Goal: Task Accomplishment & Management: Manage account settings

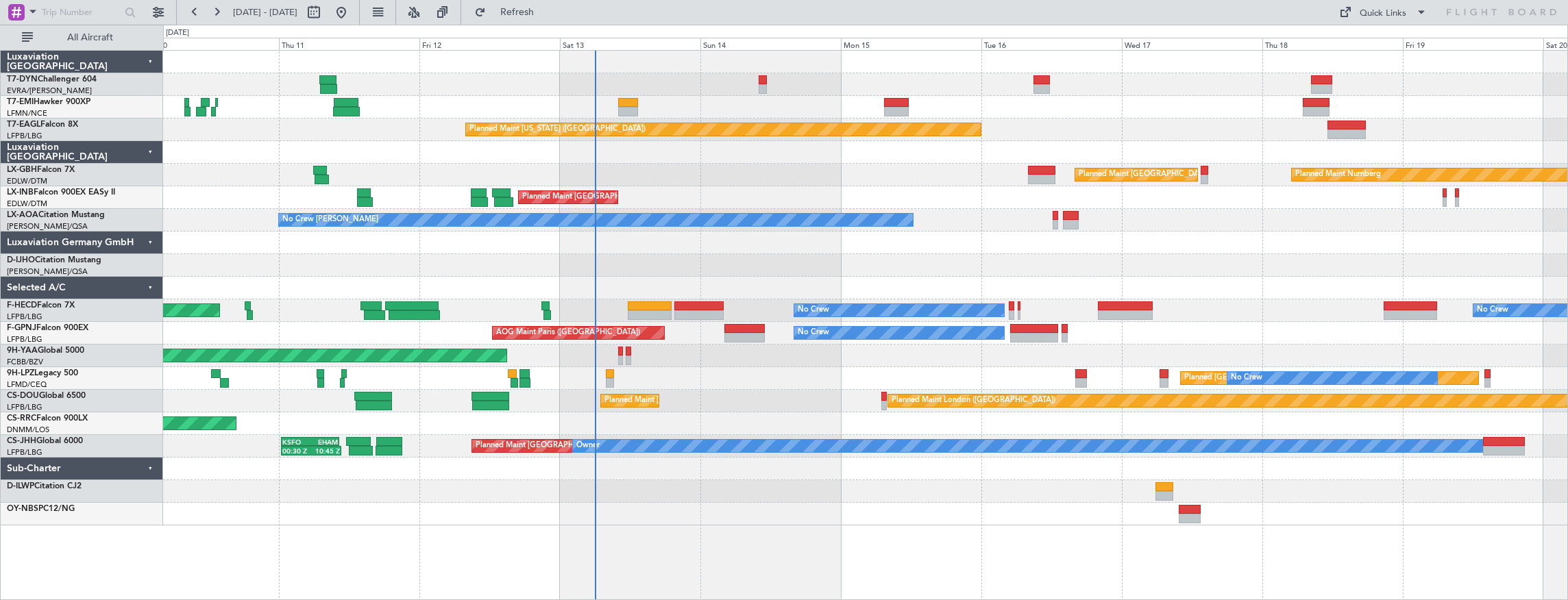
click at [711, 138] on div "Planned Maint [GEOGRAPHIC_DATA] Planned Maint [US_STATE] ([GEOGRAPHIC_DATA]) Pl…" at bounding box center [865, 288] width 1405 height 475
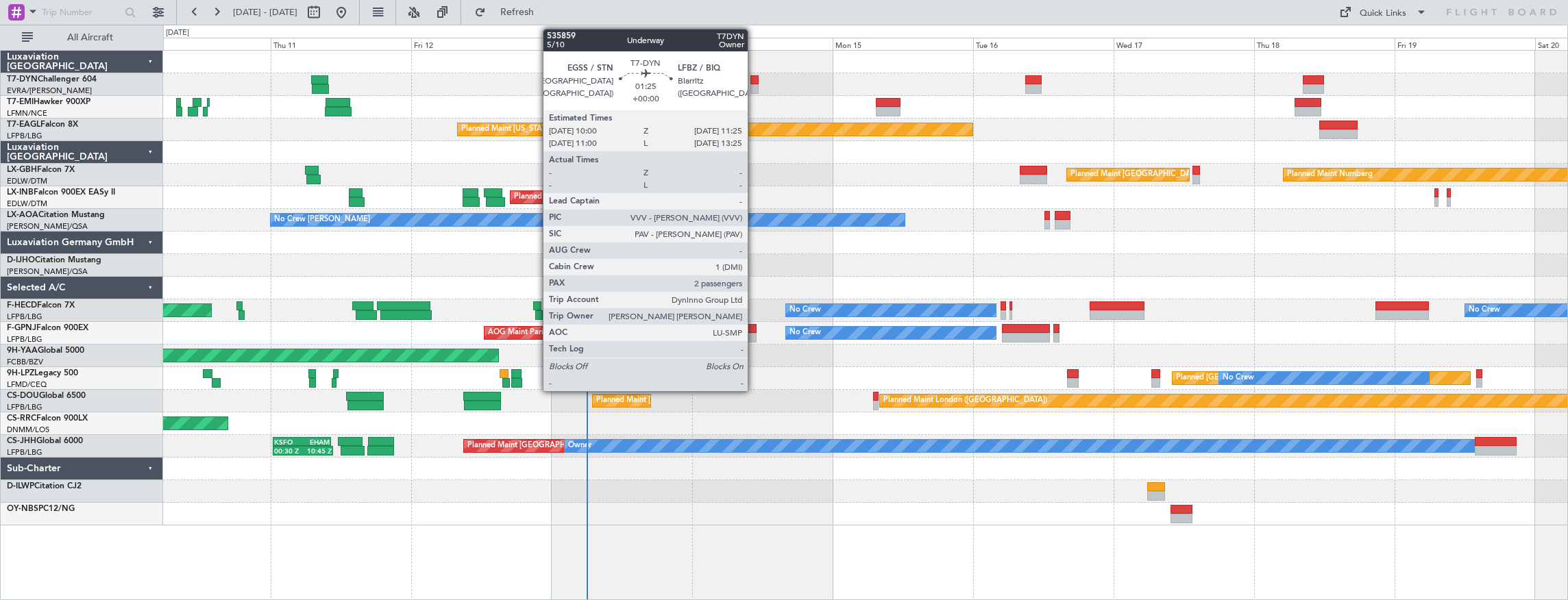
click at [755, 81] on div at bounding box center [755, 80] width 9 height 9
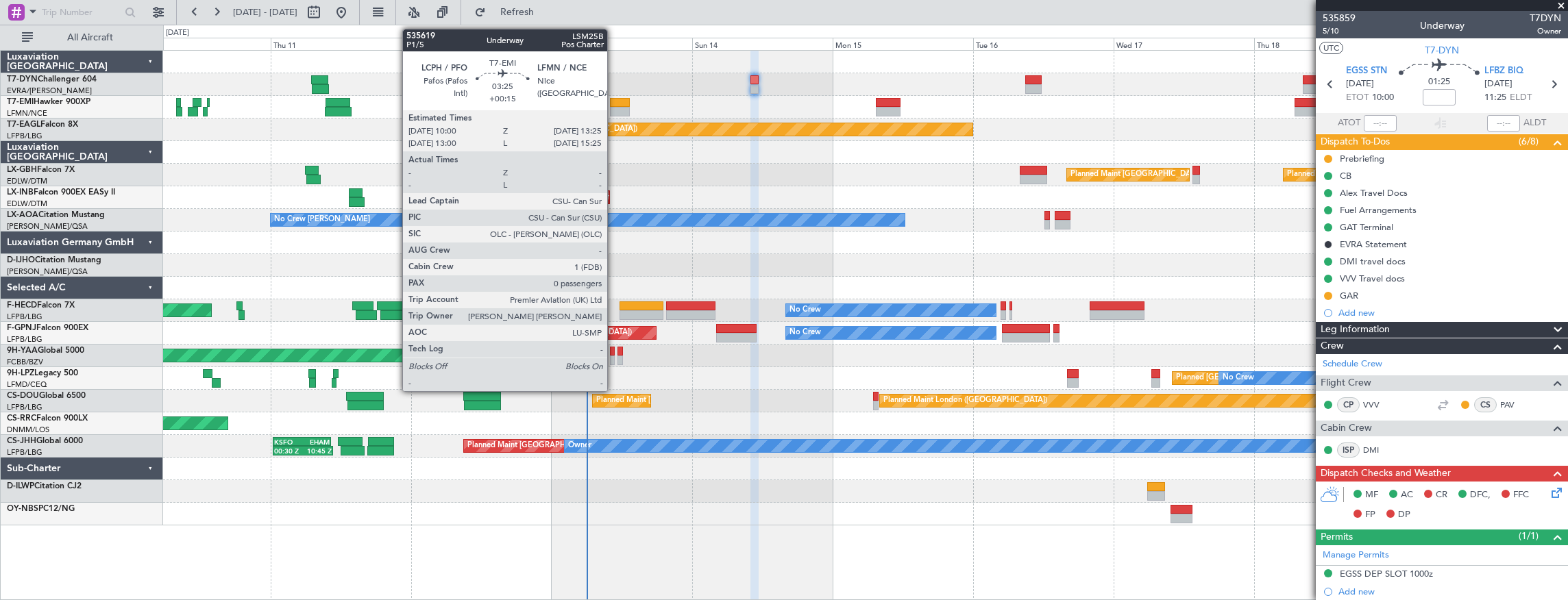
click at [614, 101] on div at bounding box center [620, 103] width 20 height 9
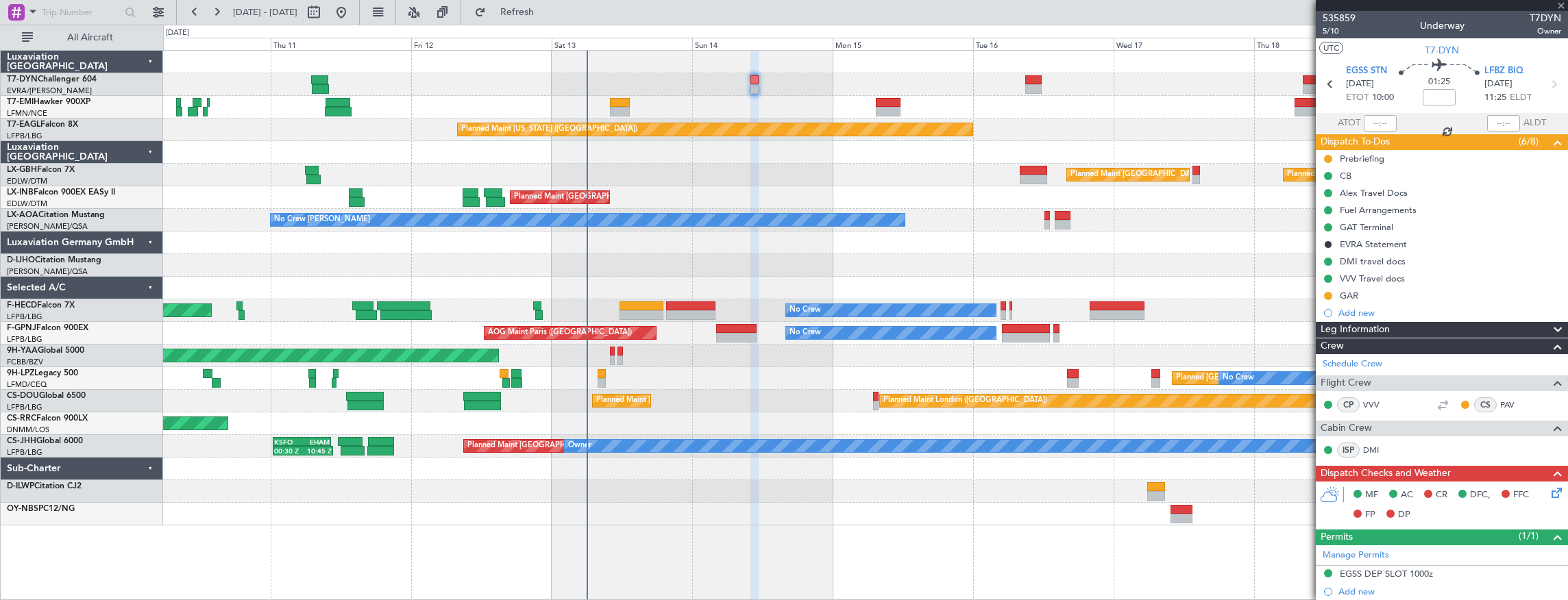
type input "+00:15"
type input "0"
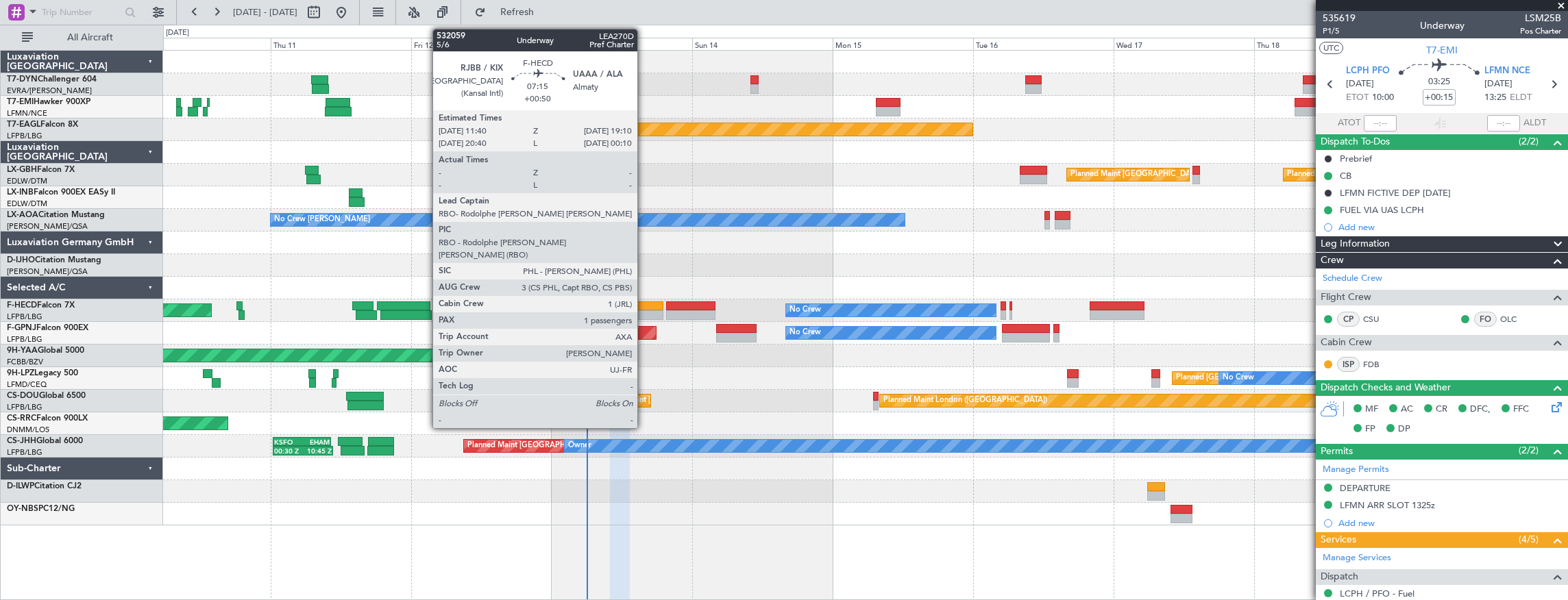
click at [644, 311] on div at bounding box center [641, 315] width 45 height 9
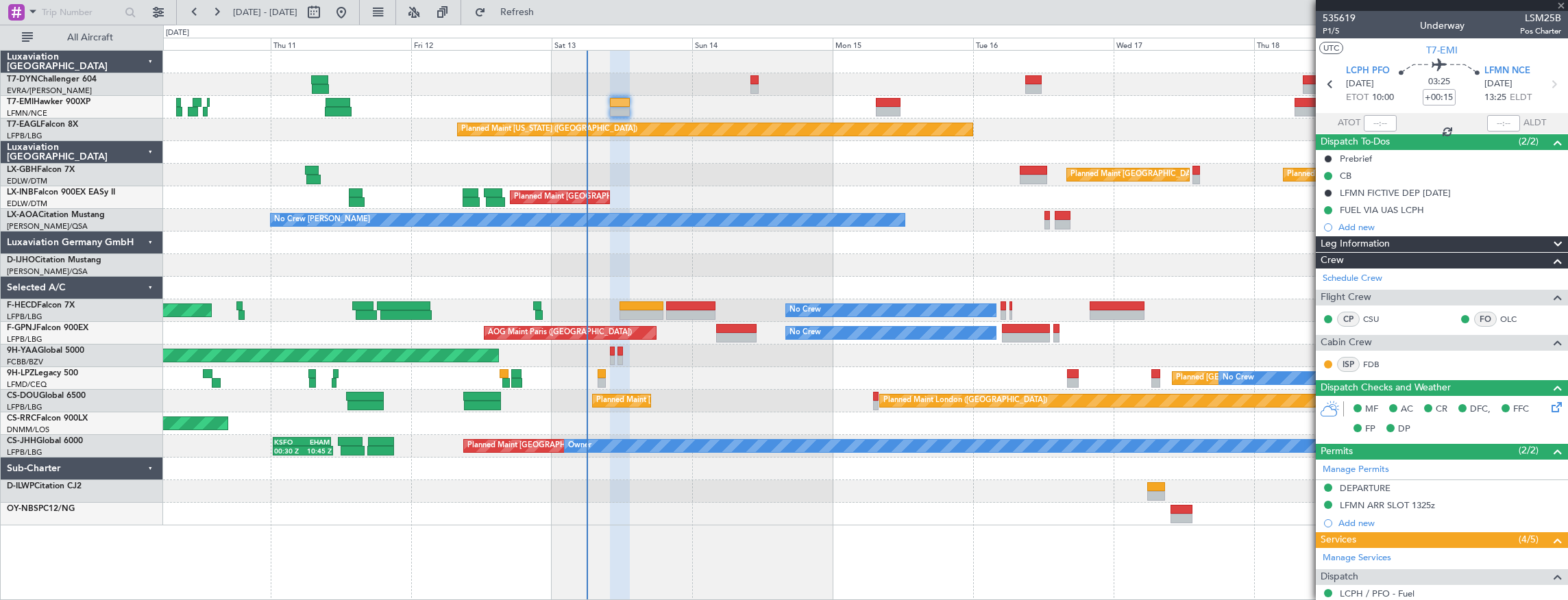
type input "+00:50"
type input "1"
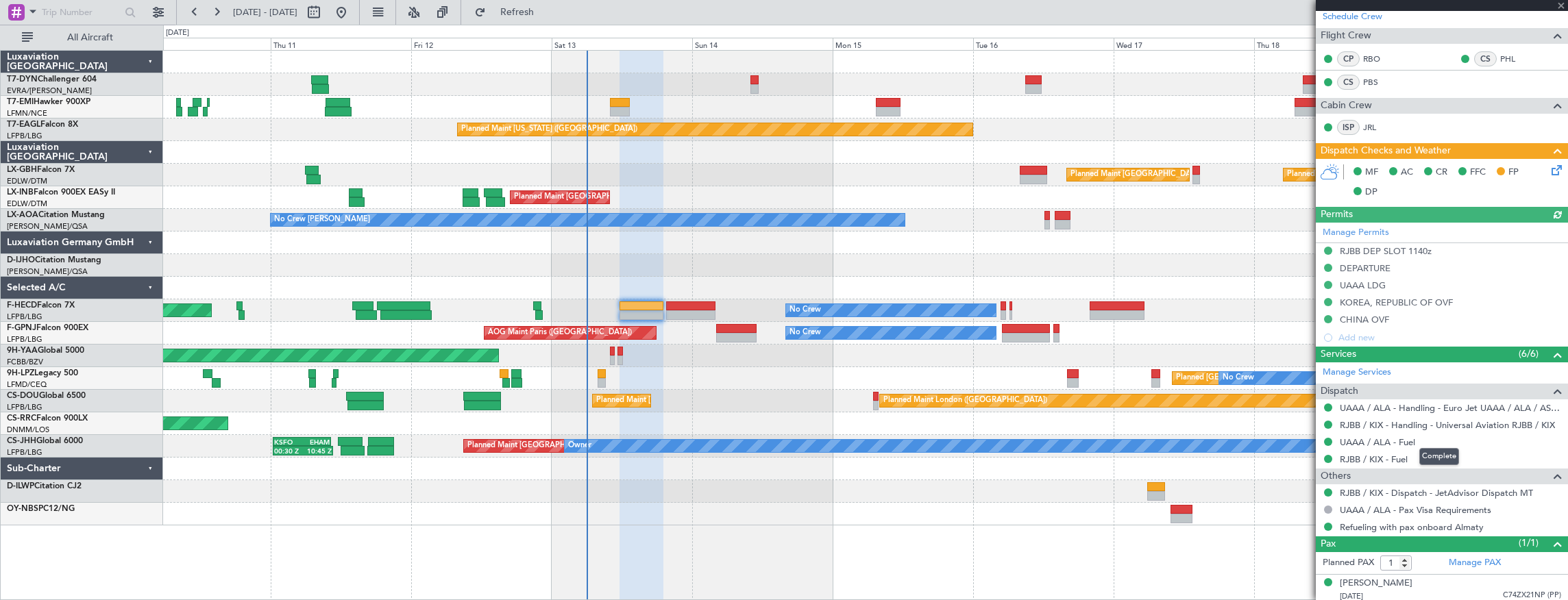
scroll to position [263, 0]
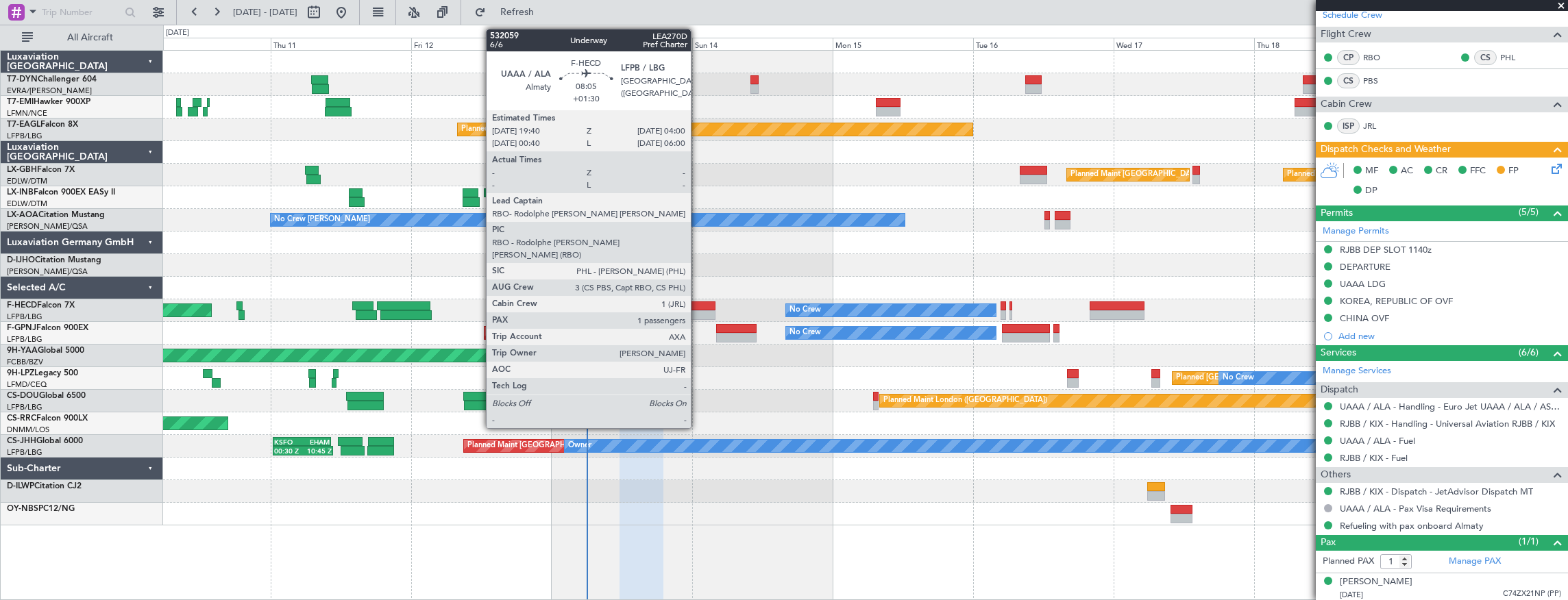
click at [697, 304] on div at bounding box center [690, 306] width 49 height 9
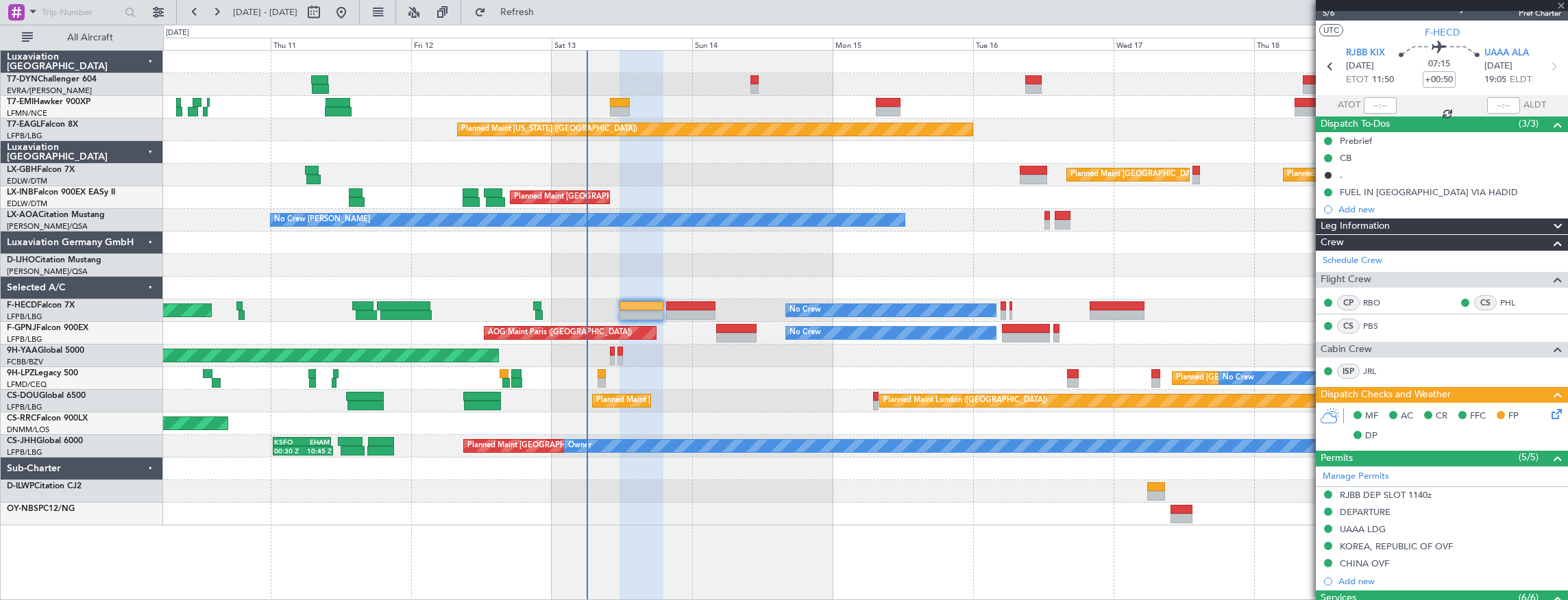
scroll to position [0, 0]
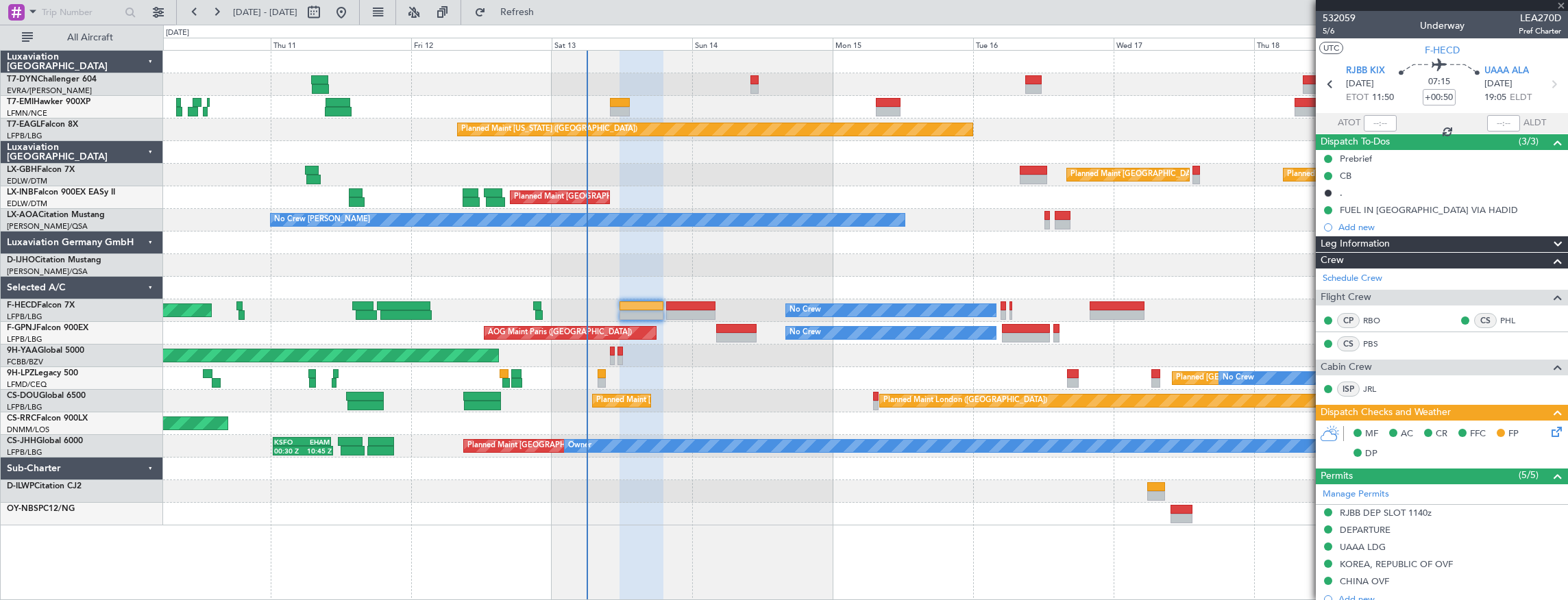
type input "+01:30"
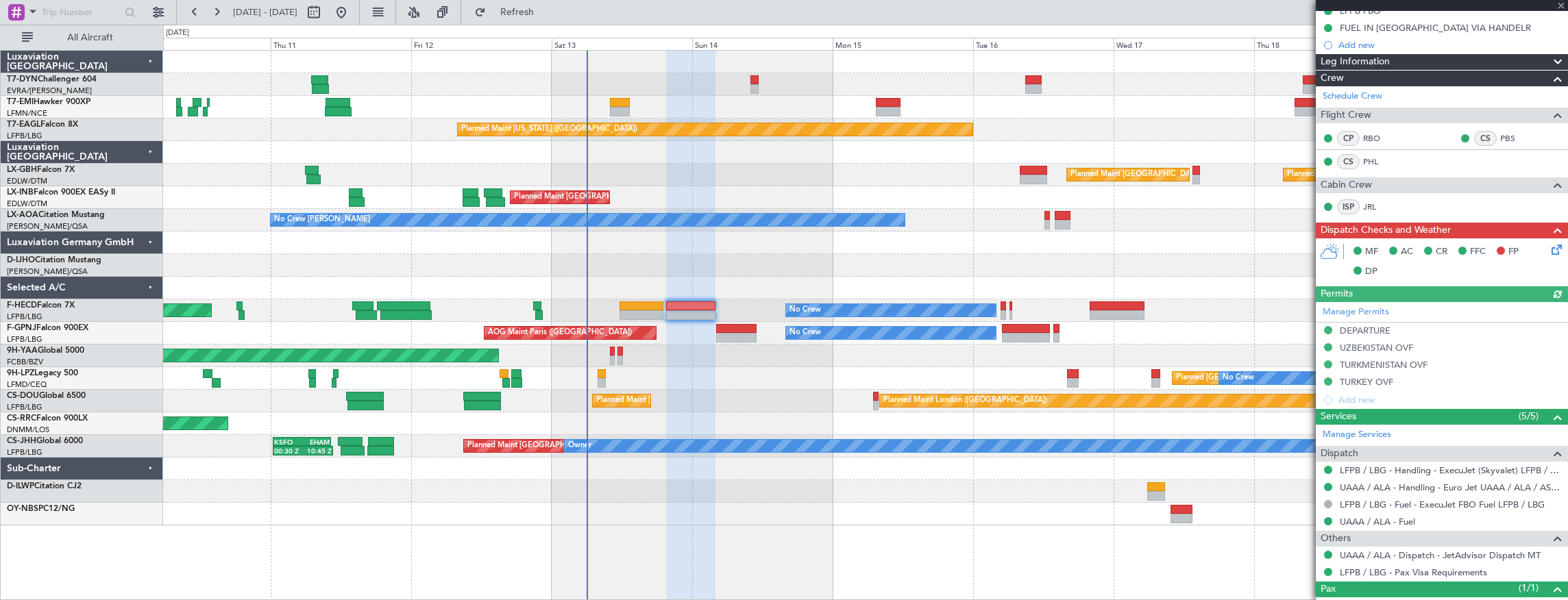
scroll to position [229, 0]
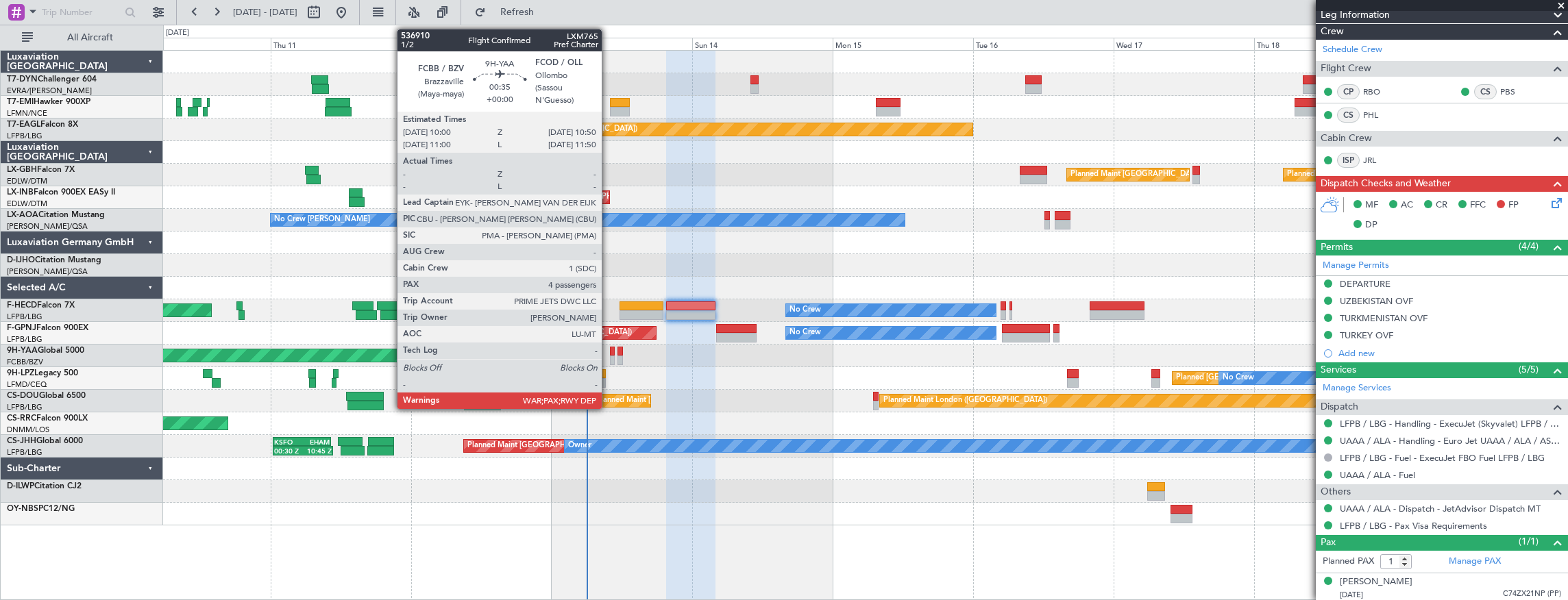
click at [610, 348] on div at bounding box center [612, 352] width 5 height 9
type input "4"
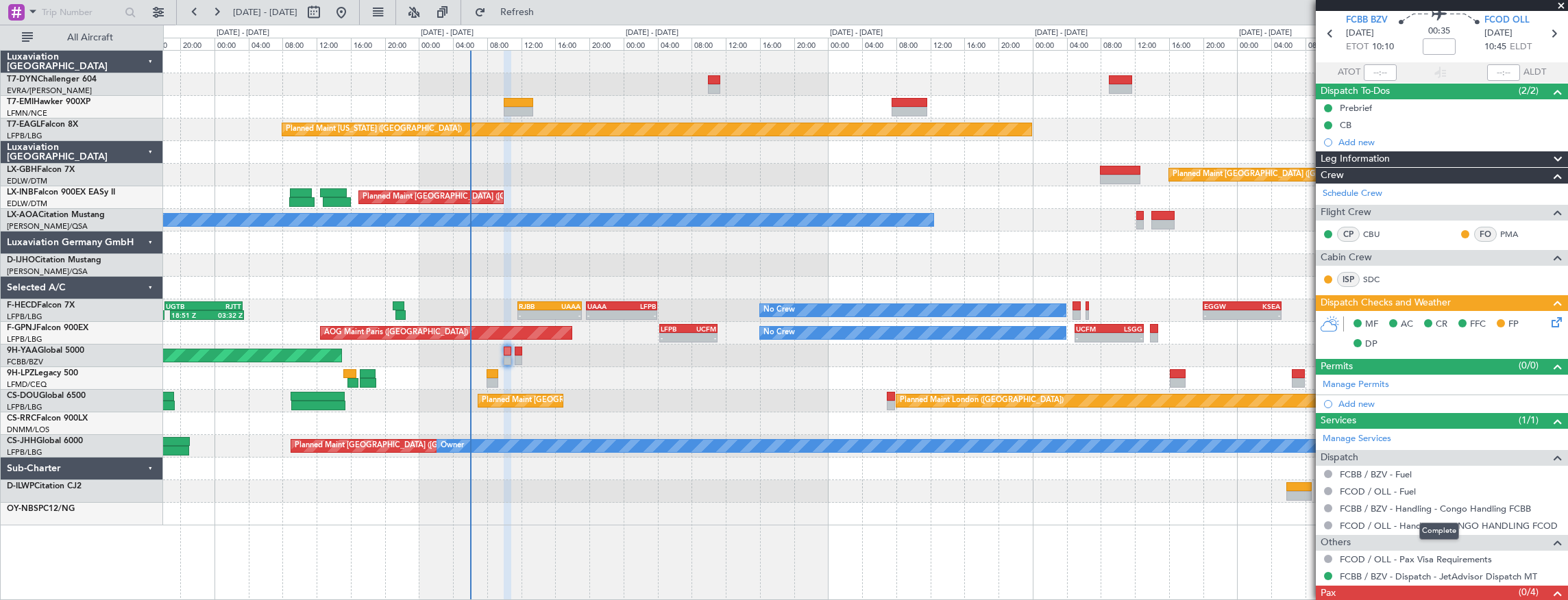
scroll to position [88, 0]
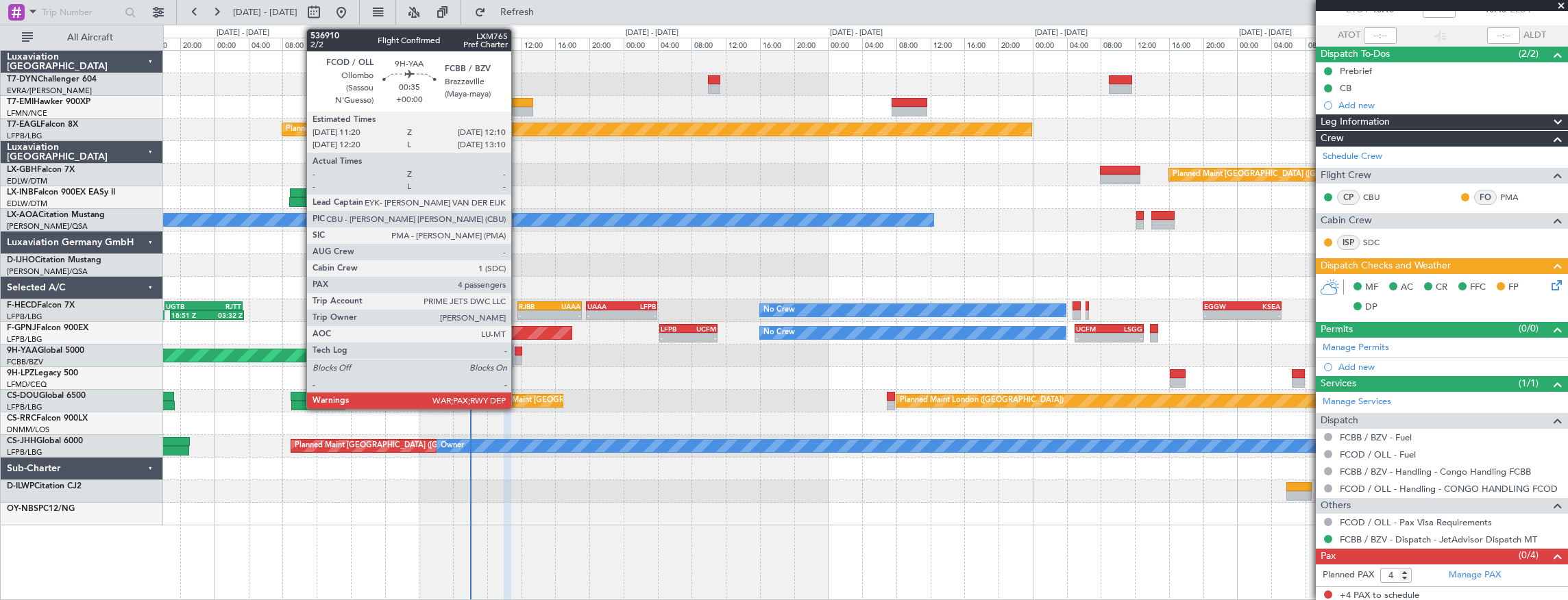
click at [518, 353] on div at bounding box center [518, 352] width 8 height 9
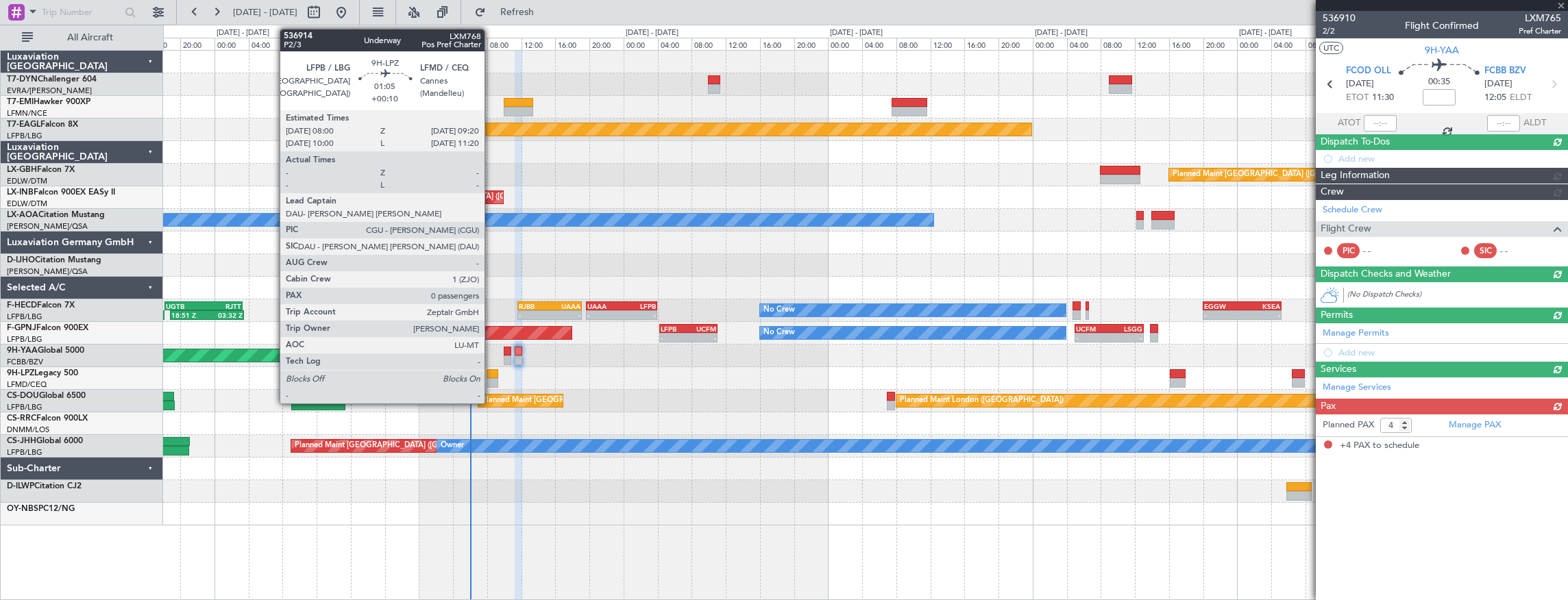
scroll to position [0, 0]
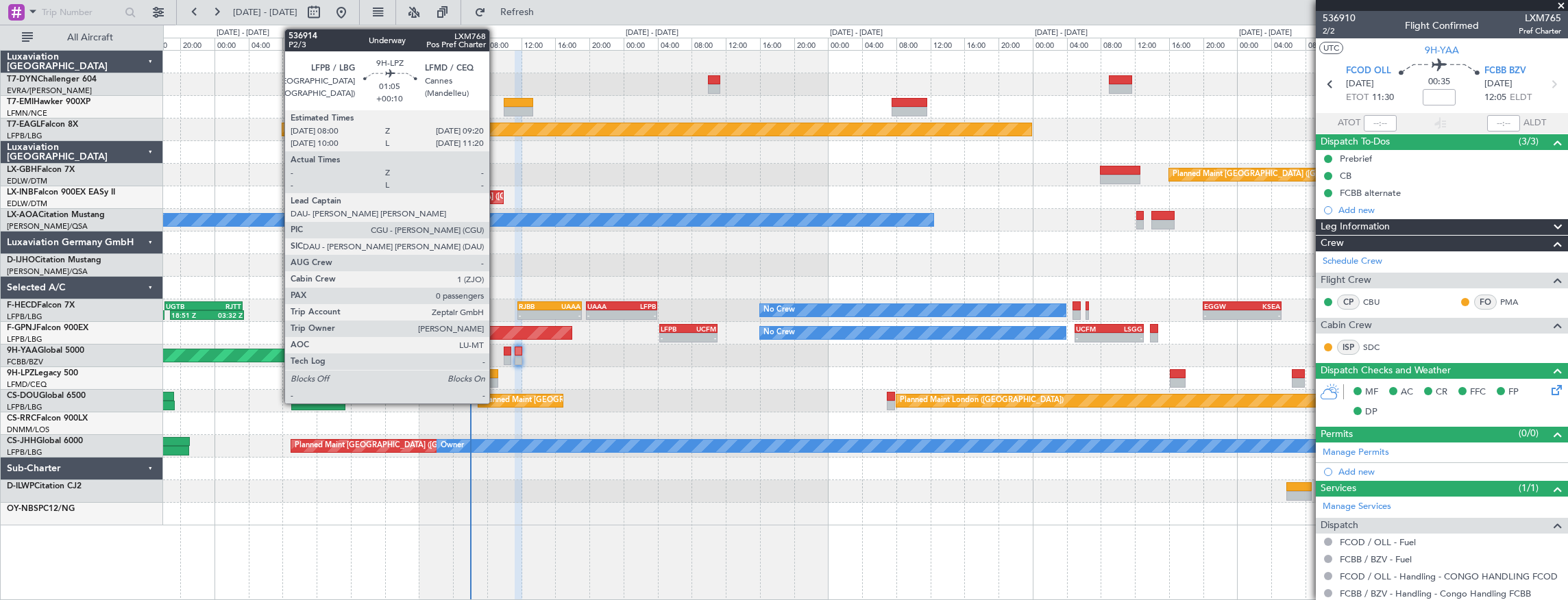
click at [496, 372] on div at bounding box center [492, 374] width 12 height 9
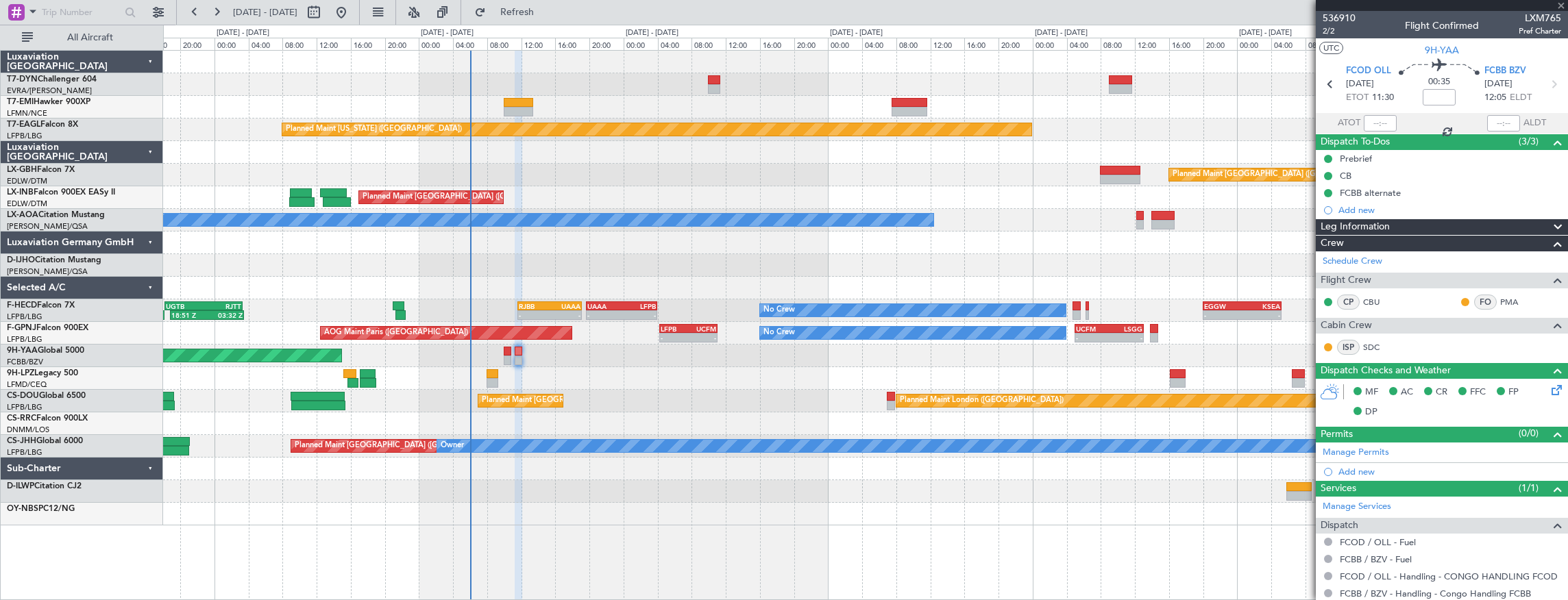
type input "+00:10"
type input "0"
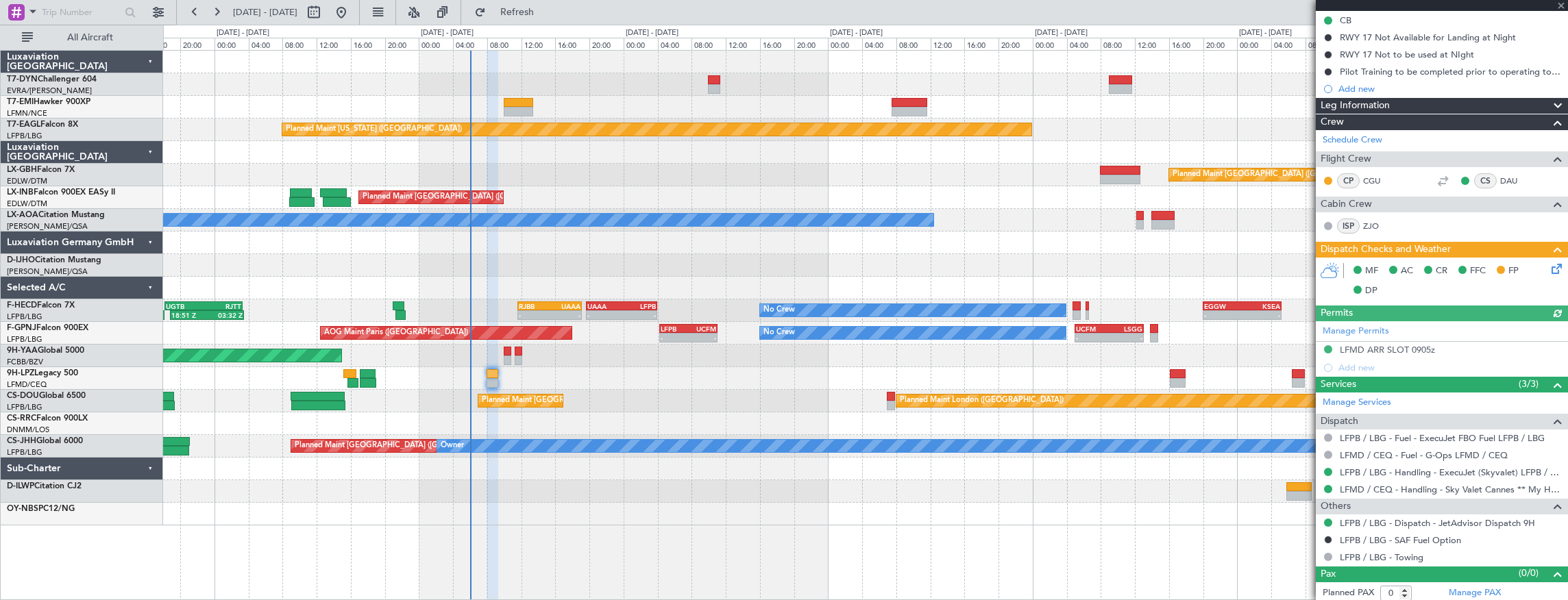
scroll to position [174, 0]
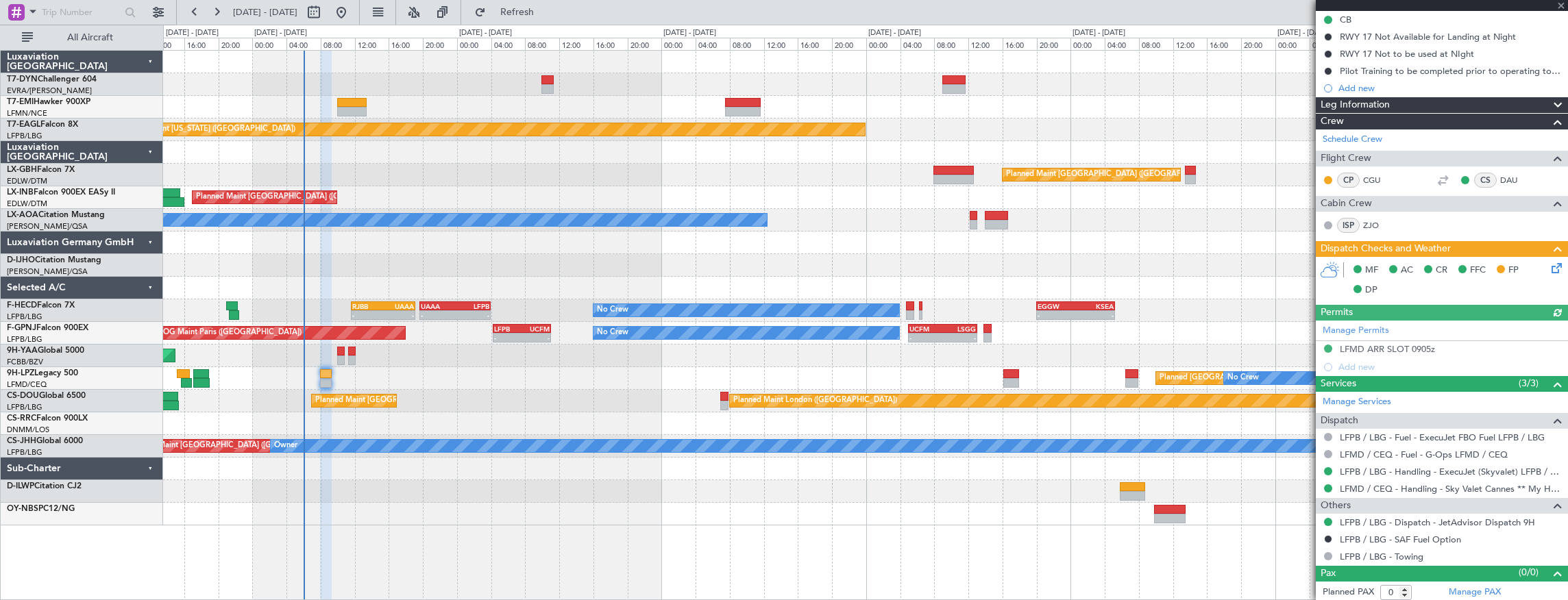
click at [496, 349] on div "Planned Maint [US_STATE] ([GEOGRAPHIC_DATA]) Planned Maint Nurnberg Planned Mai…" at bounding box center [865, 288] width 1405 height 475
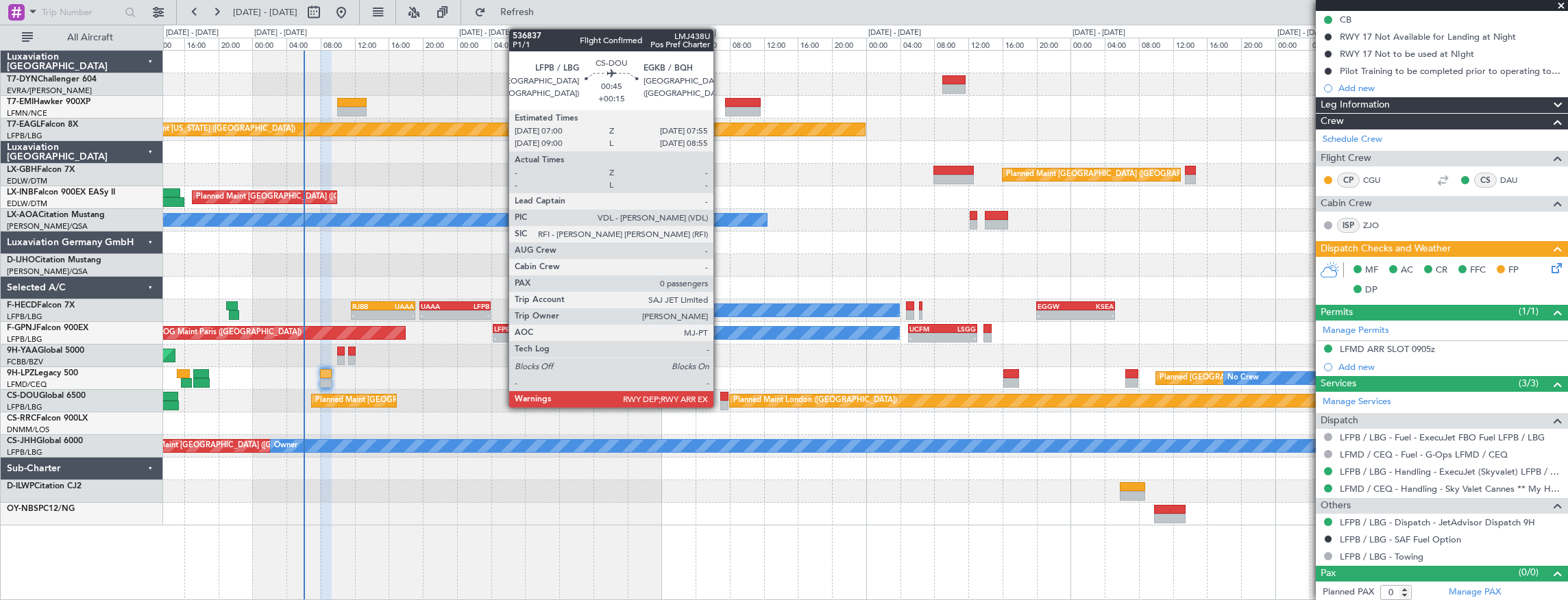
click at [720, 397] on div at bounding box center [724, 397] width 8 height 9
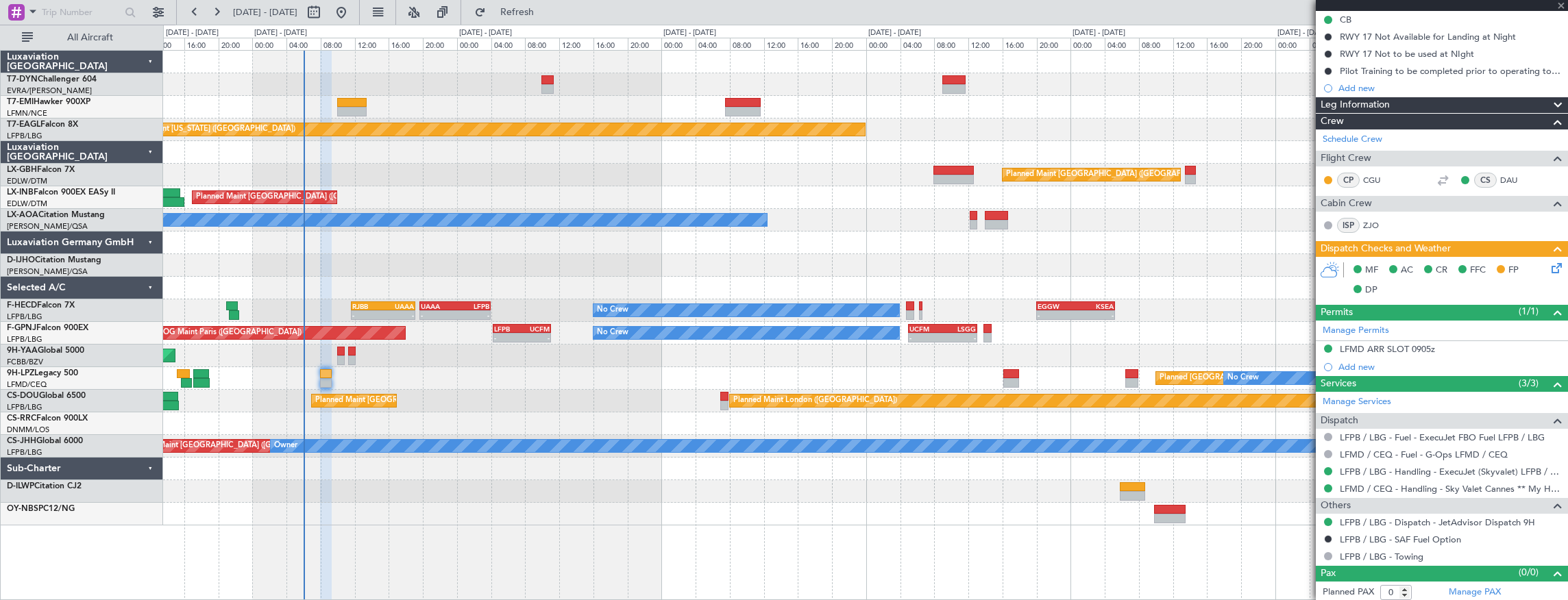
type input "+00:15"
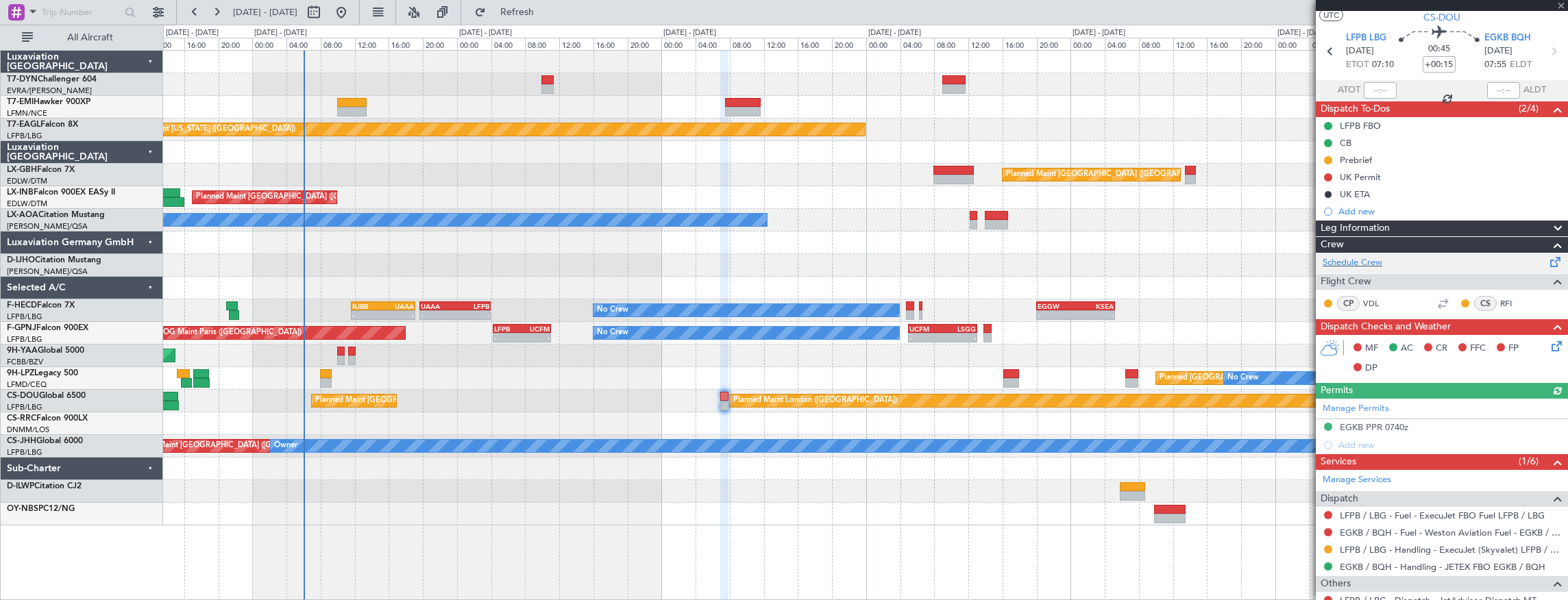
scroll to position [94, 0]
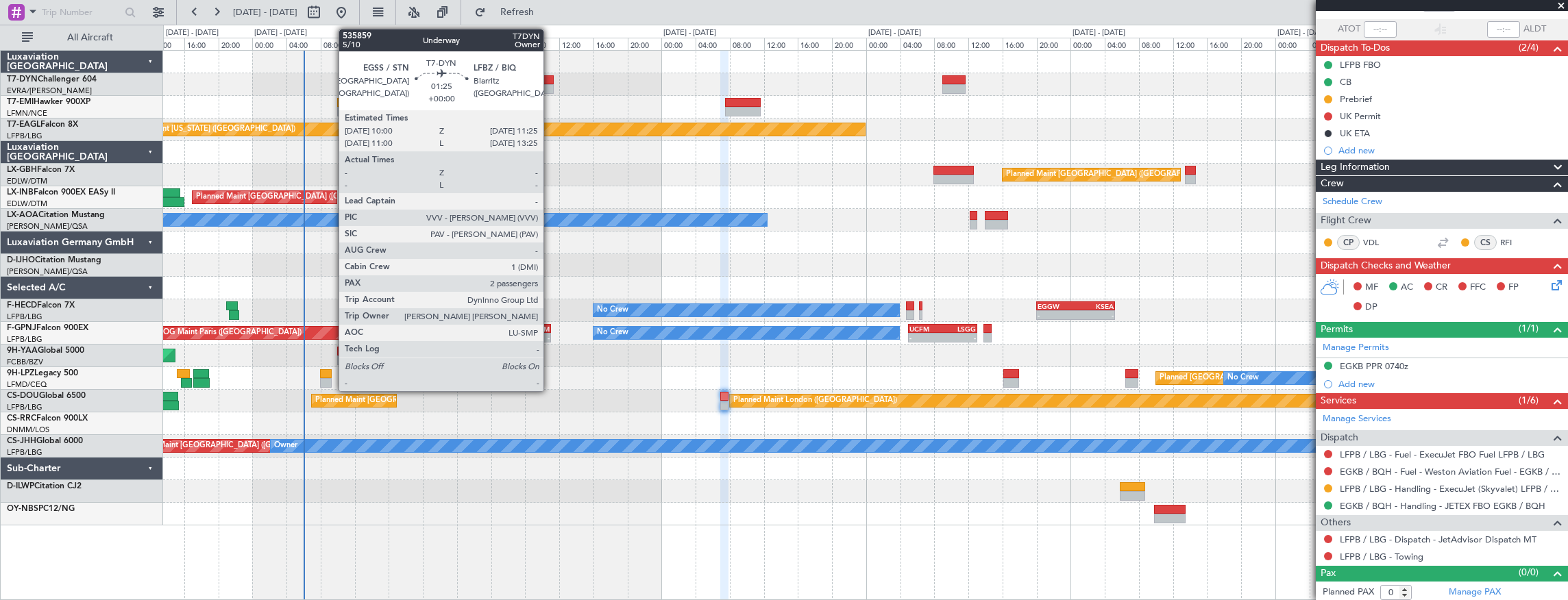
click at [550, 84] on div at bounding box center [547, 89] width 13 height 9
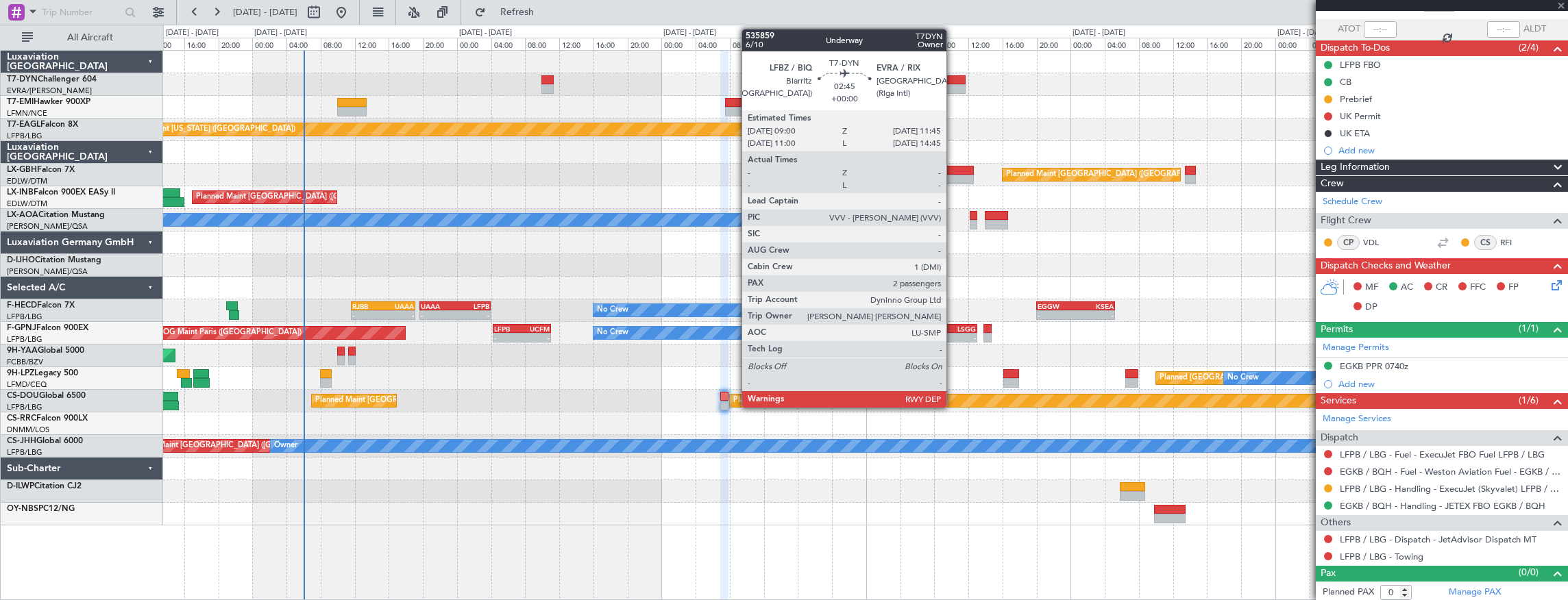
type input "2"
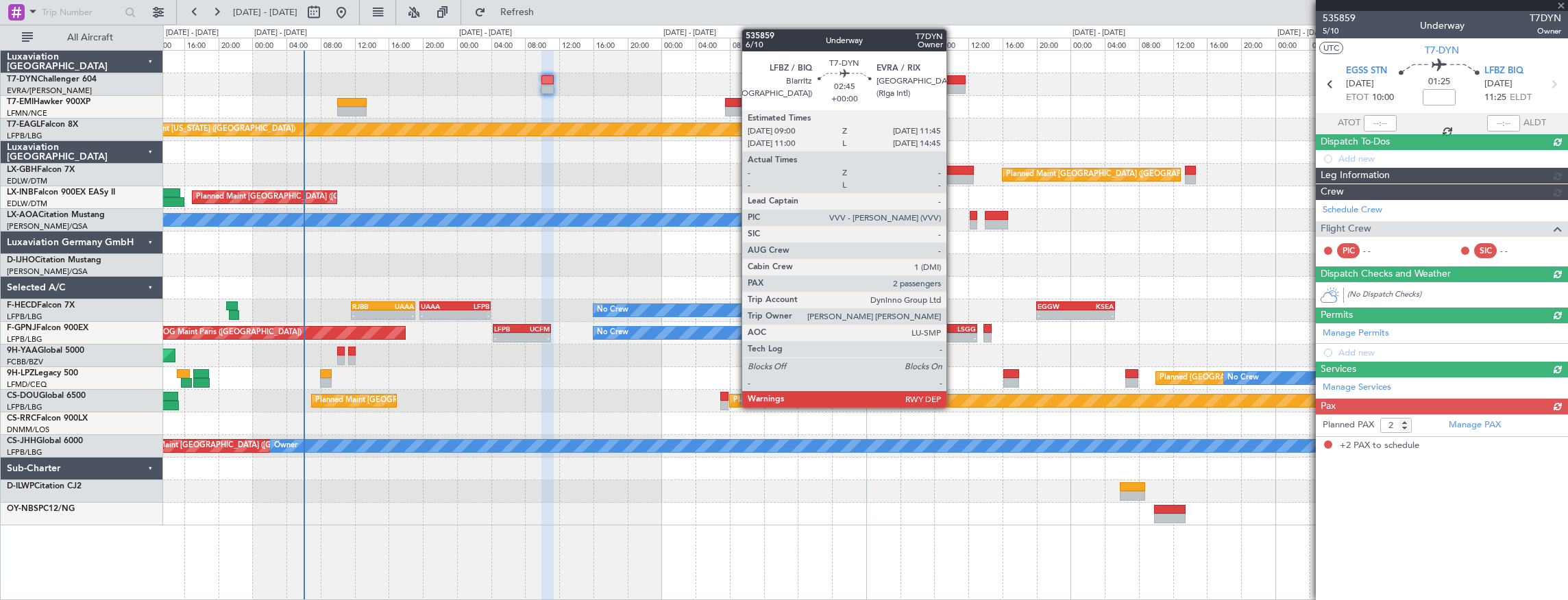
scroll to position [0, 0]
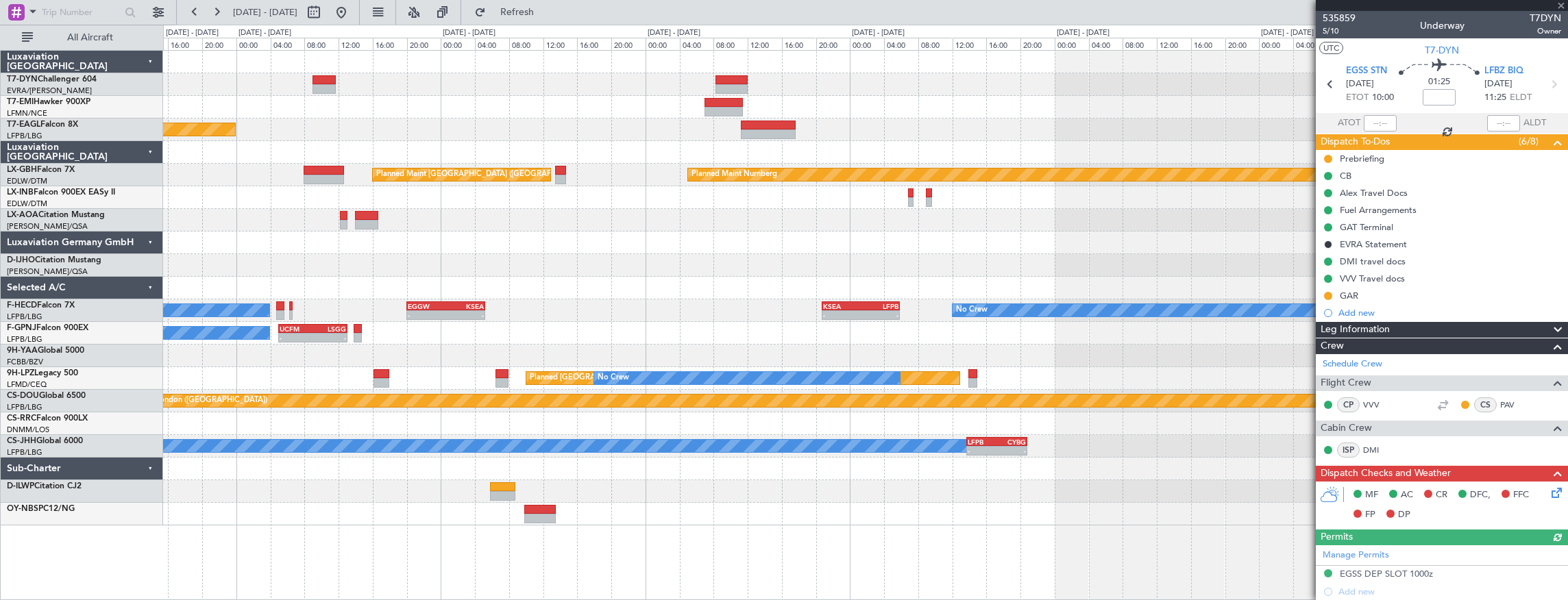
click at [423, 158] on div "Planned Maint [US_STATE] ([GEOGRAPHIC_DATA]) Planned Maint Nurnberg Planned Mai…" at bounding box center [865, 288] width 1405 height 475
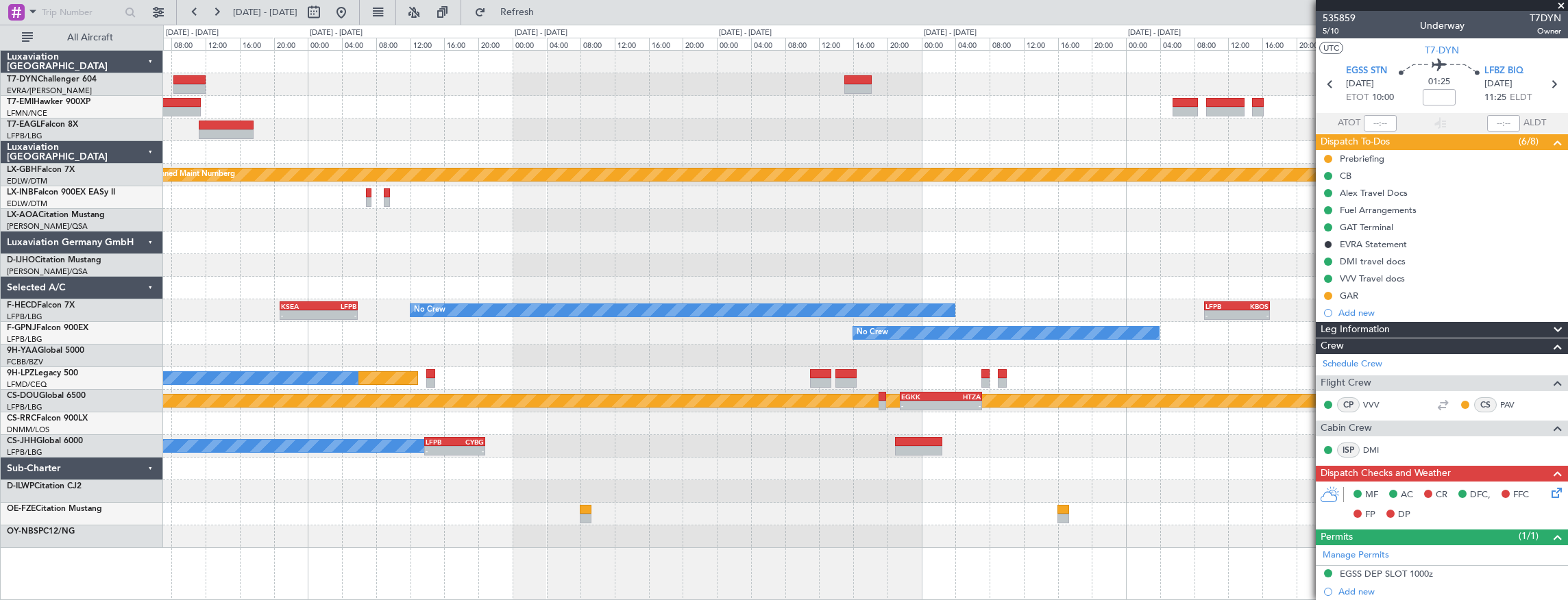
click at [356, 126] on div "Planned Maint [GEOGRAPHIC_DATA] Planned Maint Nurnberg Planned Maint [GEOGRAPHI…" at bounding box center [865, 300] width 1405 height 498
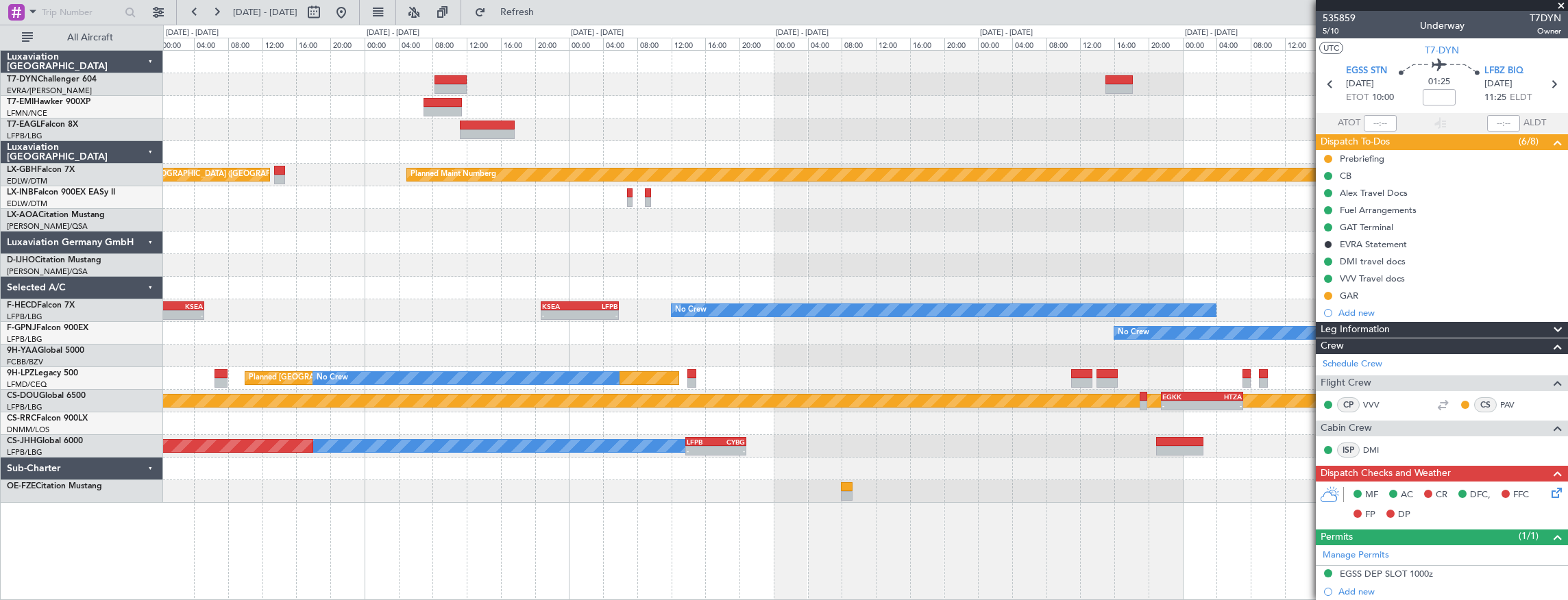
click at [1237, 181] on div "Planned Maint [GEOGRAPHIC_DATA] Planned Maint [US_STATE] ([GEOGRAPHIC_DATA]) Pl…" at bounding box center [865, 277] width 1405 height 452
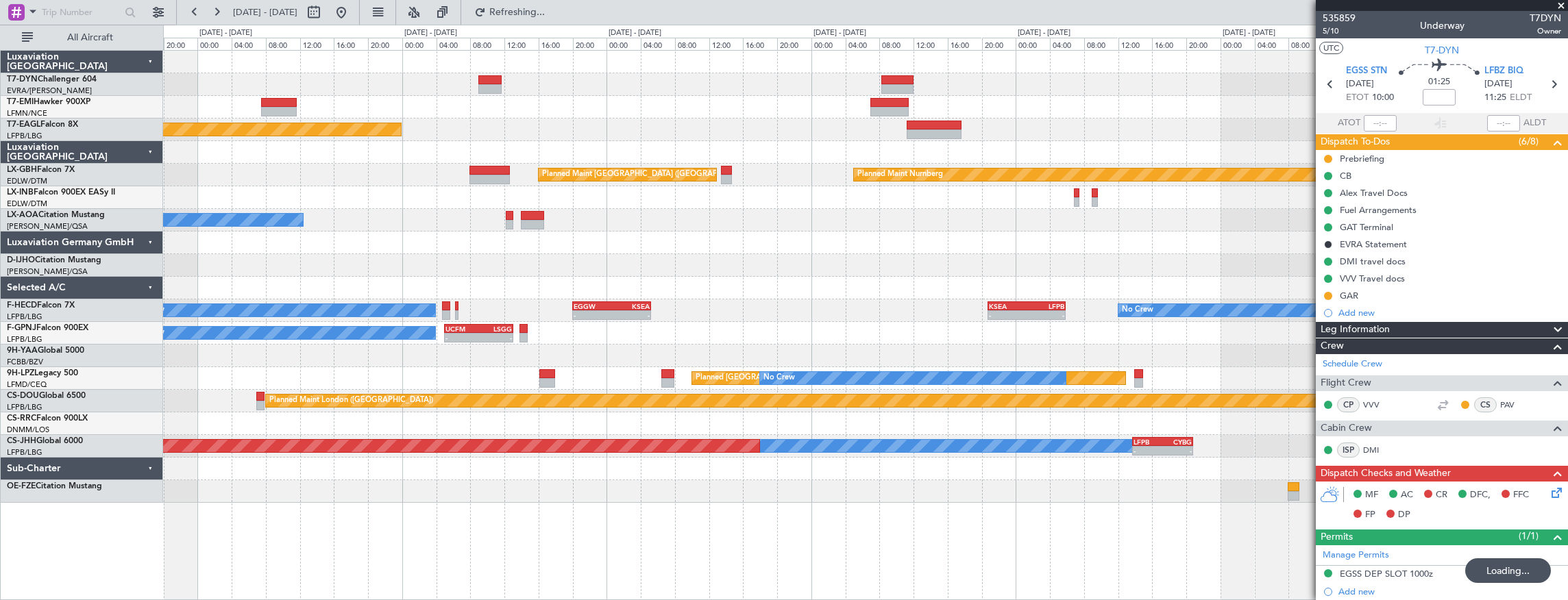
click at [994, 148] on div "Planned Maint [US_STATE] ([GEOGRAPHIC_DATA]) Planned Maint Nurnberg Planned Mai…" at bounding box center [865, 277] width 1405 height 452
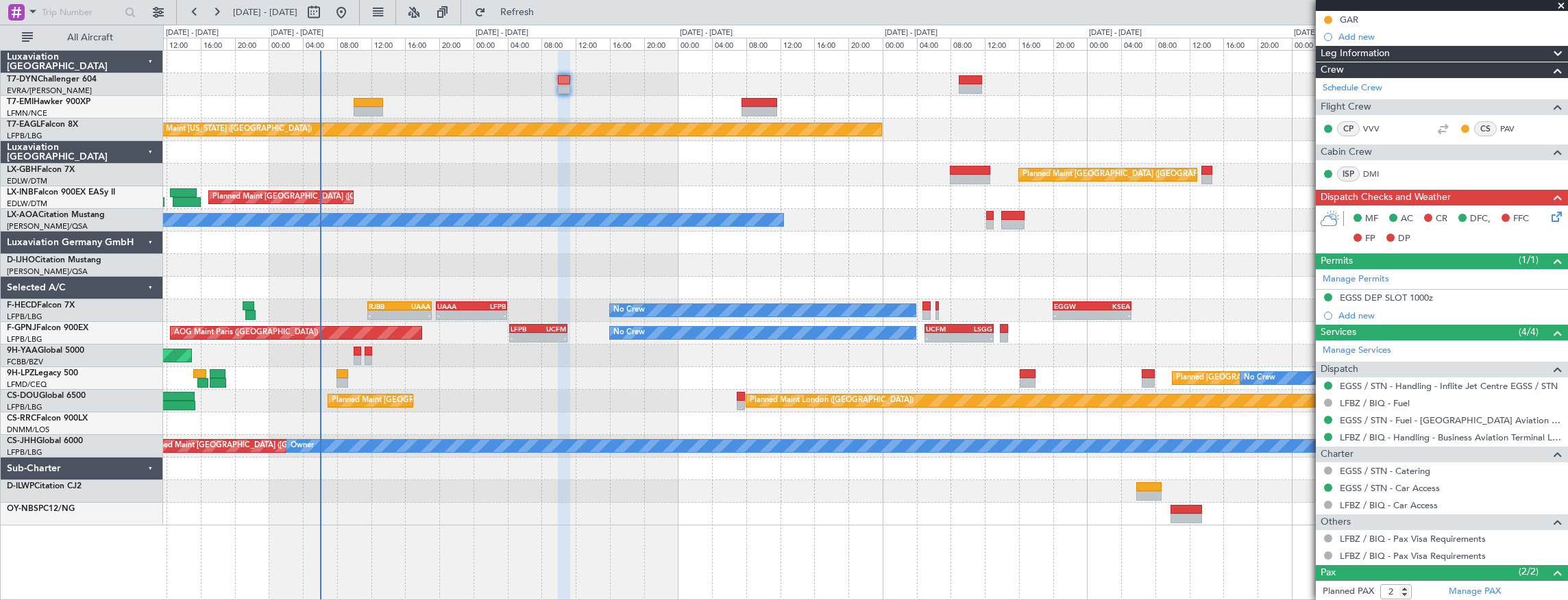
scroll to position [337, 0]
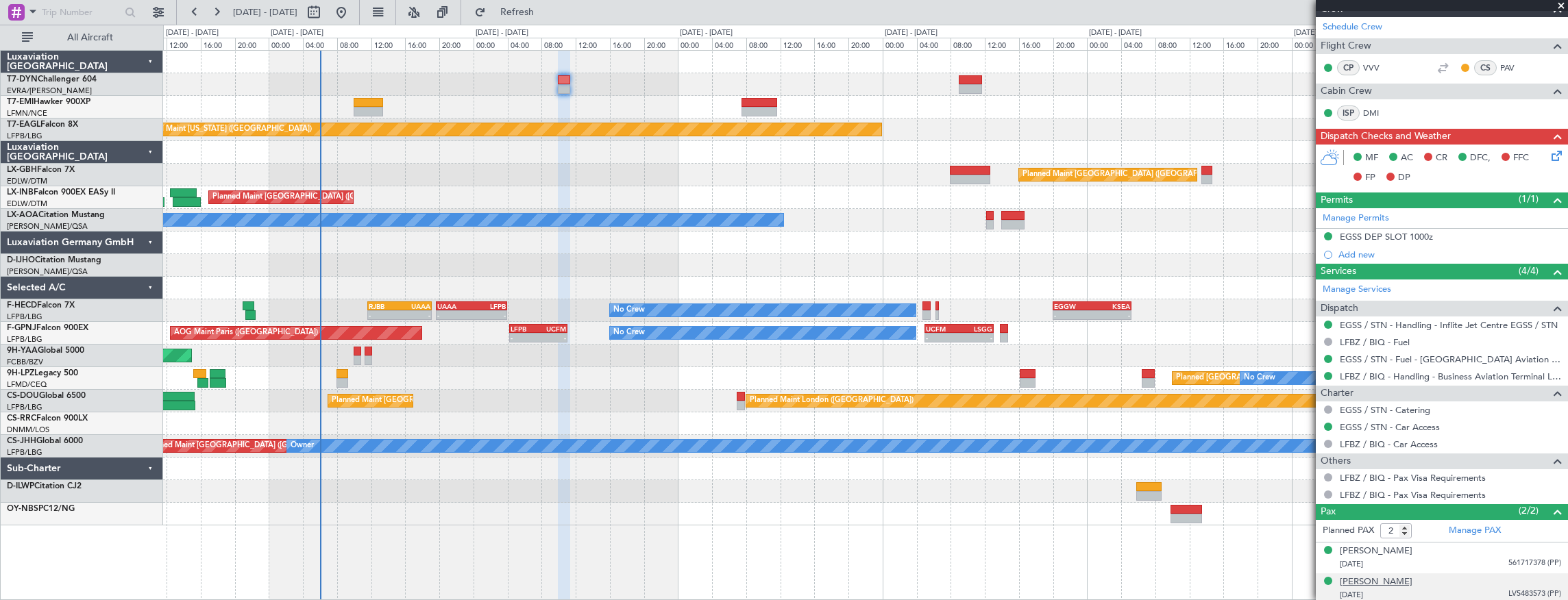
click at [1384, 576] on div "[PERSON_NAME]" at bounding box center [1376, 582] width 73 height 13
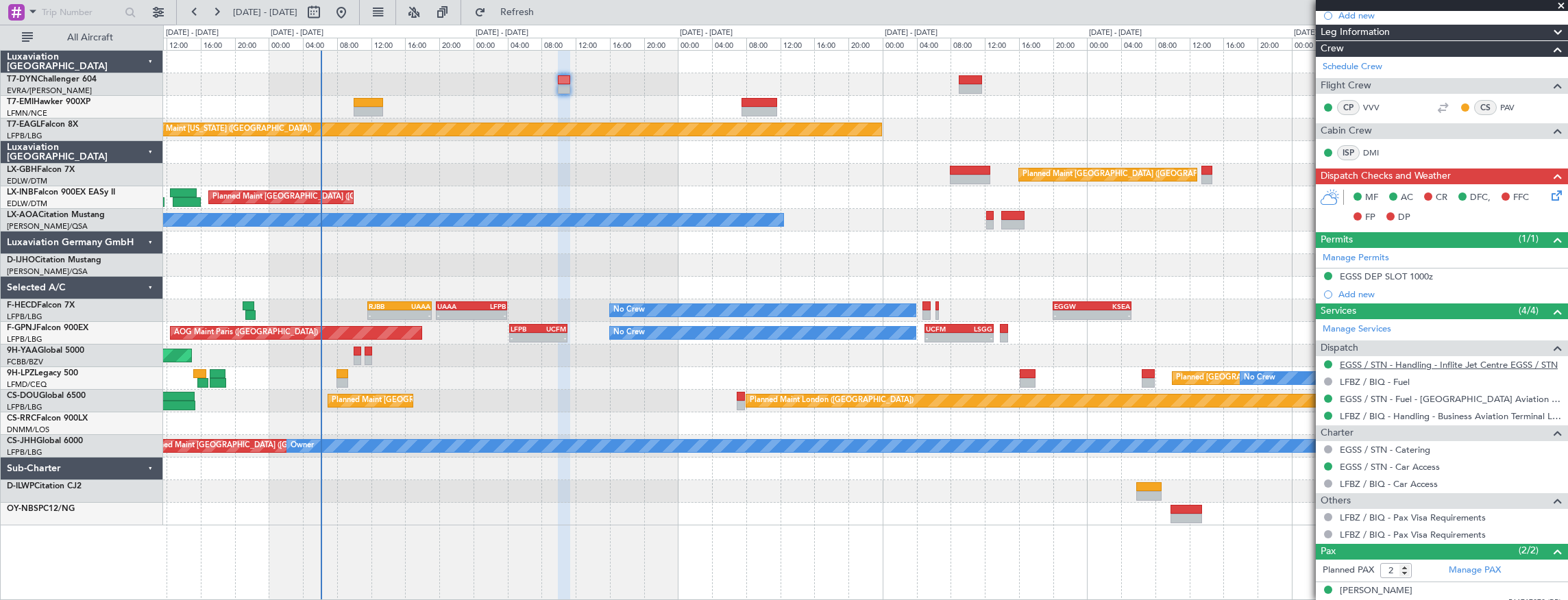
scroll to position [370, 0]
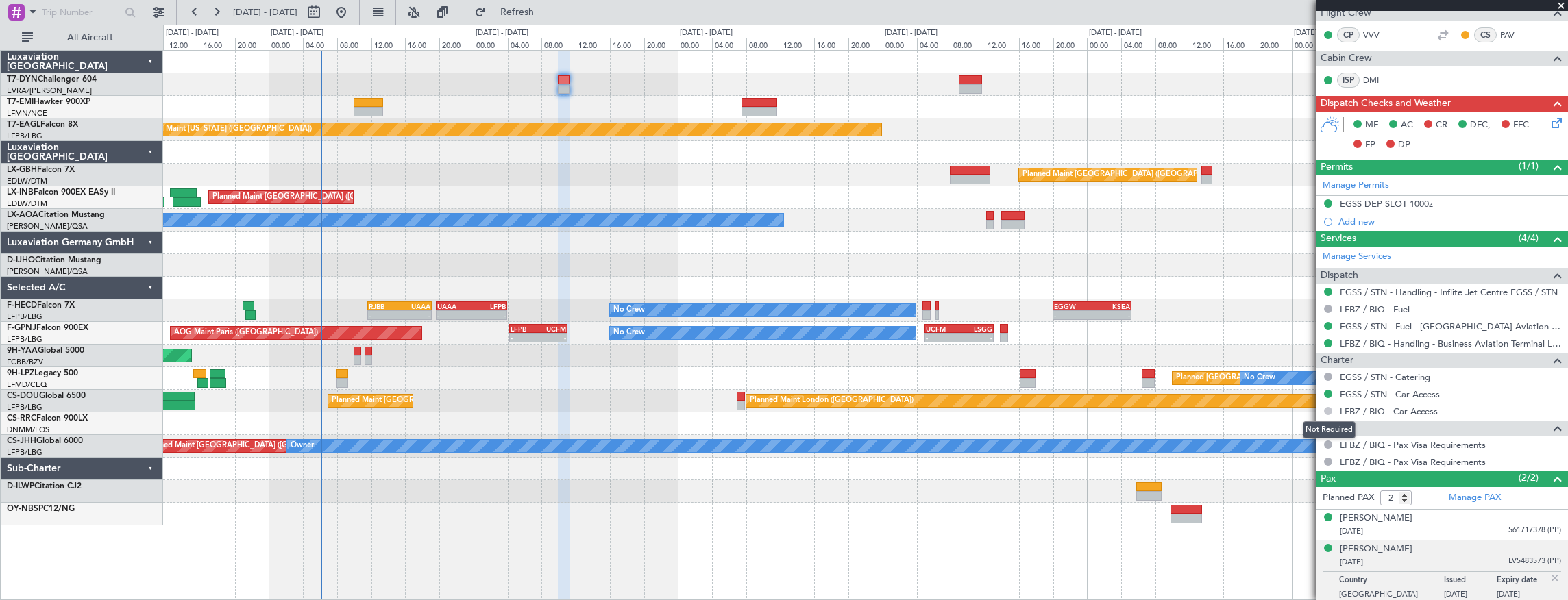
click at [1327, 410] on button at bounding box center [1328, 411] width 8 height 8
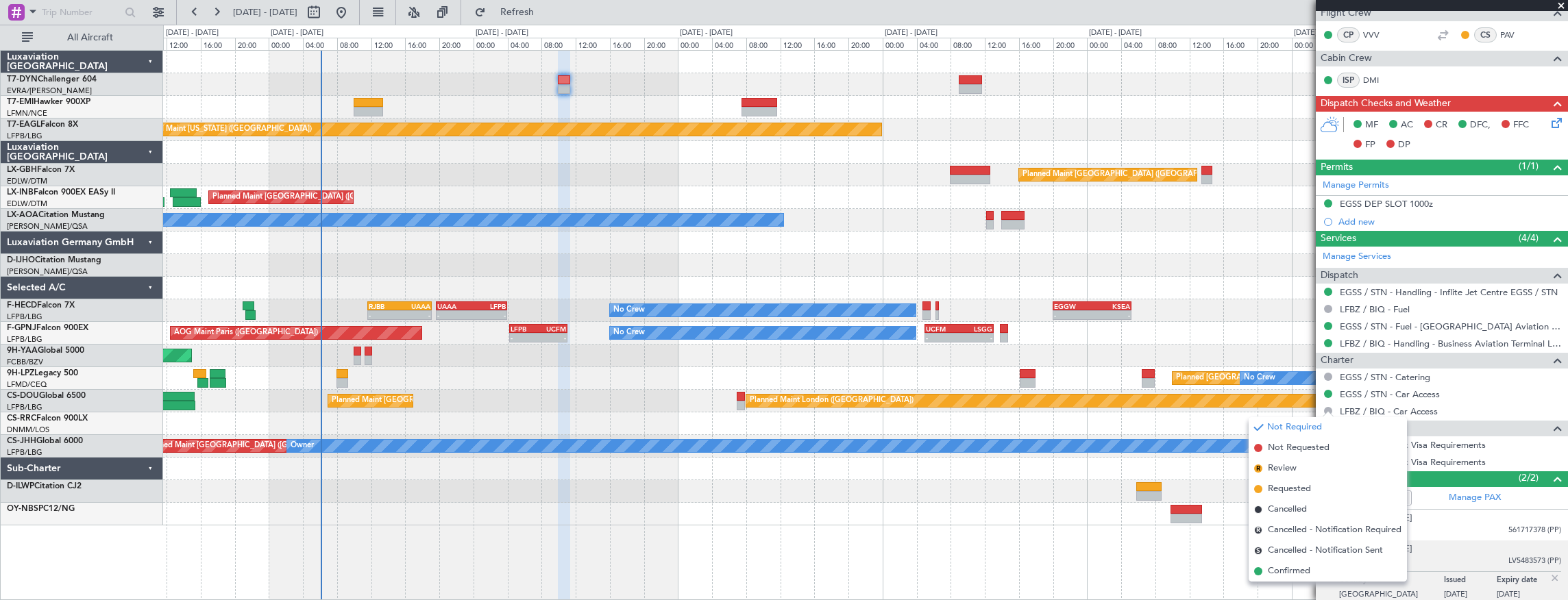
click at [1213, 316] on div "No Crew - - RJBB 11:40 Z UAAA 19:10 Z - - UAAA 19:40 Z LFPB 04:00 Z - - EGGW 20…" at bounding box center [865, 310] width 1405 height 23
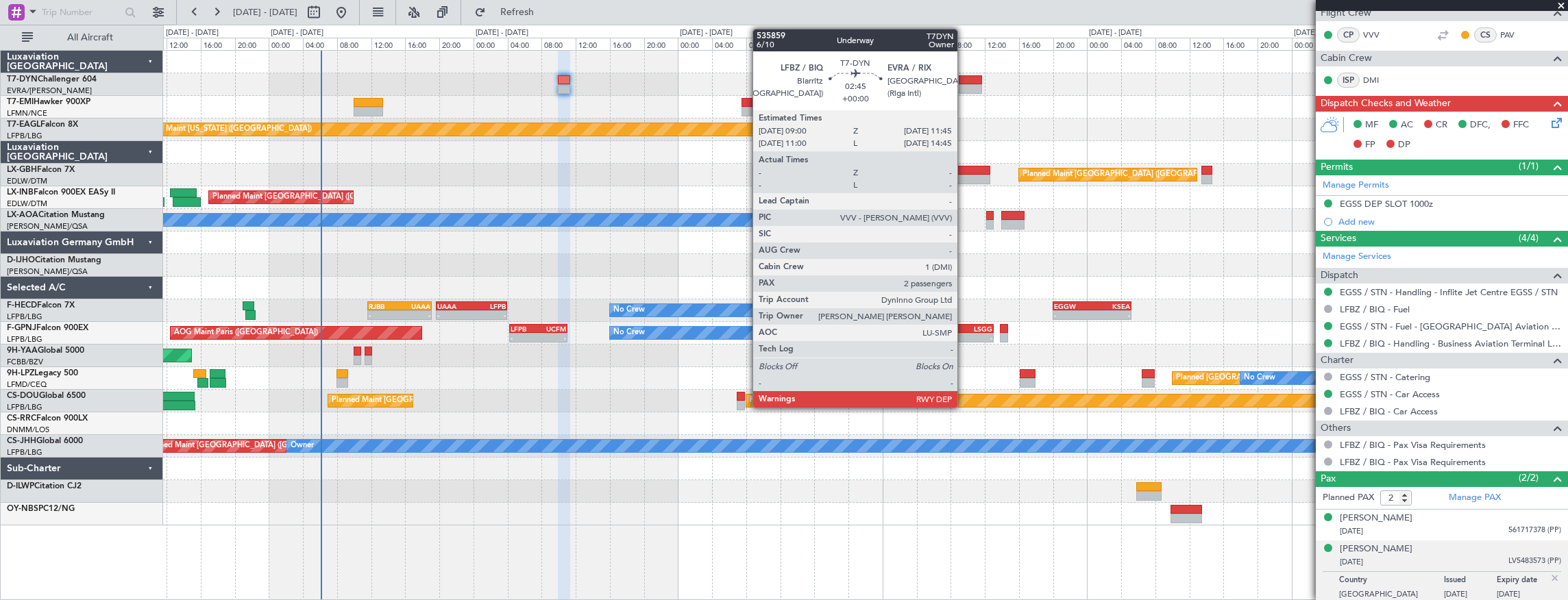
click at [964, 87] on div at bounding box center [970, 89] width 24 height 9
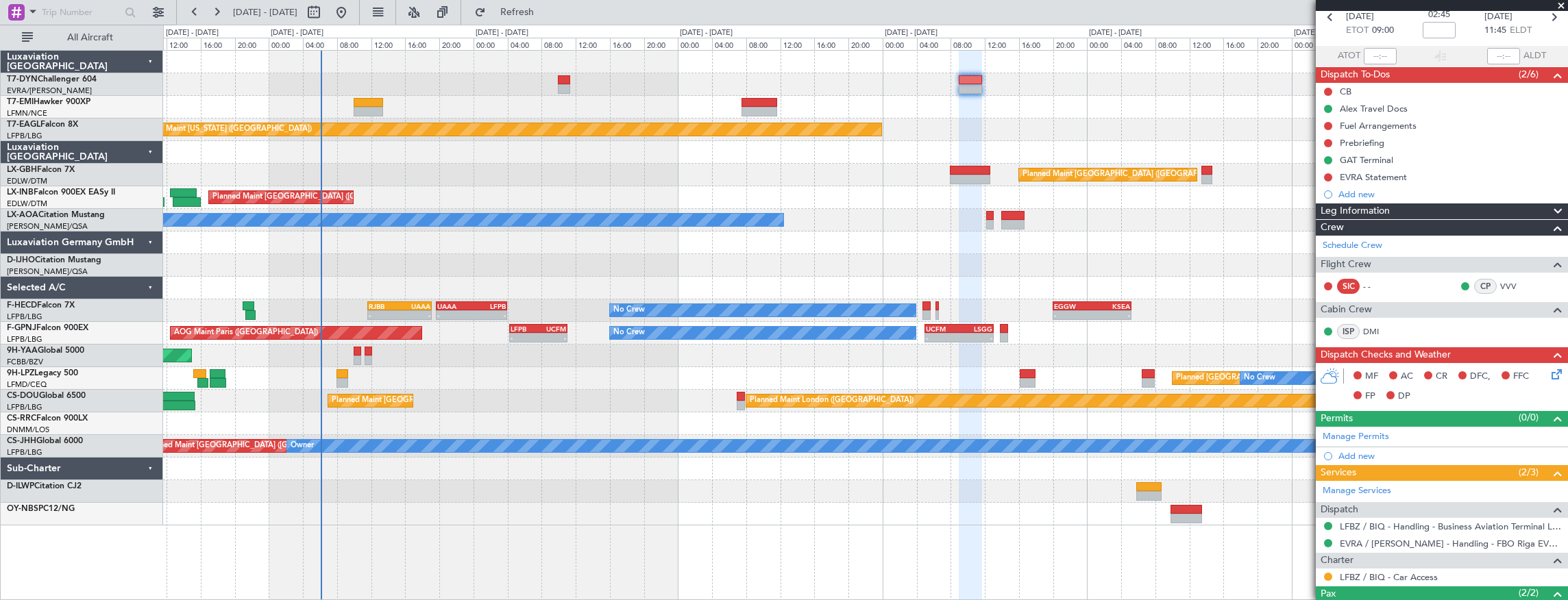
scroll to position [149, 0]
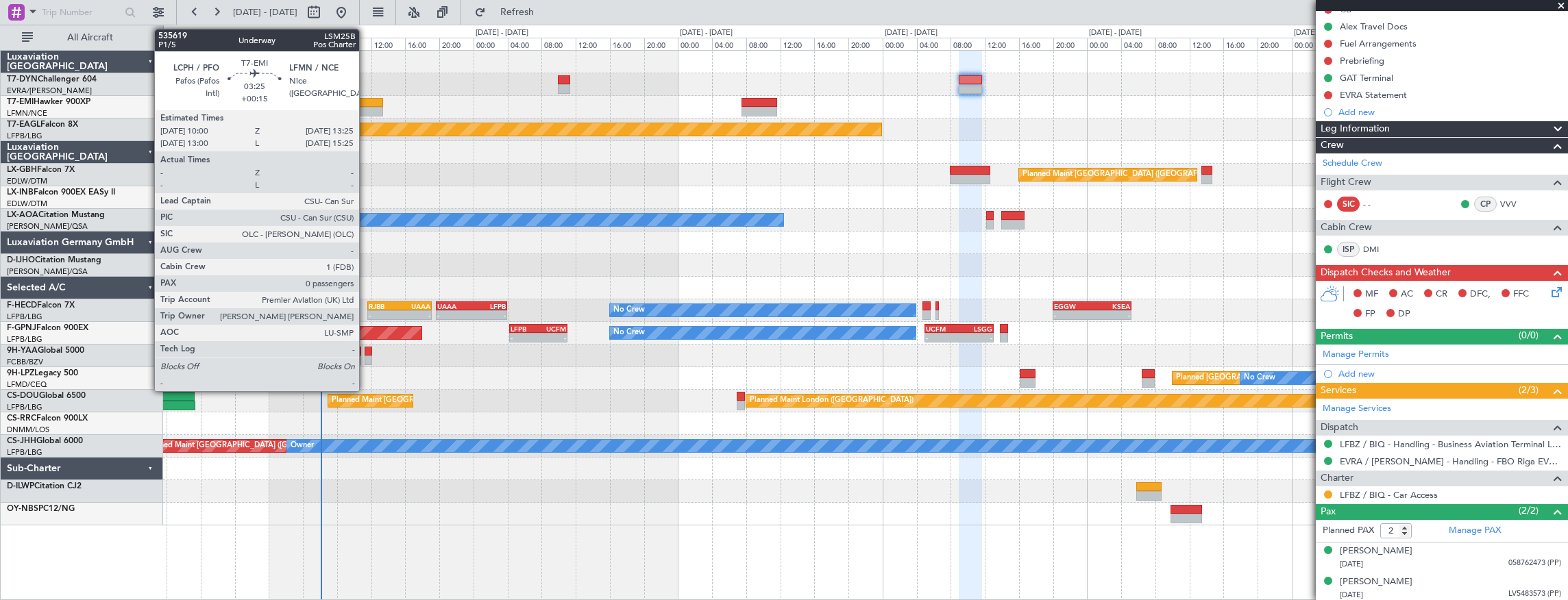
click at [366, 104] on div at bounding box center [368, 103] width 30 height 9
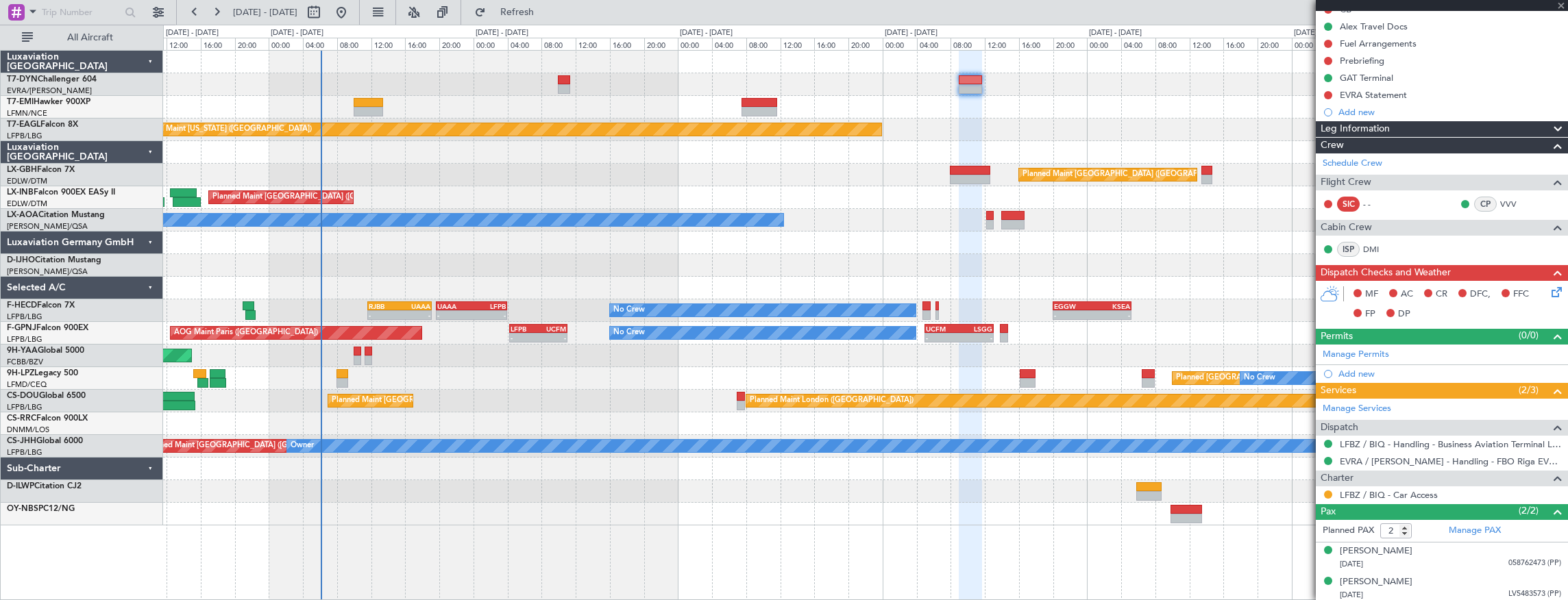
type input "+00:15"
type input "0"
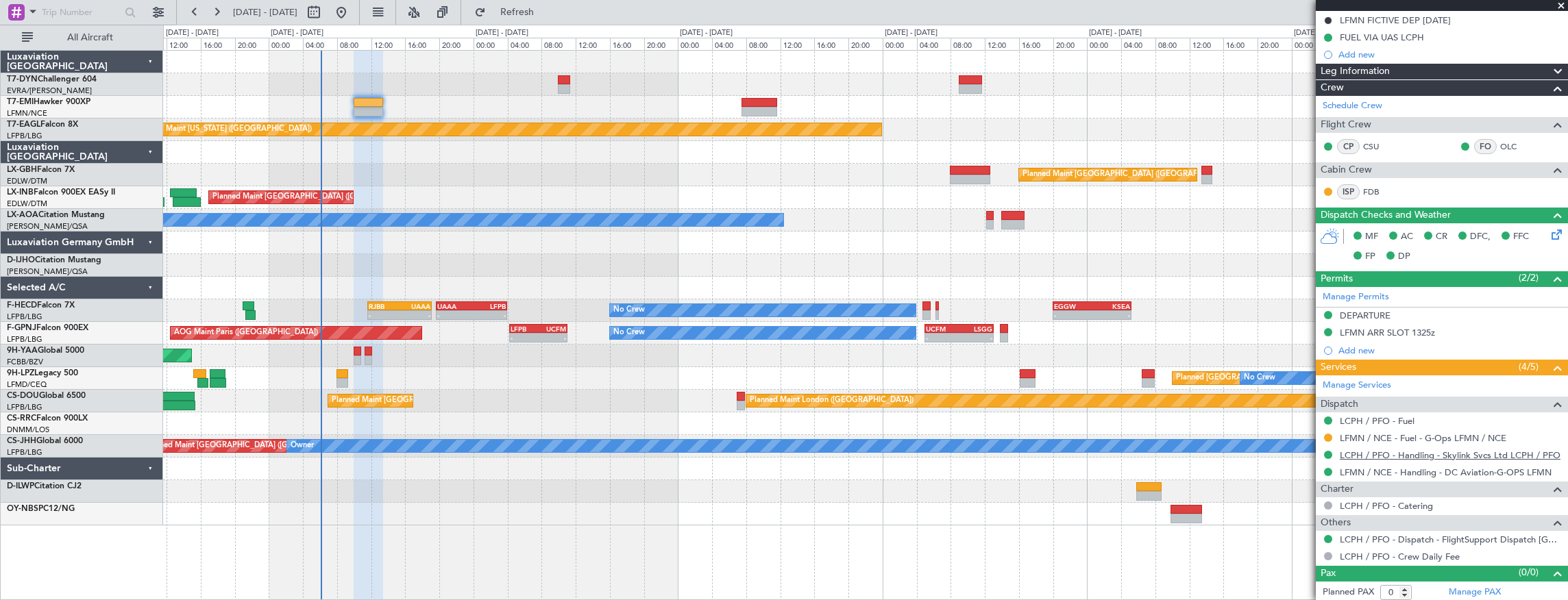
scroll to position [0, 0]
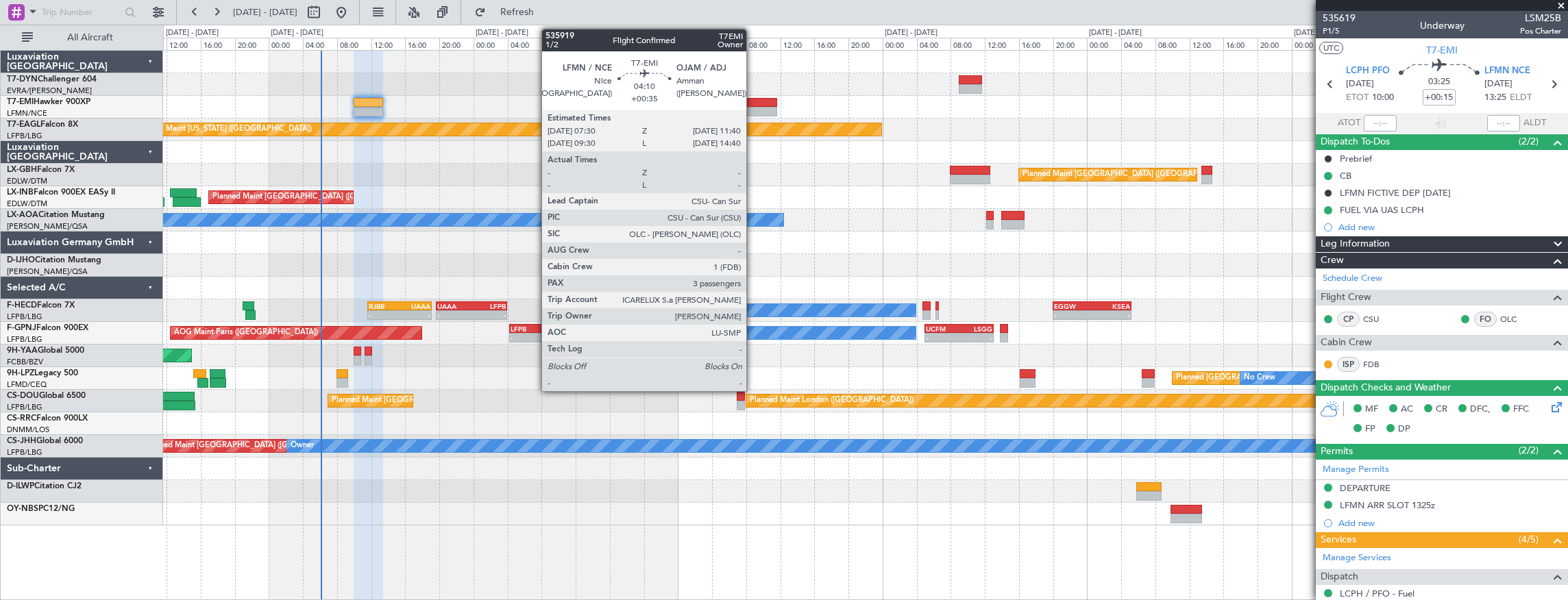
click at [753, 104] on div at bounding box center [758, 103] width 35 height 9
type input "+00:35"
type input "3"
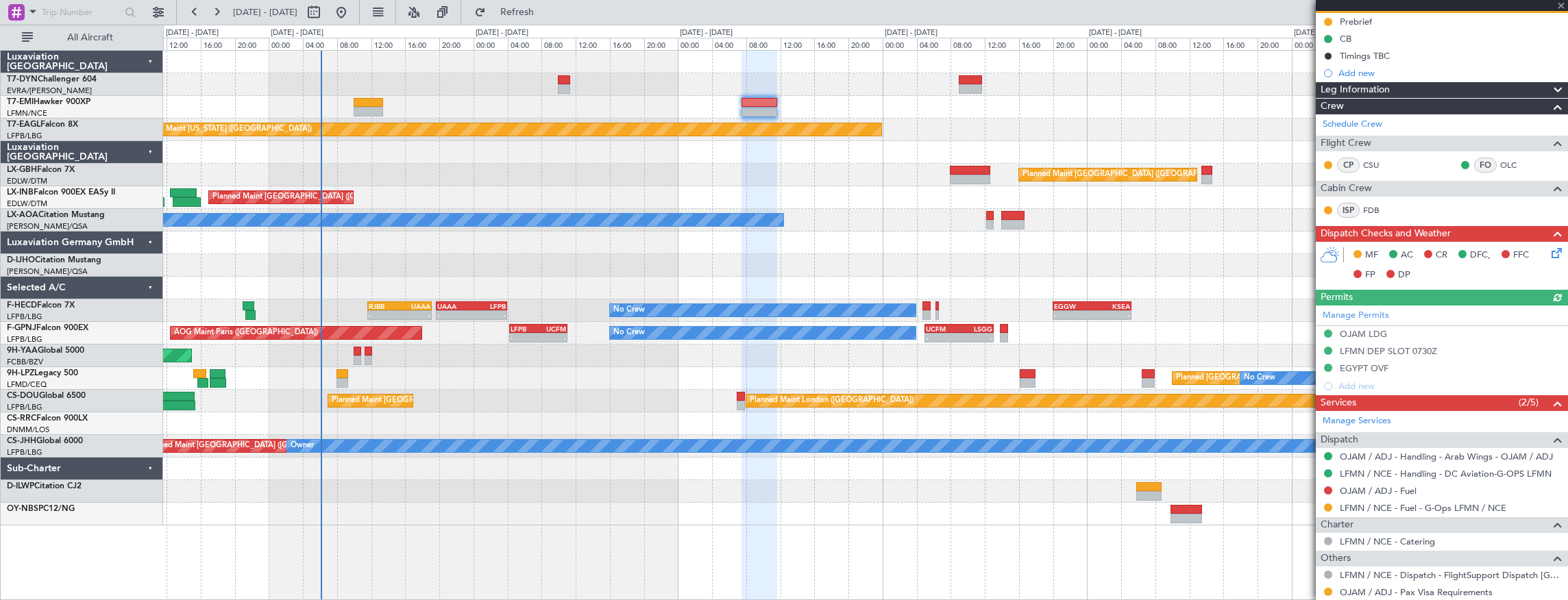
scroll to position [265, 0]
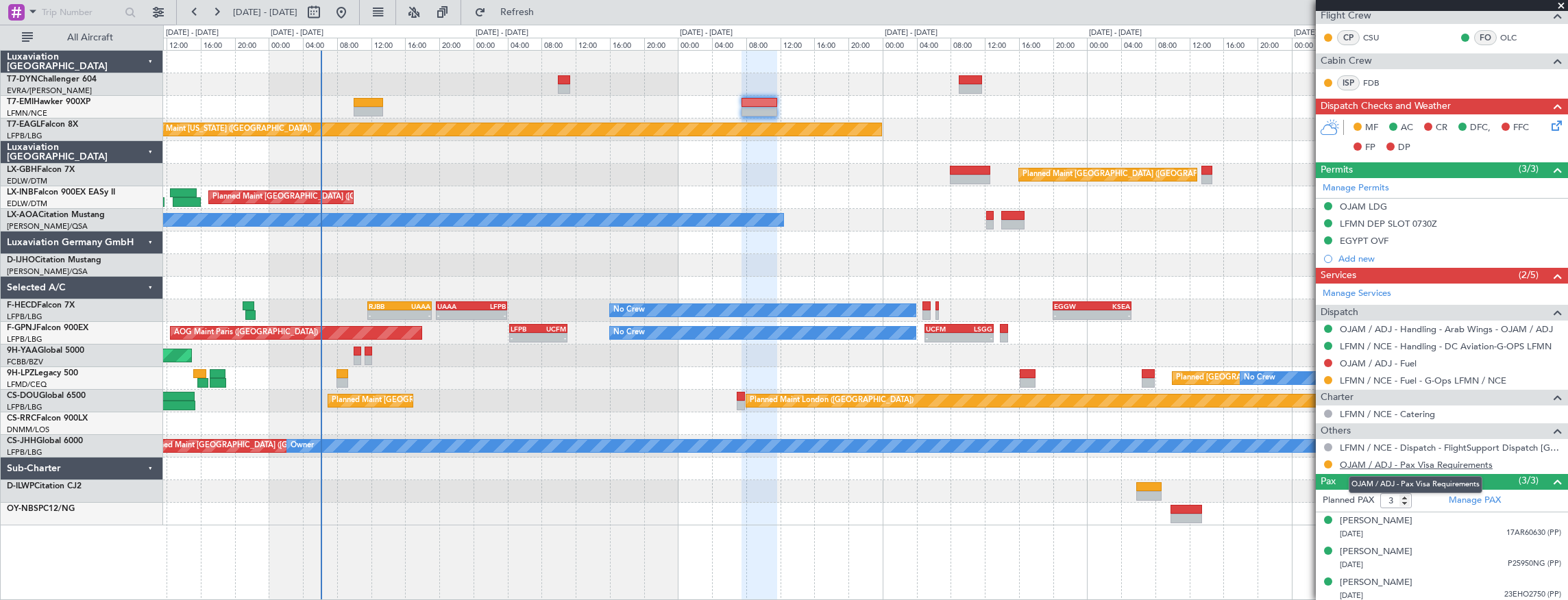
click at [1429, 460] on link "OJAM / ADJ - Pax Visa Requirements" at bounding box center [1416, 465] width 153 height 12
click at [1403, 535] on div "[DATE] 17AR60630 (PP)" at bounding box center [1450, 534] width 221 height 13
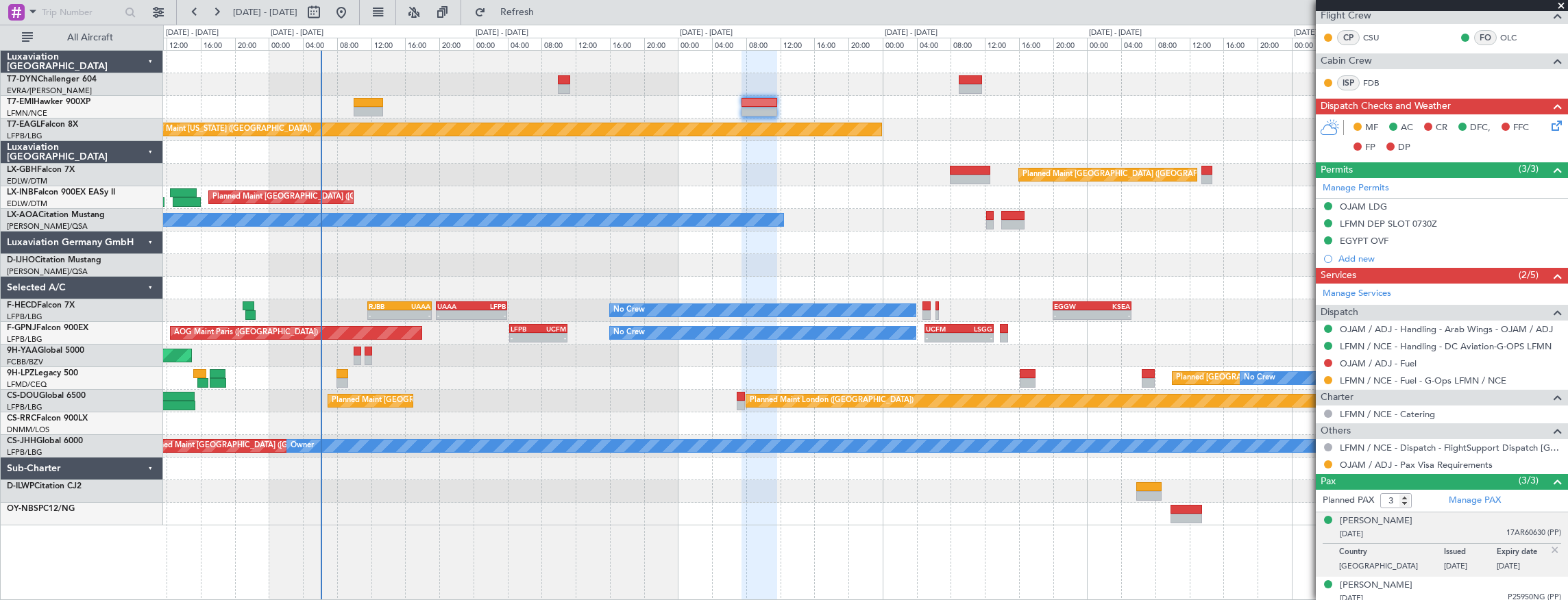
scroll to position [298, 0]
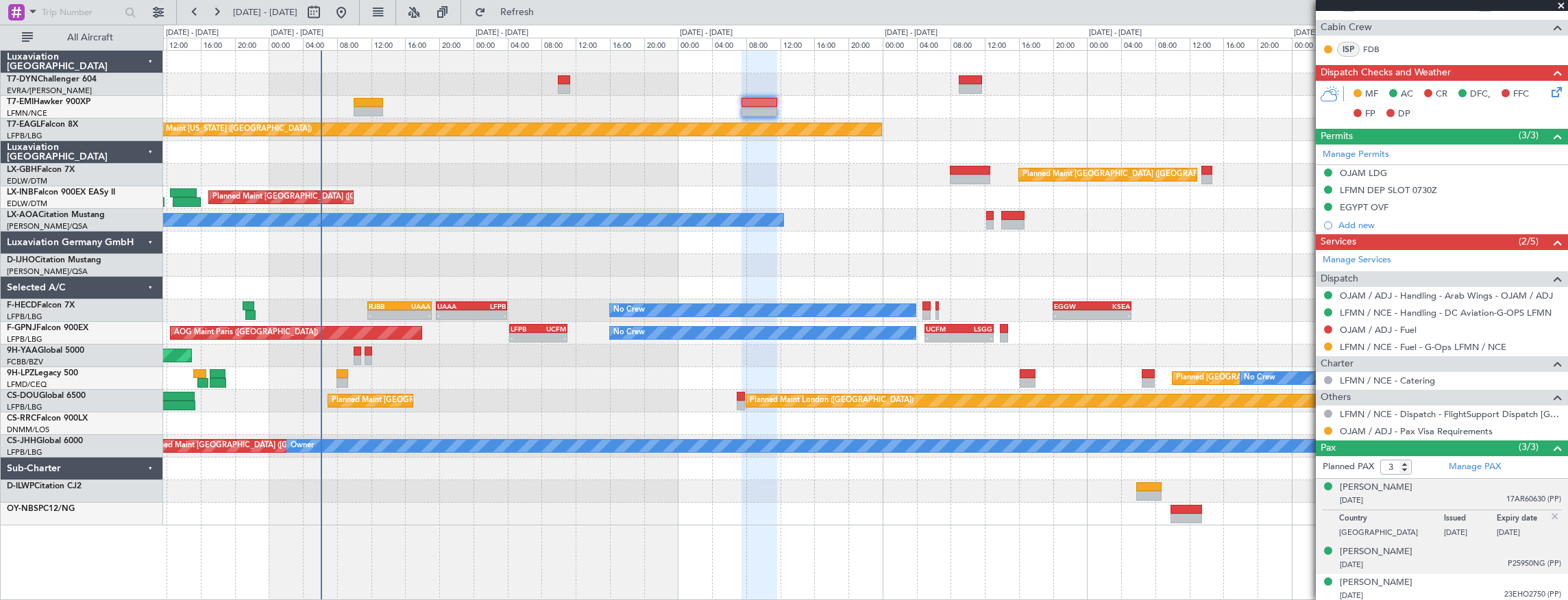
click at [1407, 563] on div "[DATE] P25950NG (PP)" at bounding box center [1450, 565] width 221 height 13
click at [1404, 533] on div "[DATE] P25950NG (PP)" at bounding box center [1450, 531] width 221 height 13
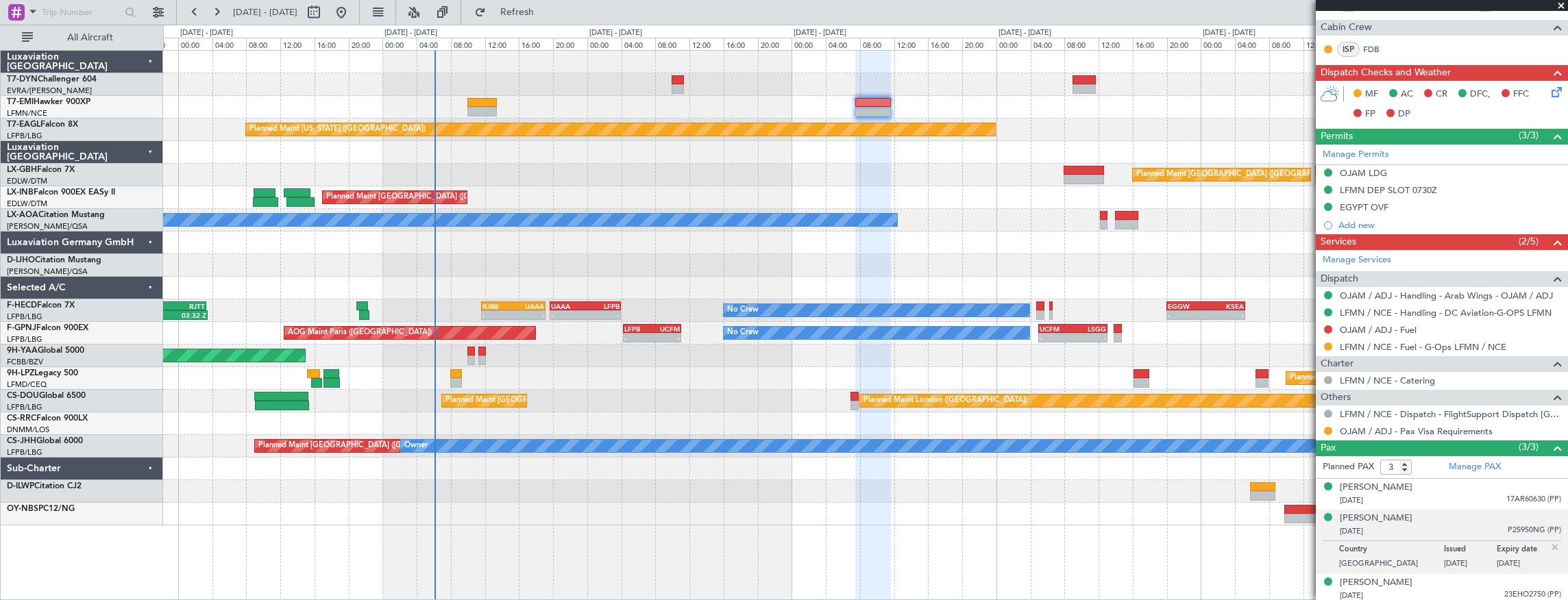
click at [675, 174] on div "Planned Maint Nurnberg Planned Maint [GEOGRAPHIC_DATA] ([GEOGRAPHIC_DATA])" at bounding box center [865, 175] width 1405 height 23
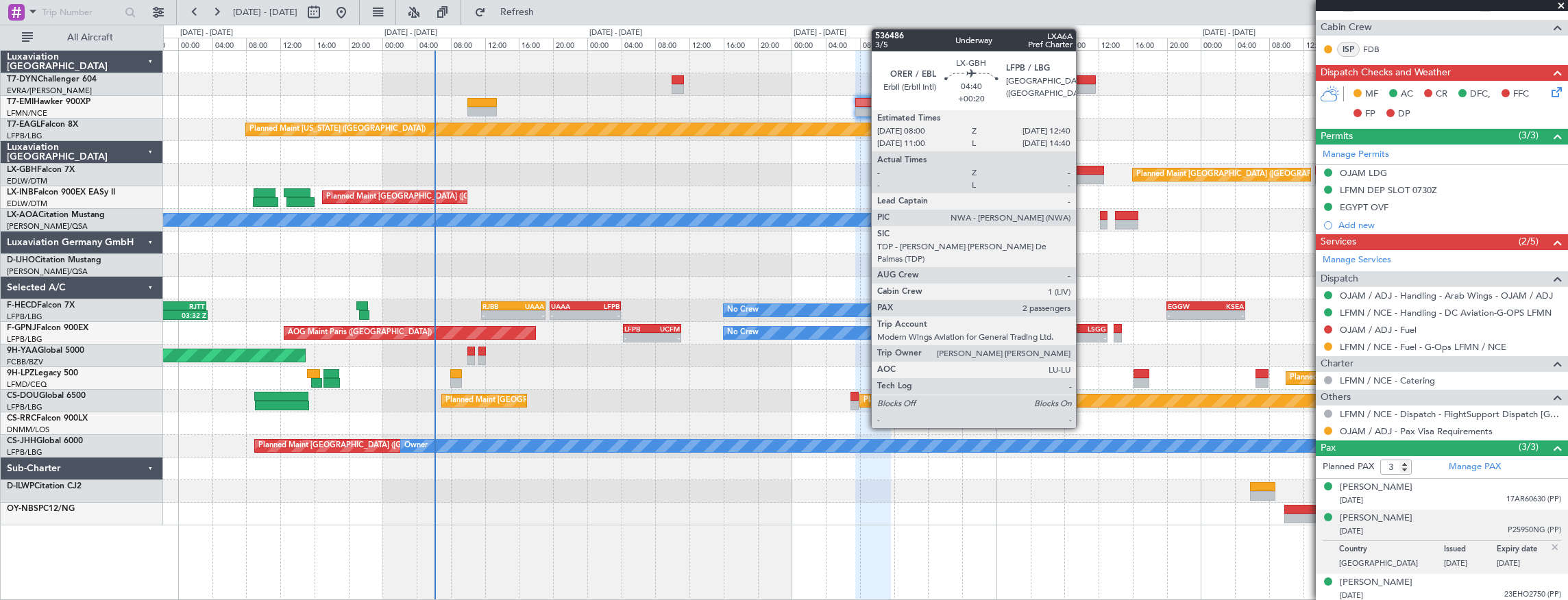
click at [1083, 170] on div at bounding box center [1083, 170] width 40 height 9
type input "+00:20"
type input "2"
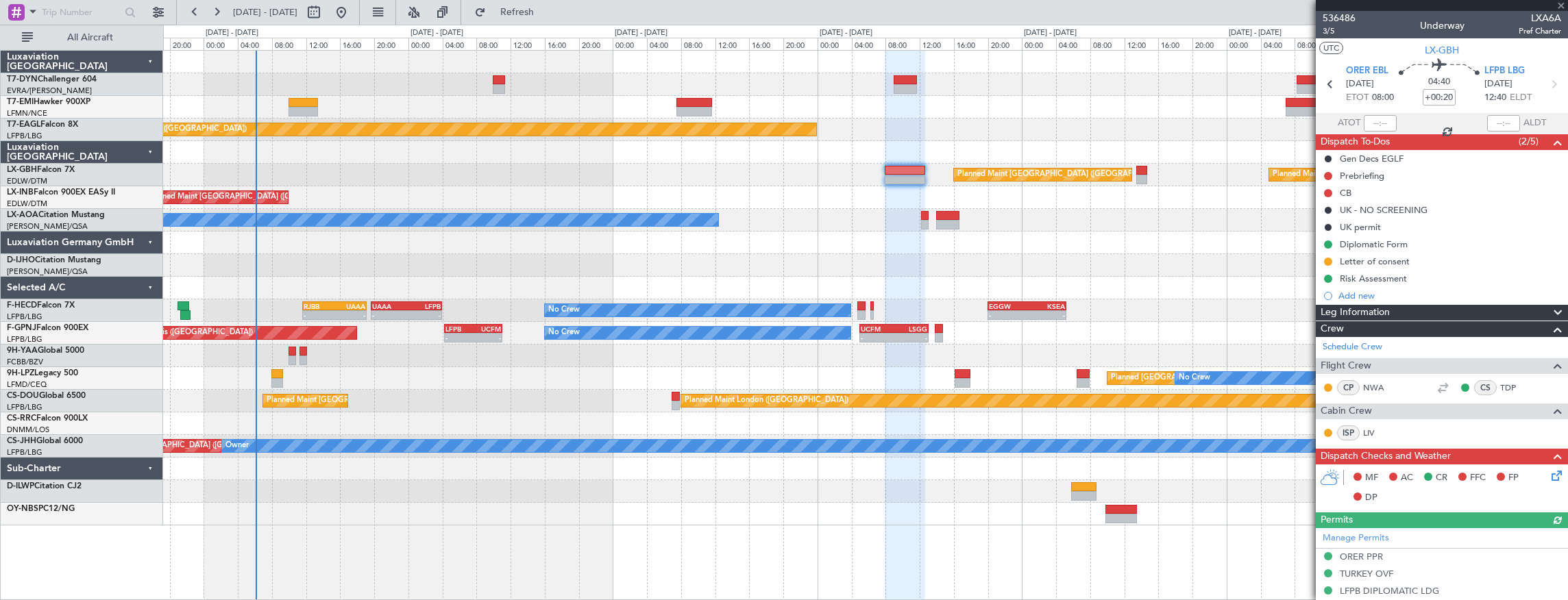
click at [836, 164] on div "Planned Maint Nurnberg Planned Maint [GEOGRAPHIC_DATA] ([GEOGRAPHIC_DATA])" at bounding box center [865, 175] width 1405 height 23
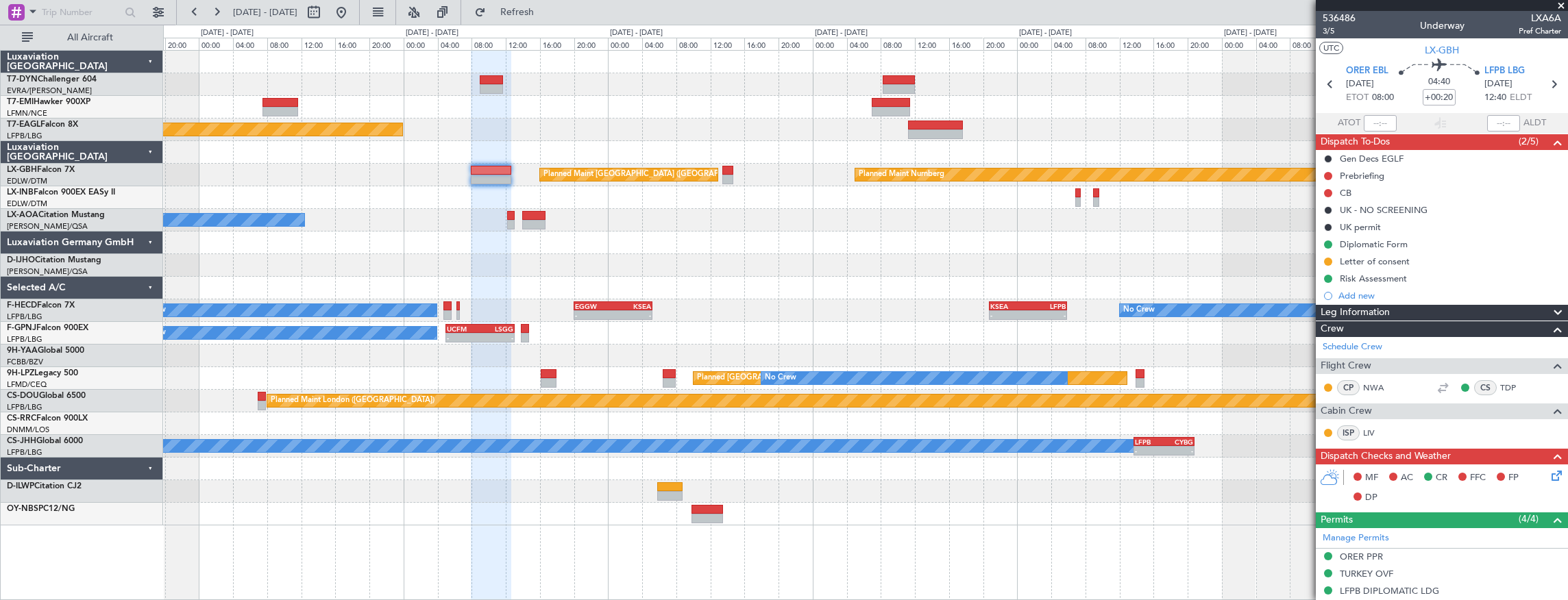
click at [367, 191] on div "Planned Maint [US_STATE] ([GEOGRAPHIC_DATA]) Planned Maint Nurnberg Planned Mai…" at bounding box center [865, 288] width 1405 height 475
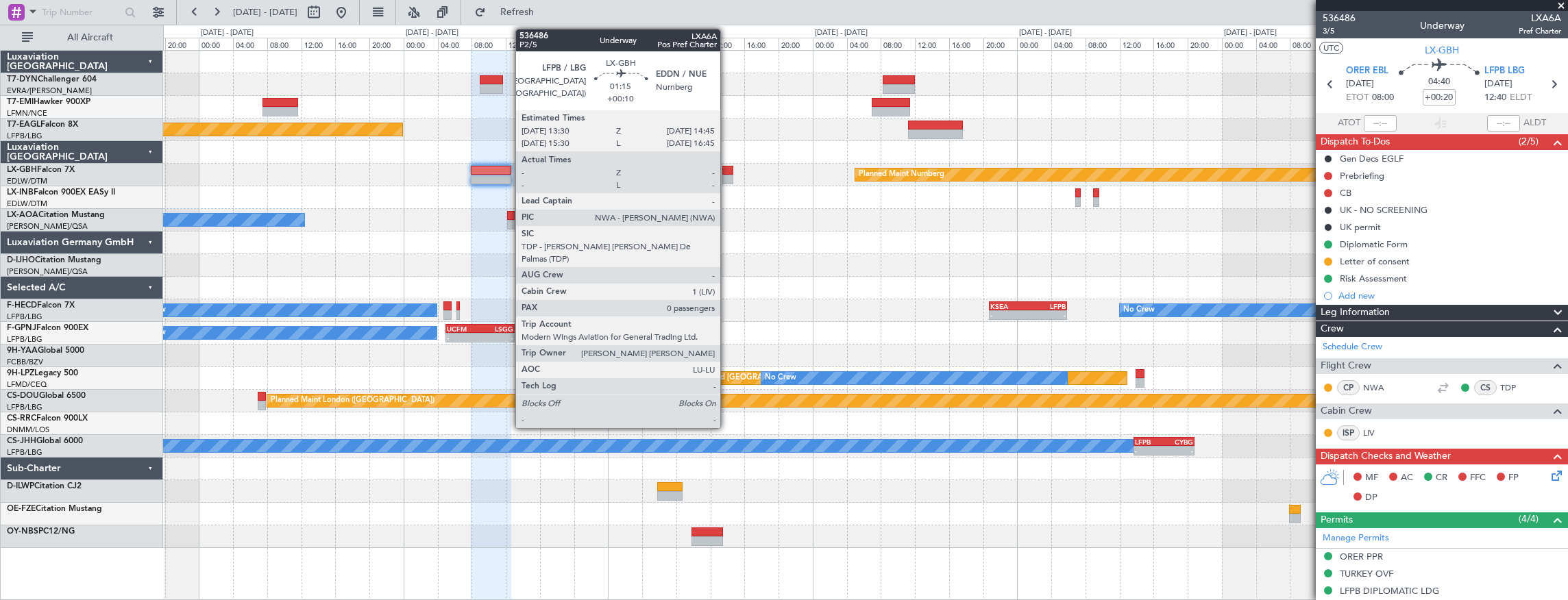
click at [727, 175] on div at bounding box center [728, 180] width 11 height 9
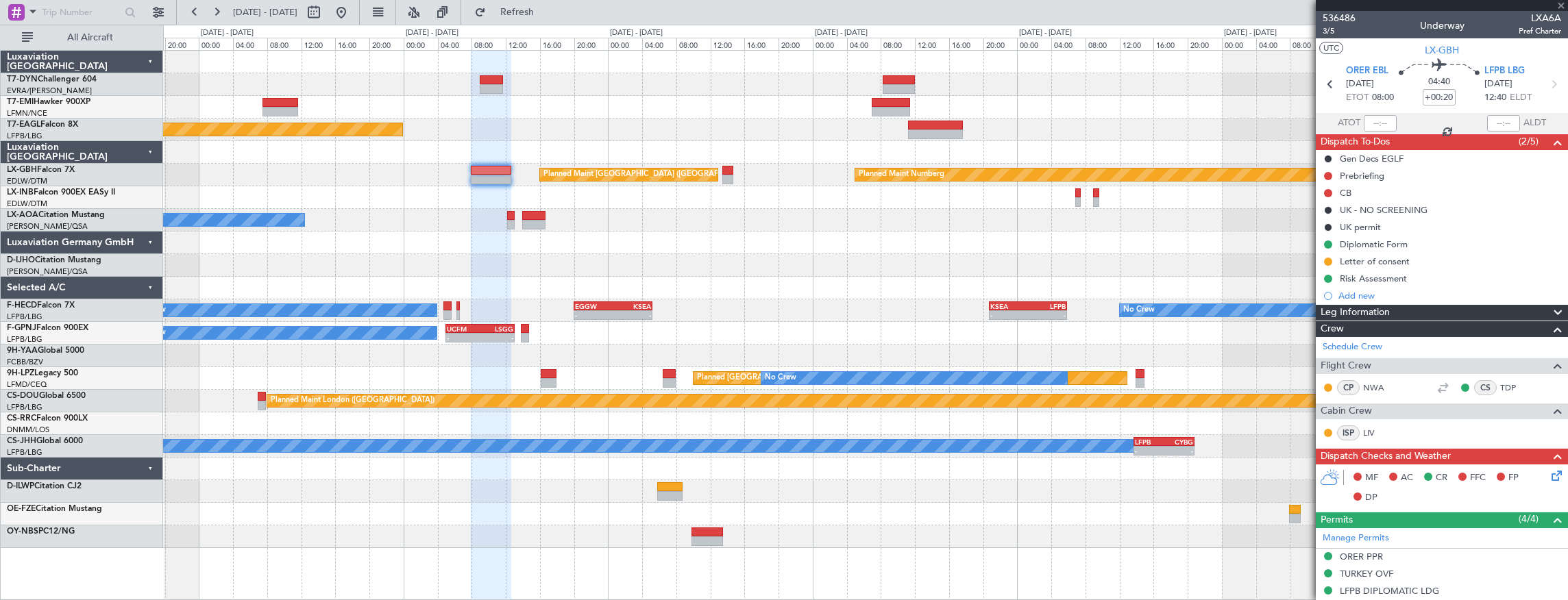
type input "+00:10"
type input "0"
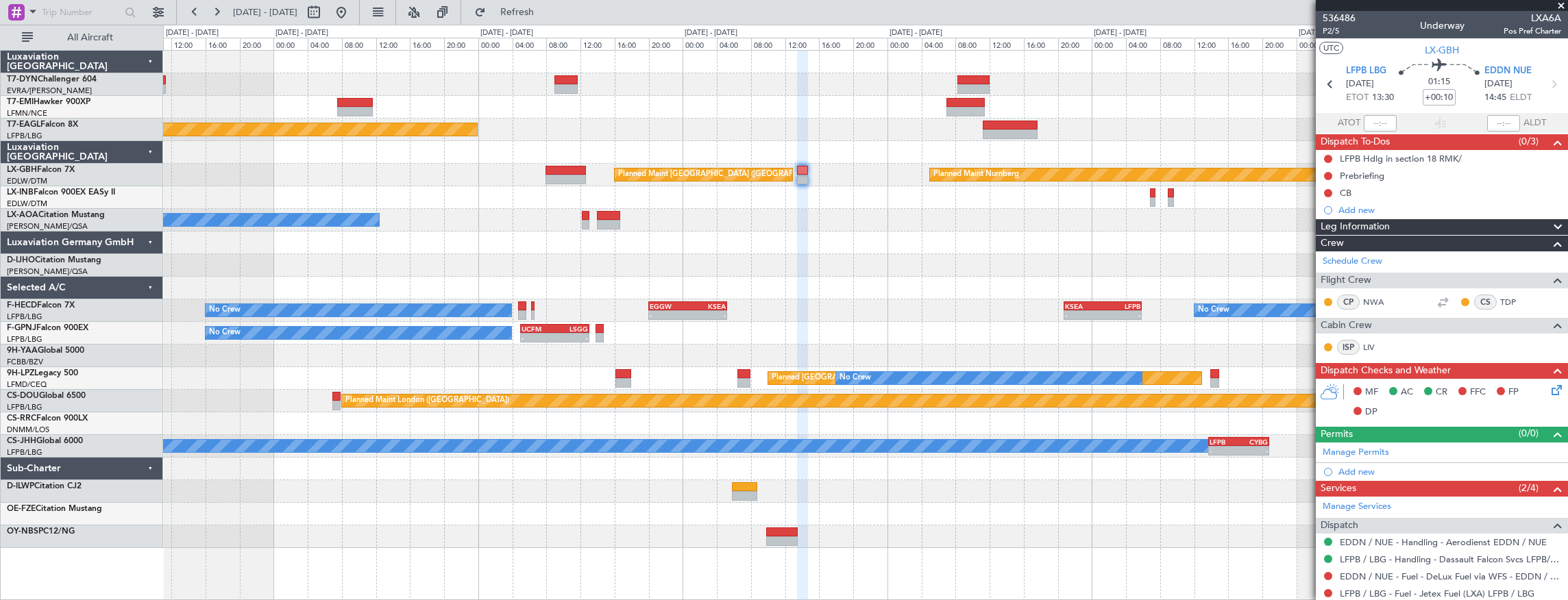
click at [959, 230] on div "Planned Maint [US_STATE] ([GEOGRAPHIC_DATA]) Planned Maint Nurnberg Planned Mai…" at bounding box center [865, 300] width 1405 height 498
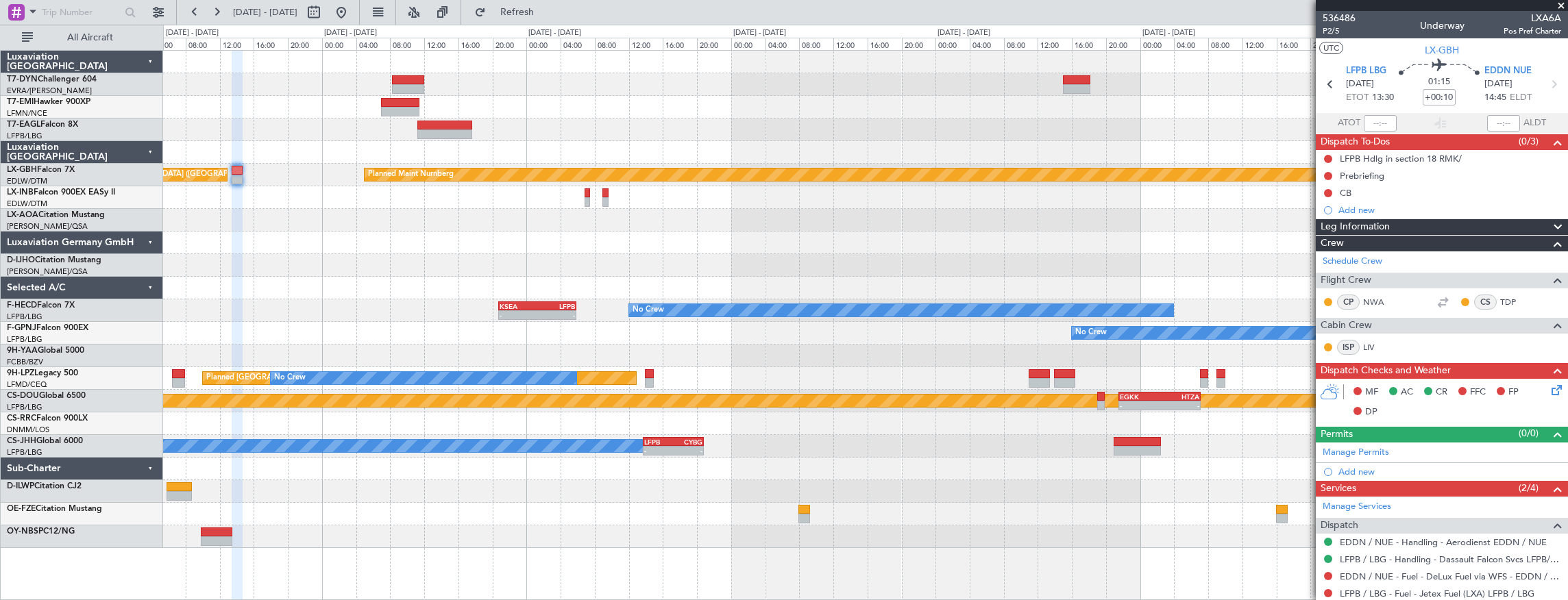
click at [293, 151] on div "Planned Maint [GEOGRAPHIC_DATA] Planned Maint [US_STATE] ([GEOGRAPHIC_DATA]) Pl…" at bounding box center [865, 300] width 1405 height 498
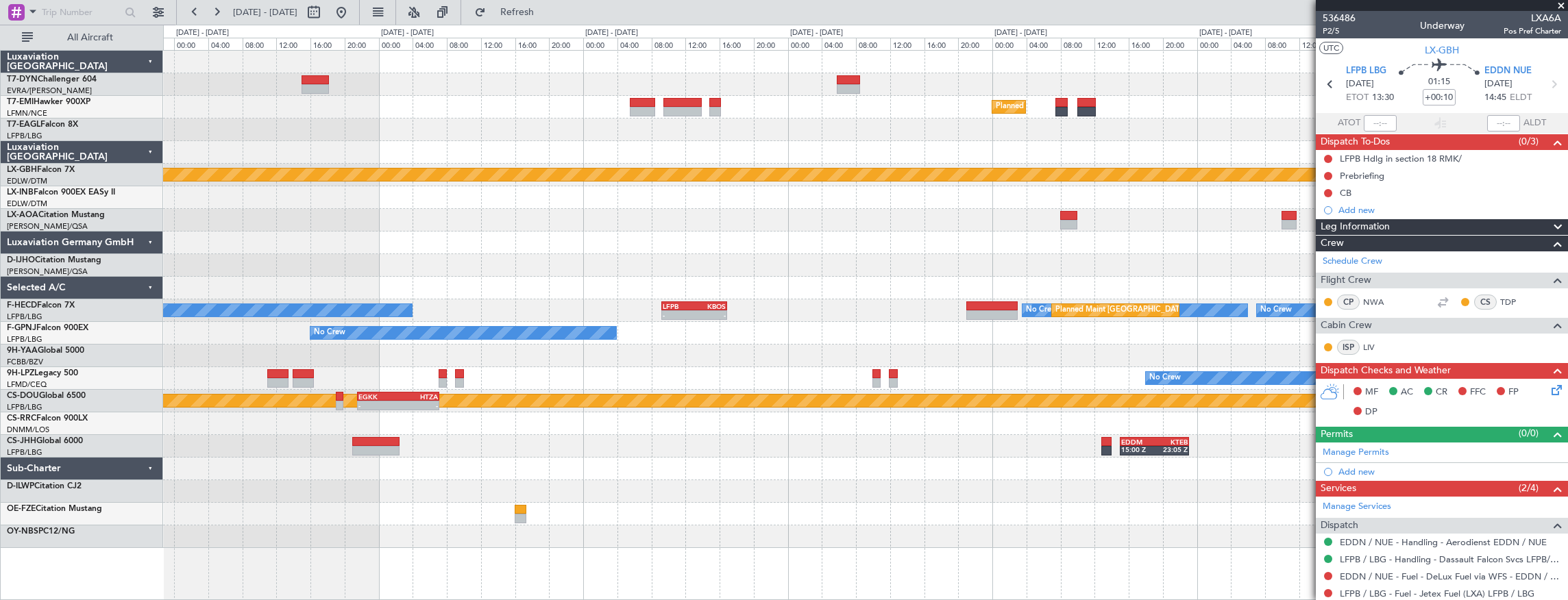
click at [13, 224] on div "Planned Maint [GEOGRAPHIC_DATA] Planned Maint Nurnberg No Crew - - LFPB 09:15 Z…" at bounding box center [784, 312] width 1568 height 576
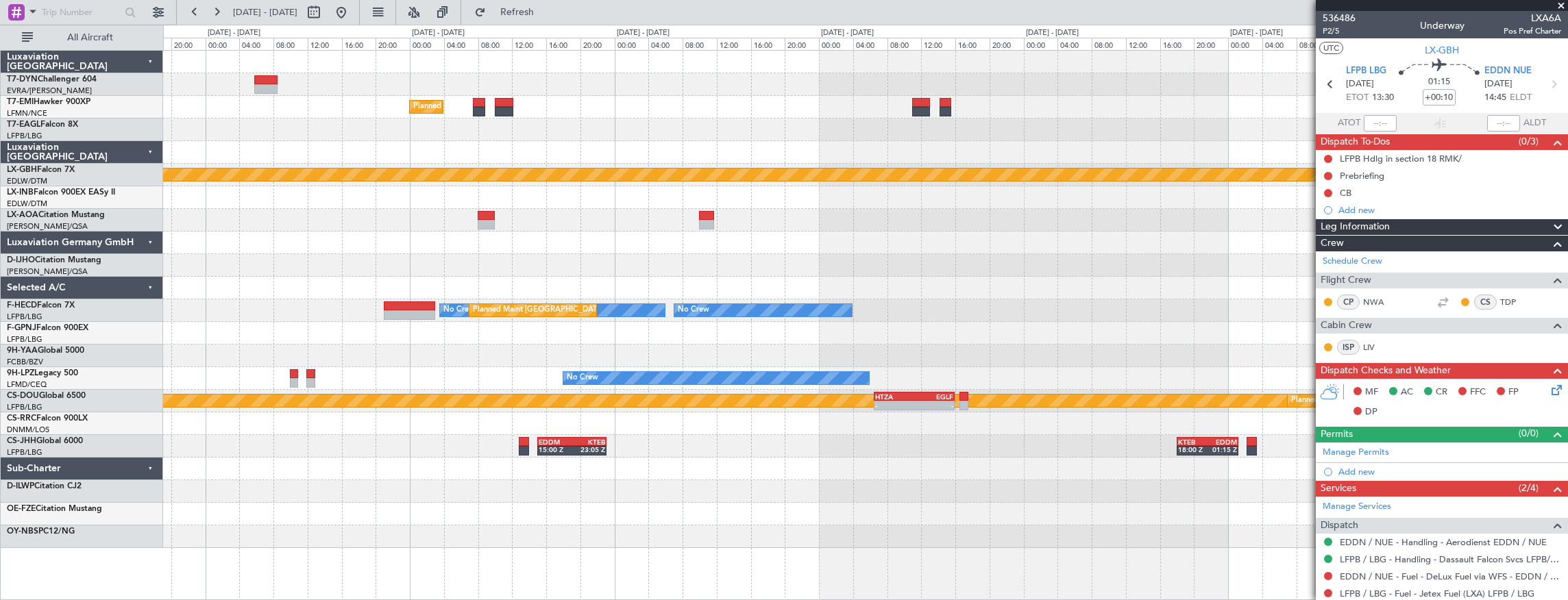
click at [134, 221] on div "Planned Maint [GEOGRAPHIC_DATA] Planned Maint Nurnberg No Crew Planned Maint [G…" at bounding box center [784, 312] width 1568 height 576
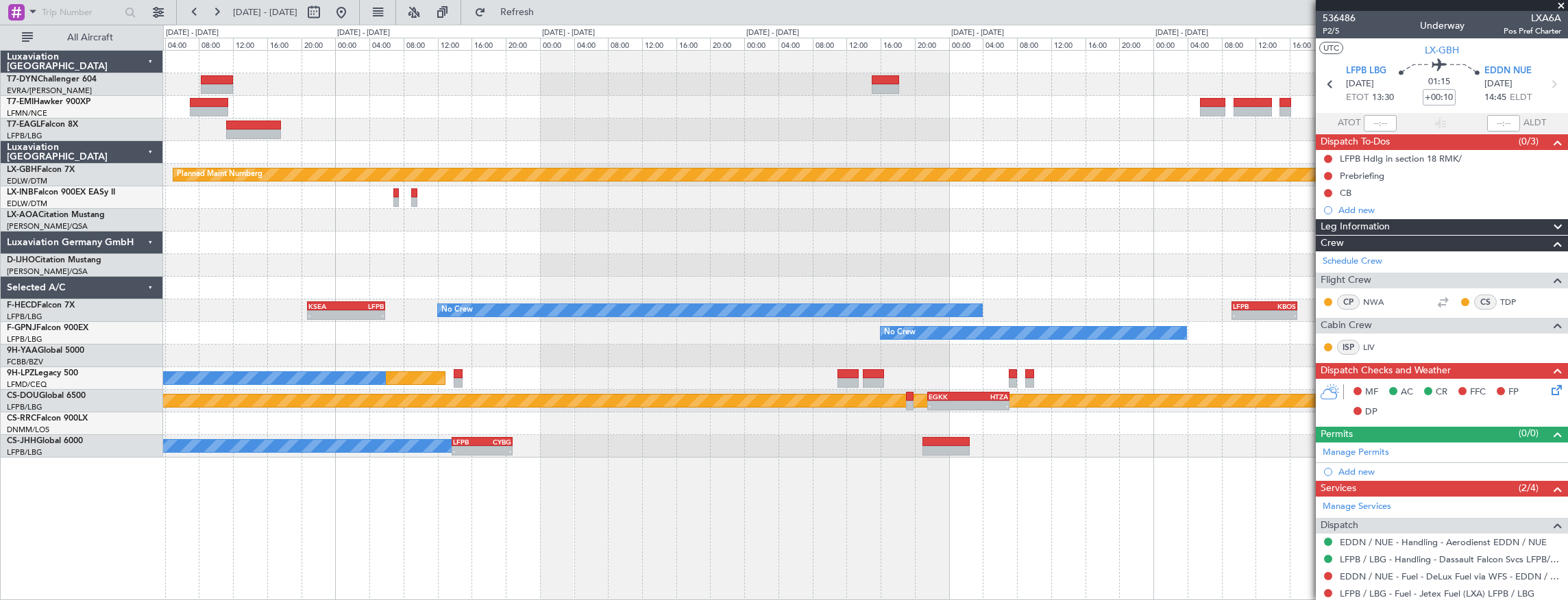
click at [1266, 232] on div "Planned Maint [GEOGRAPHIC_DATA] Planned Maint Nurnberg Planned Maint [GEOGRAPHI…" at bounding box center [865, 254] width 1405 height 407
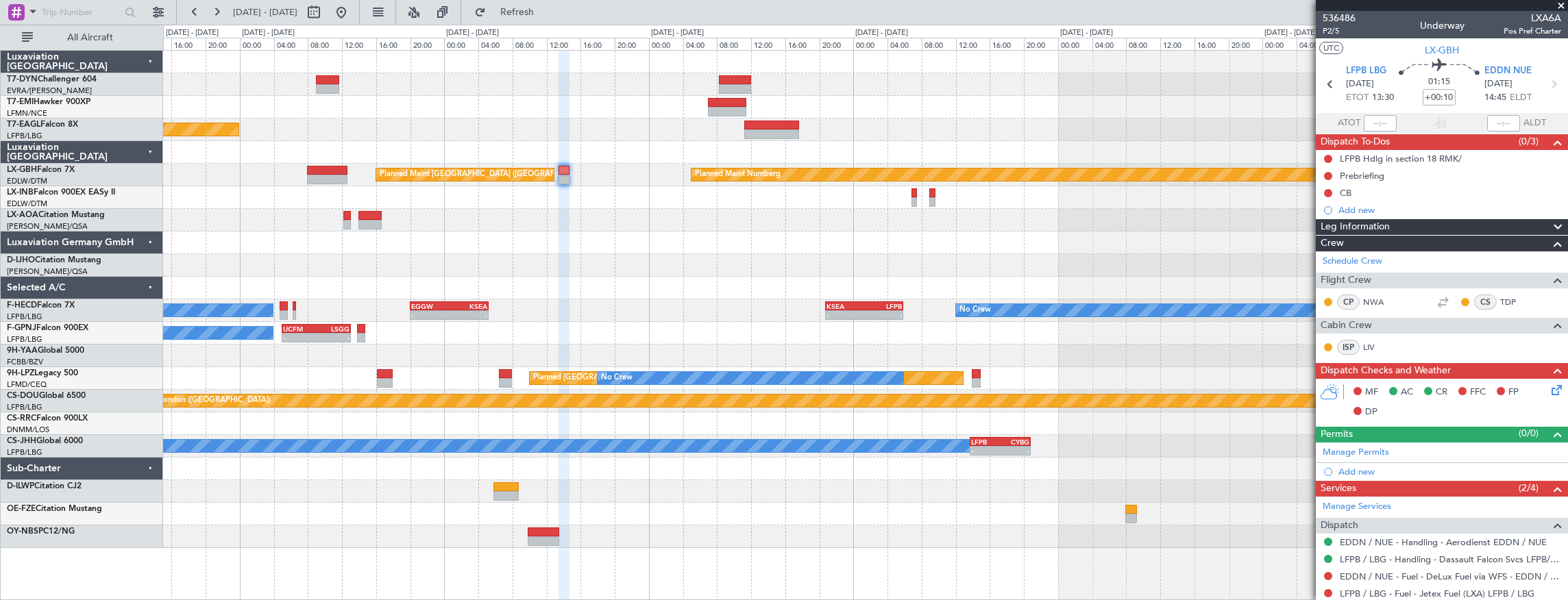
click at [262, 180] on div "Planned Maint [US_STATE] ([GEOGRAPHIC_DATA]) Planned Maint Nurnberg Planned Mai…" at bounding box center [865, 300] width 1405 height 498
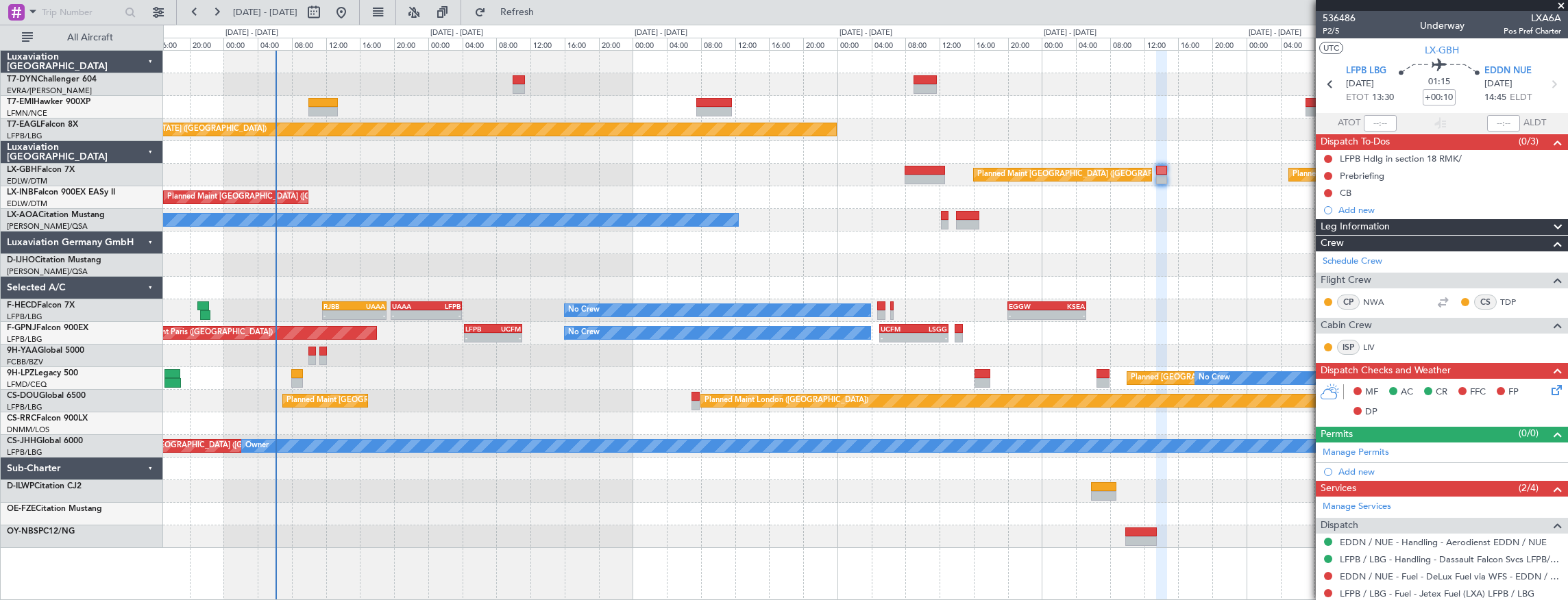
click at [842, 220] on div "Planned Maint [US_STATE] ([GEOGRAPHIC_DATA]) Planned Maint Nurnberg Planned Mai…" at bounding box center [865, 300] width 1405 height 498
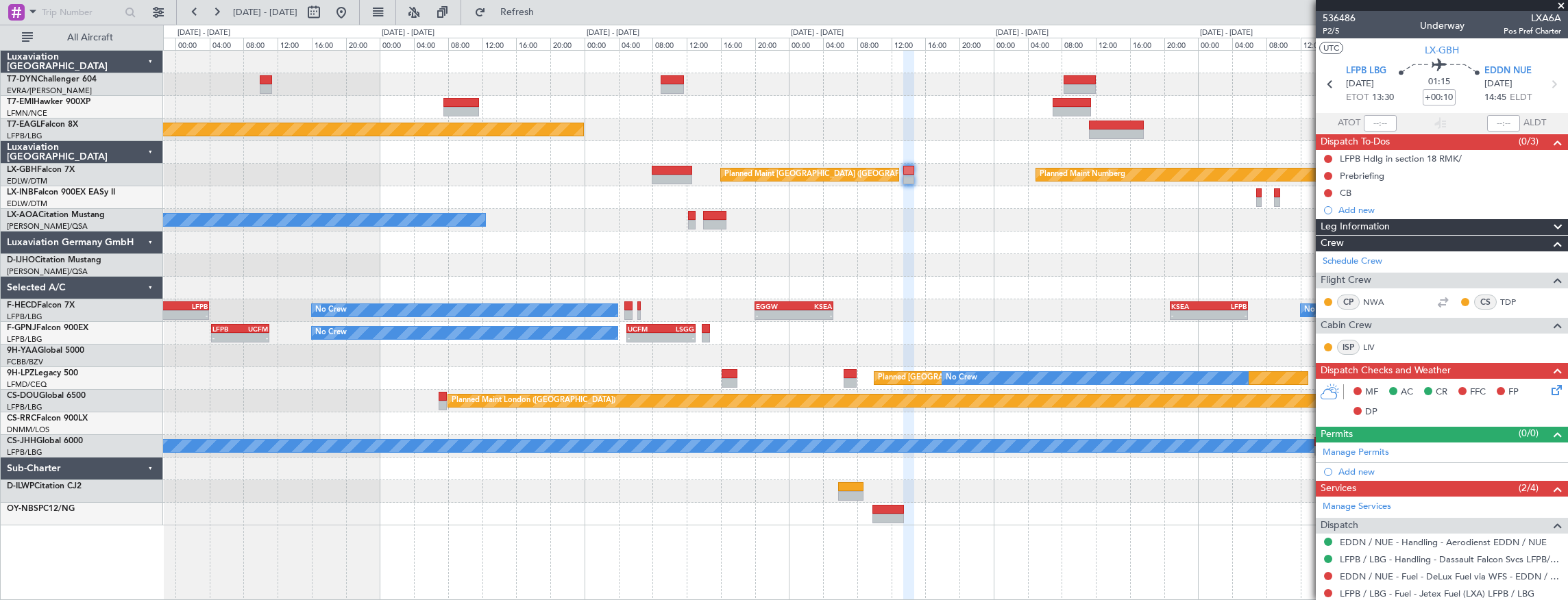
click at [411, 188] on div "Planned Maint [GEOGRAPHIC_DATA] ([GEOGRAPHIC_DATA])" at bounding box center [865, 197] width 1405 height 23
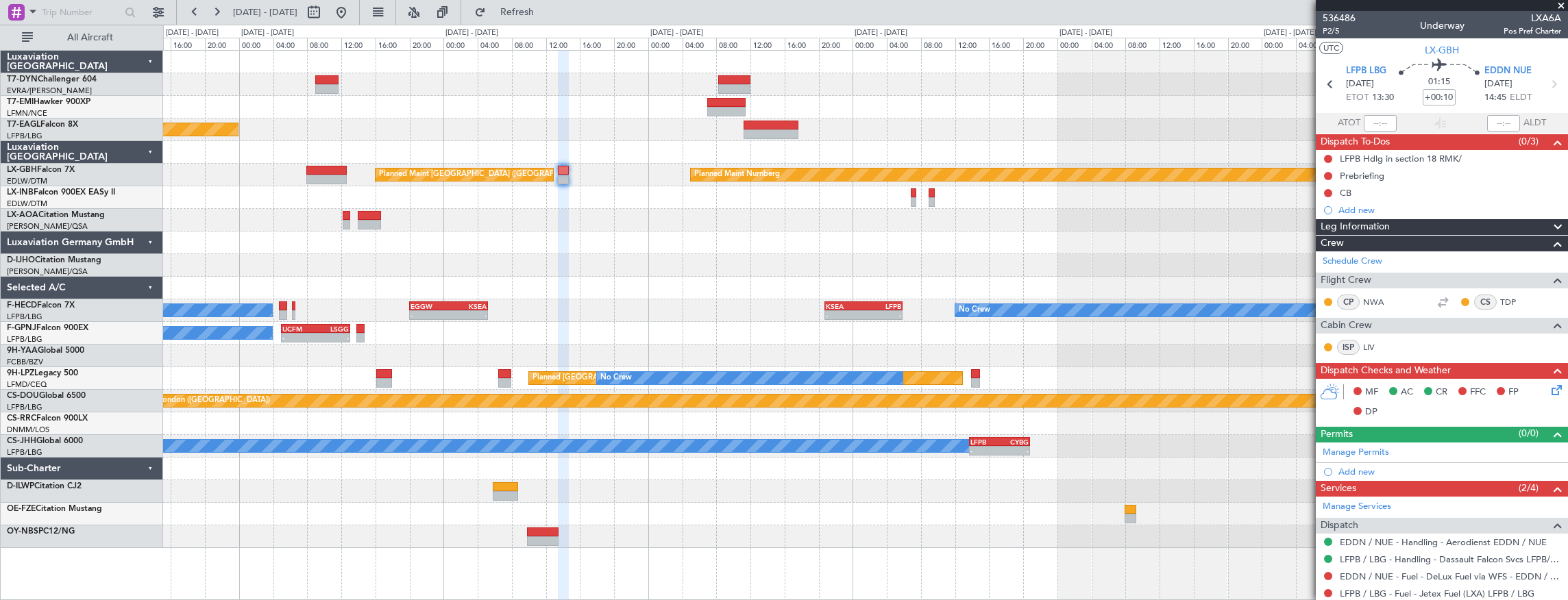
click at [832, 244] on div "Planned Maint [US_STATE] ([GEOGRAPHIC_DATA]) Planned Maint Nurnberg Planned Mai…" at bounding box center [865, 300] width 1405 height 498
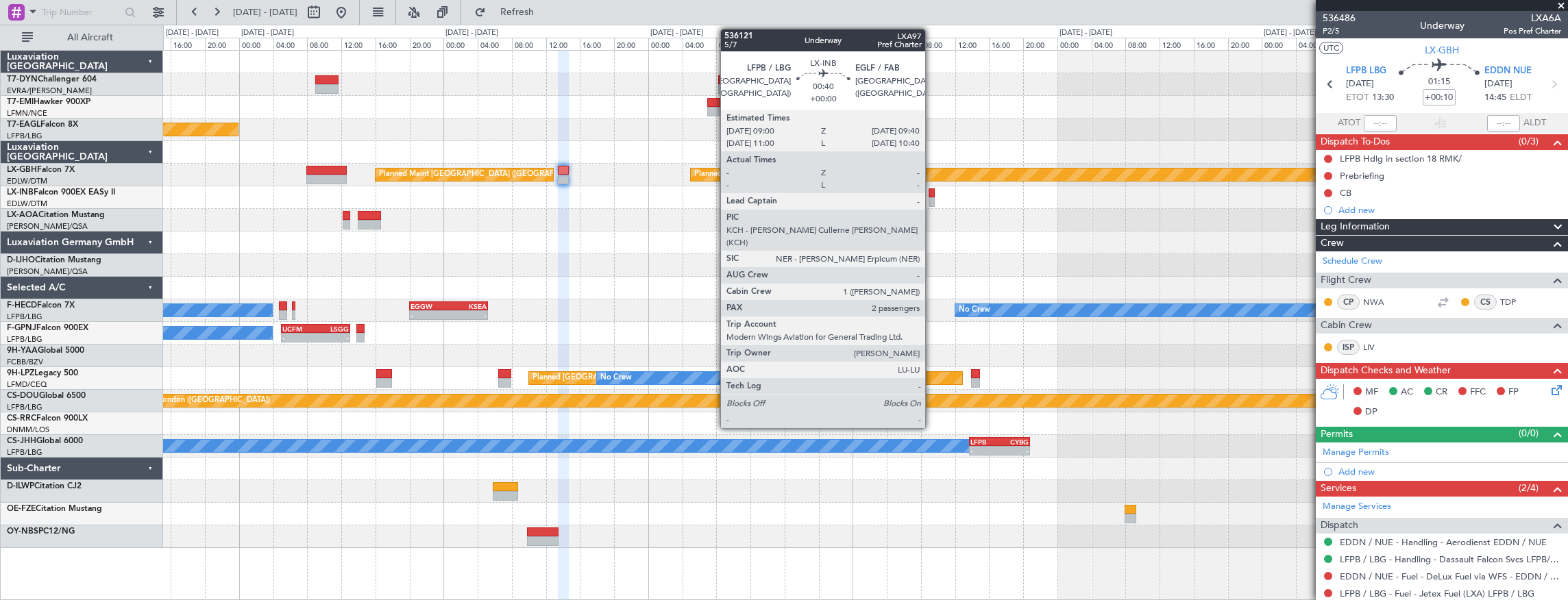
click at [932, 195] on div at bounding box center [932, 193] width 6 height 9
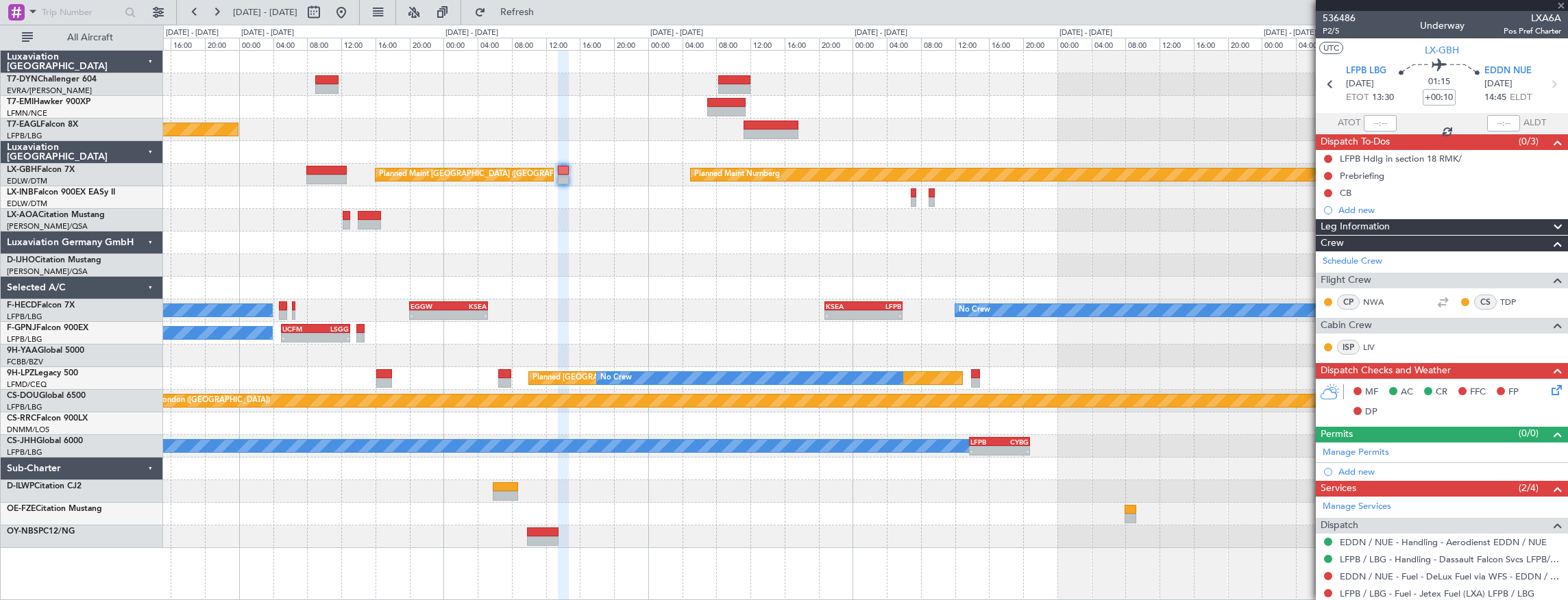
type input "2"
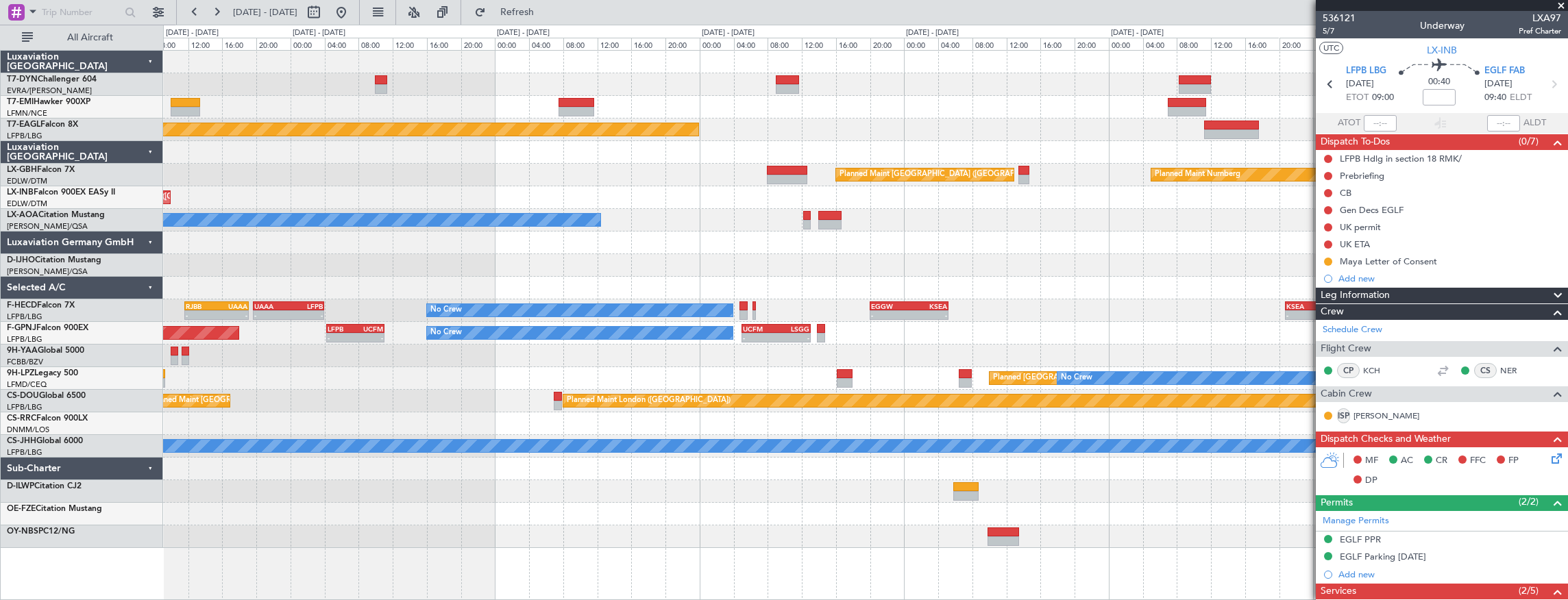
click at [1036, 272] on div at bounding box center [865, 265] width 1405 height 23
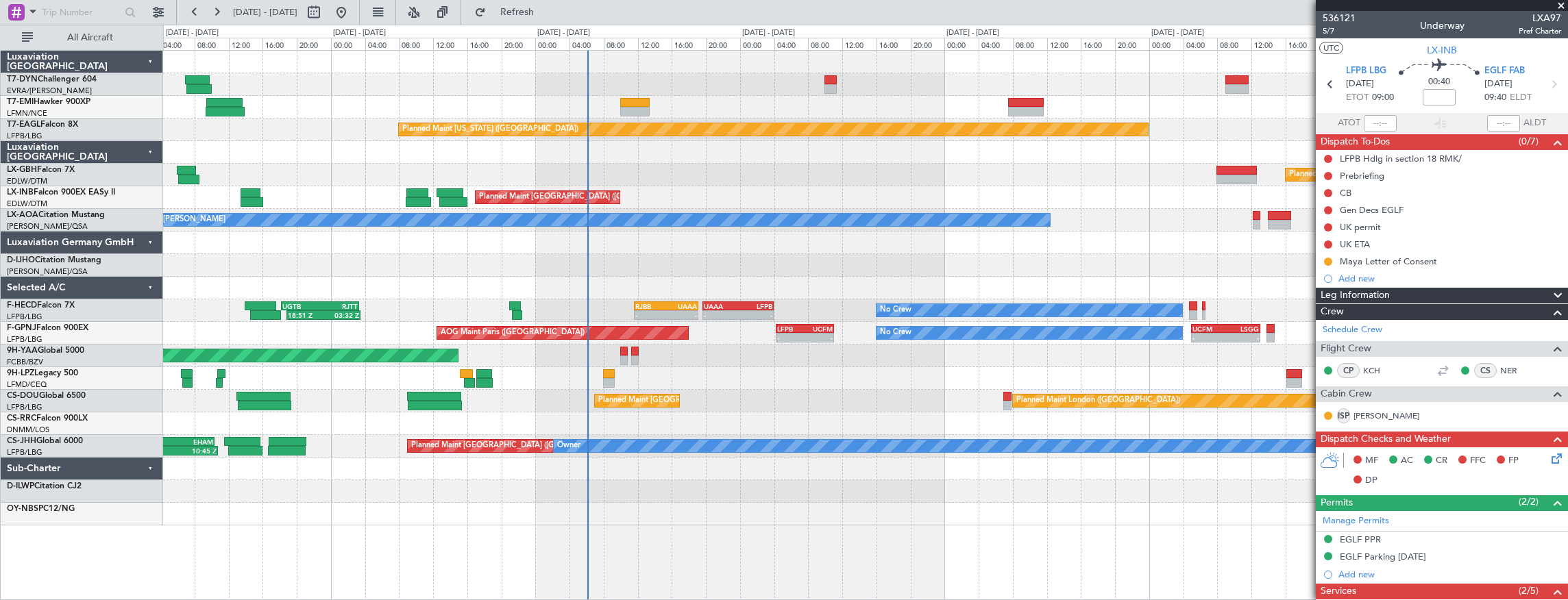
click at [851, 377] on div "Planned [GEOGRAPHIC_DATA] ([GEOGRAPHIC_DATA]) No Crew" at bounding box center [865, 379] width 1405 height 23
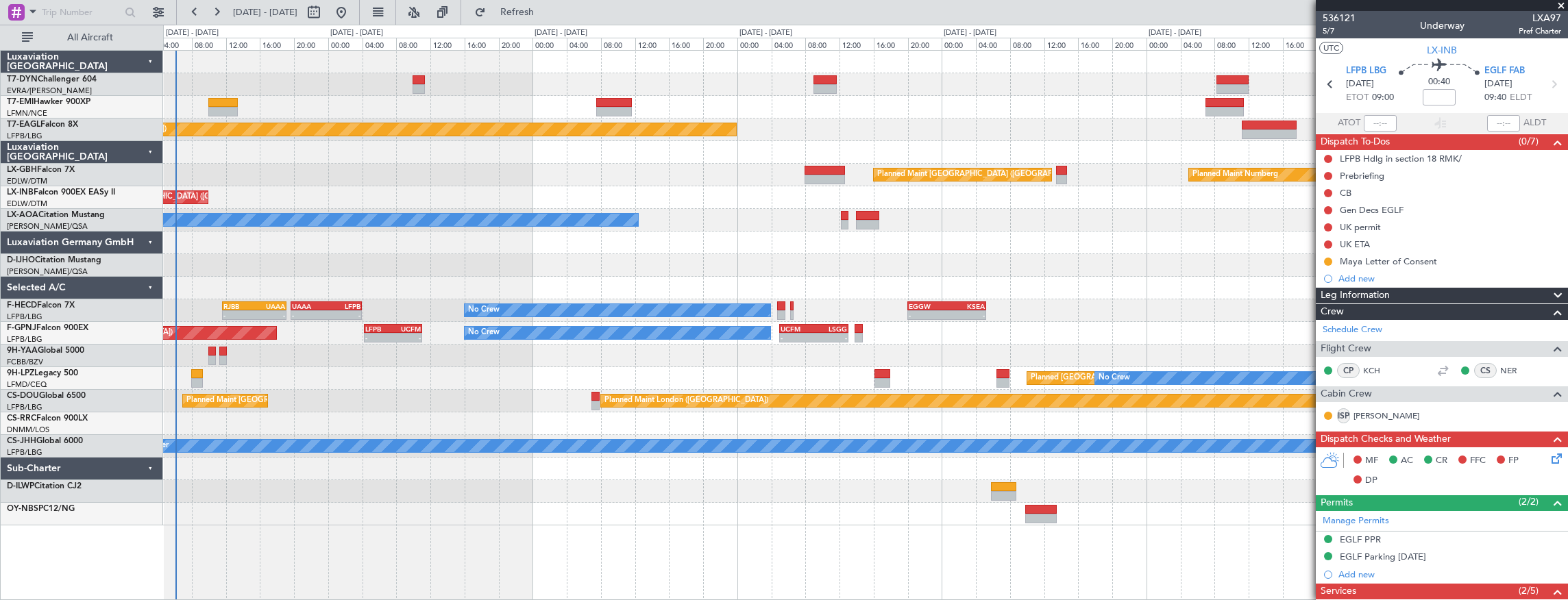
click at [969, 211] on div "No Crew [PERSON_NAME]" at bounding box center [865, 220] width 1405 height 23
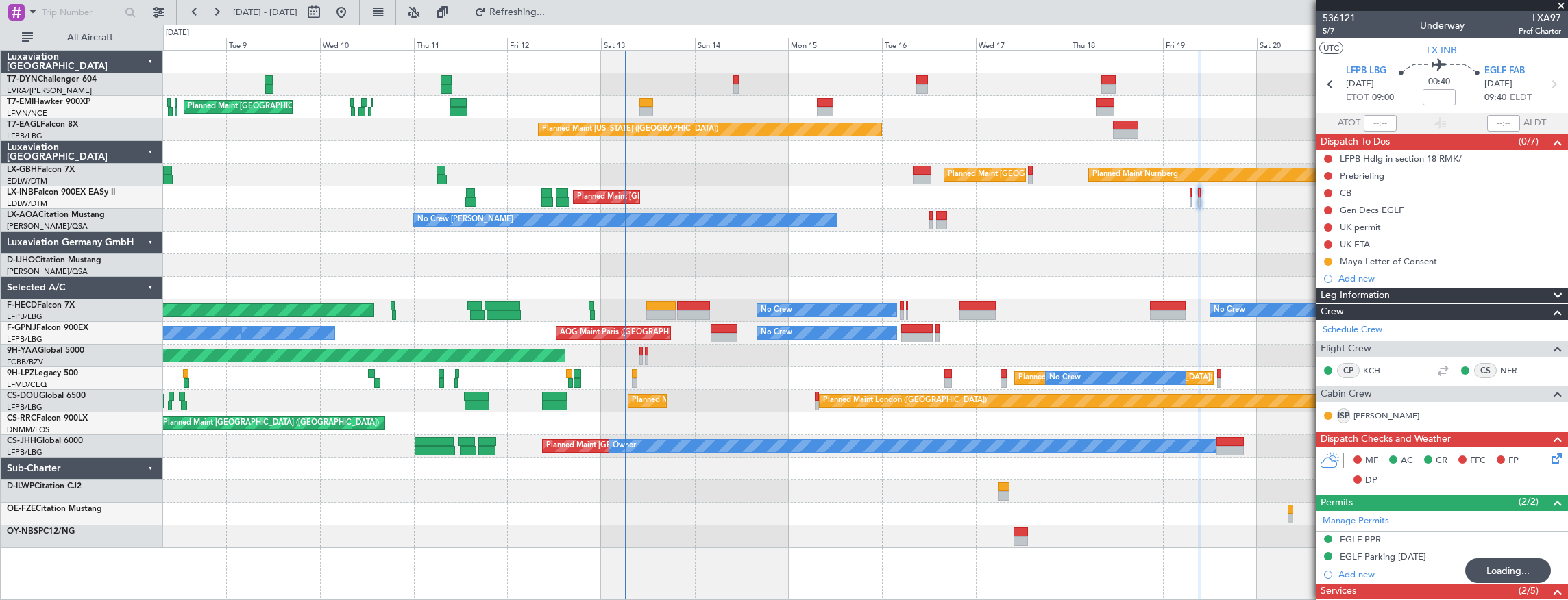
click at [878, 247] on div at bounding box center [865, 243] width 1405 height 23
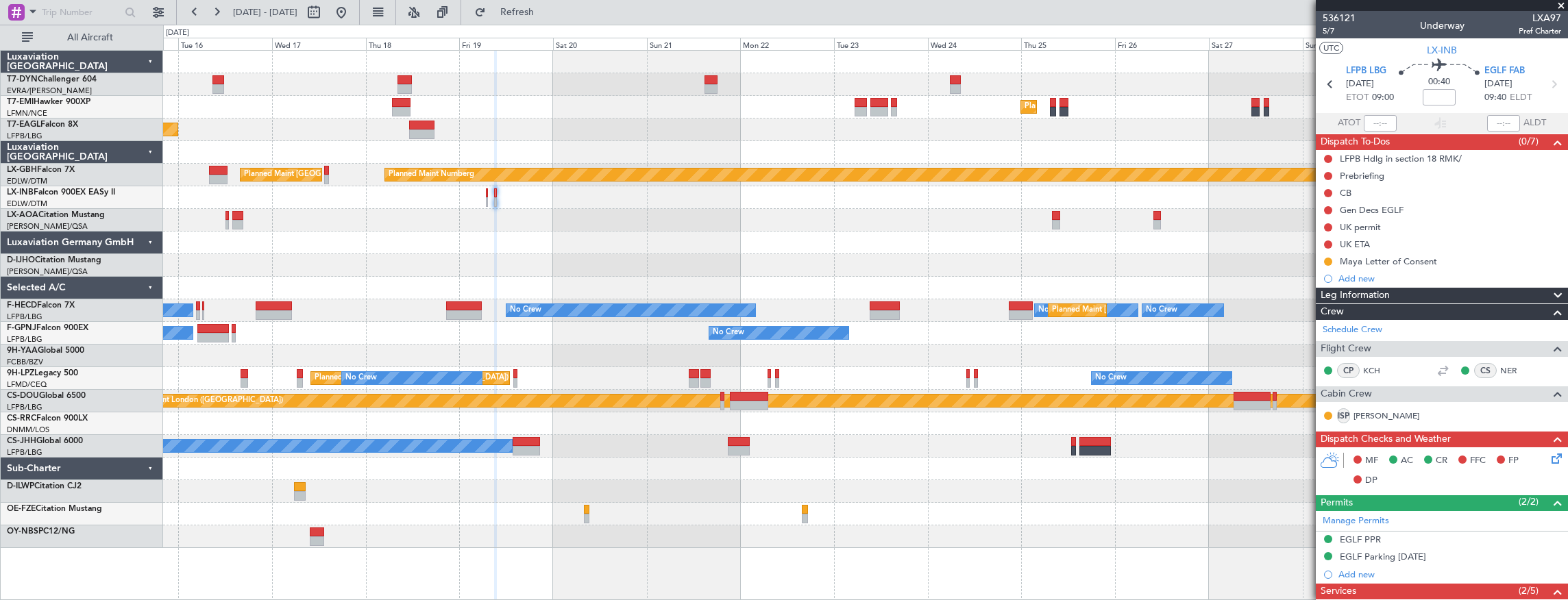
click at [232, 193] on div "Planned Maint [GEOGRAPHIC_DATA] Planned Maint [US_STATE] ([GEOGRAPHIC_DATA]) Pl…" at bounding box center [865, 300] width 1405 height 498
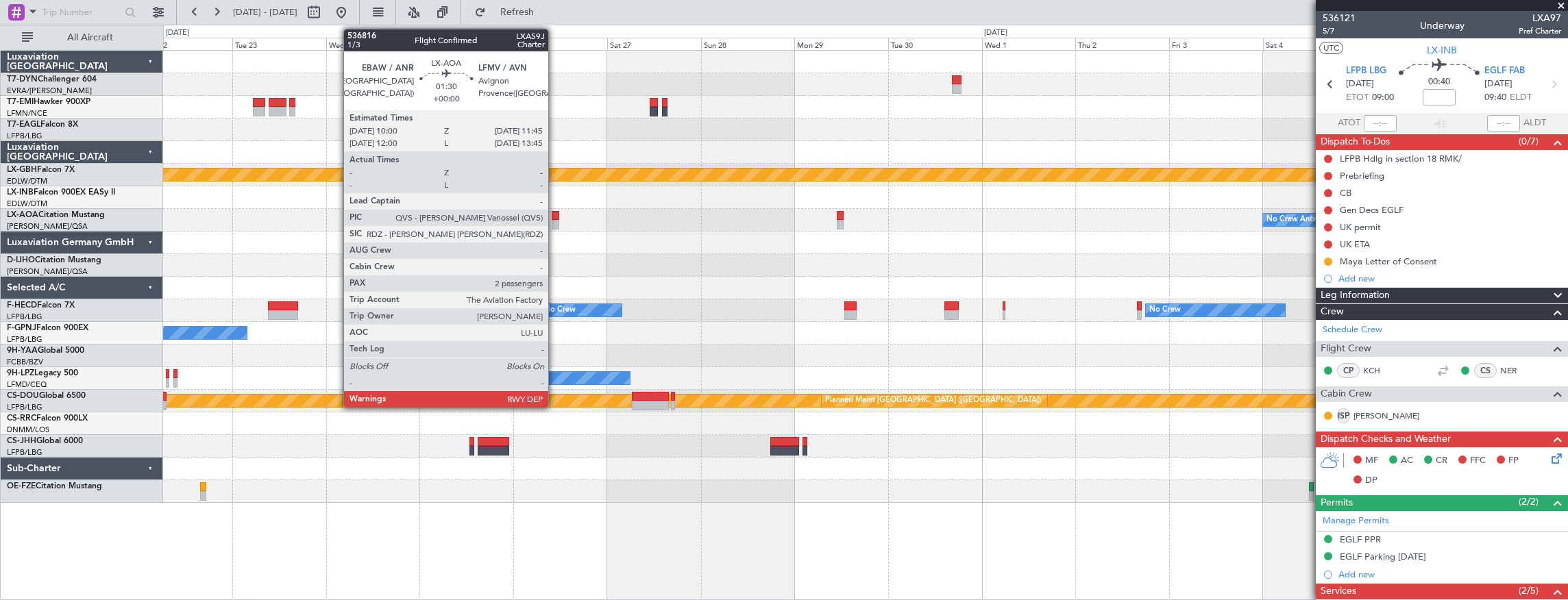
click at [555, 215] on div at bounding box center [555, 216] width 7 height 9
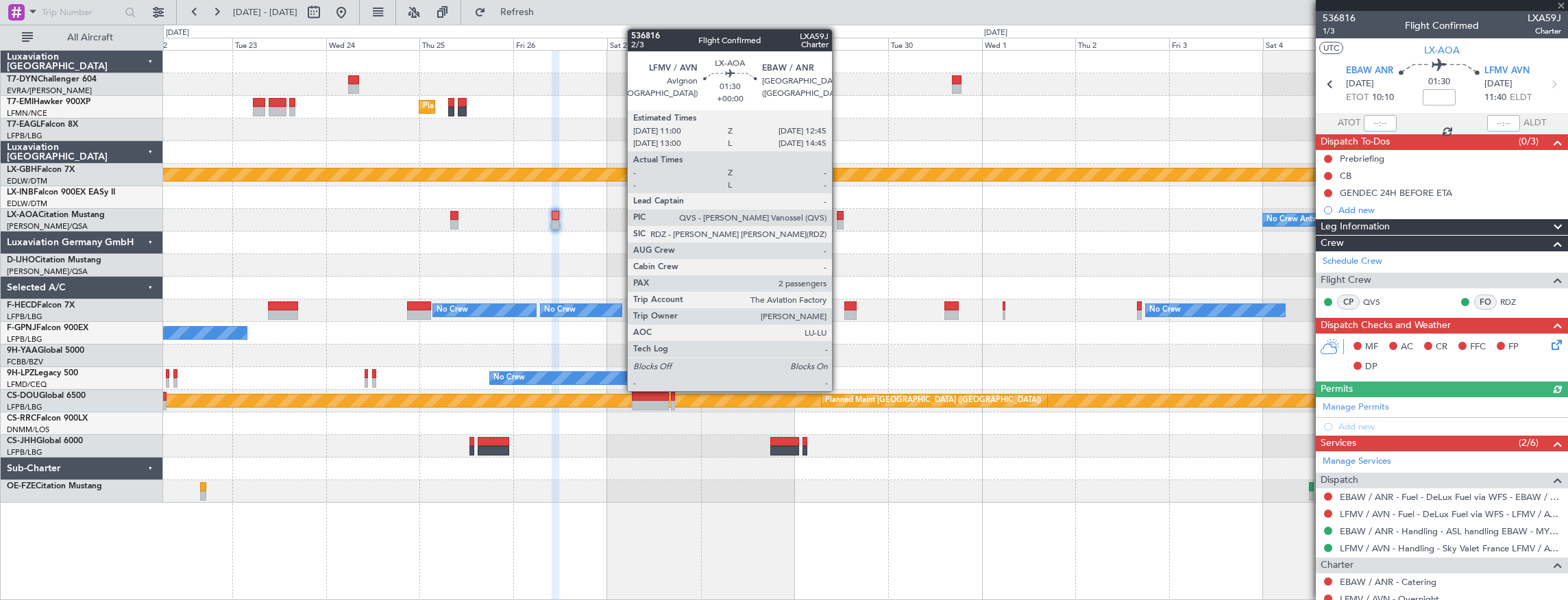
click at [839, 220] on div at bounding box center [840, 225] width 7 height 9
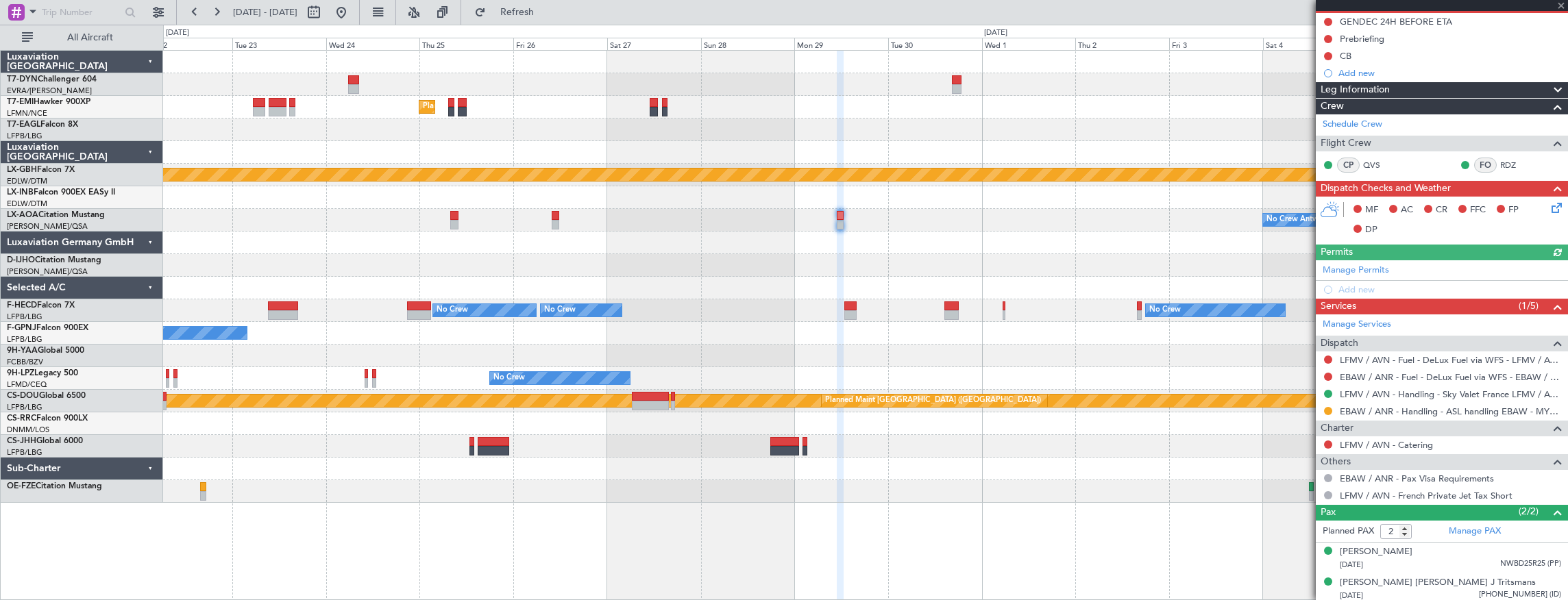
scroll to position [137, 0]
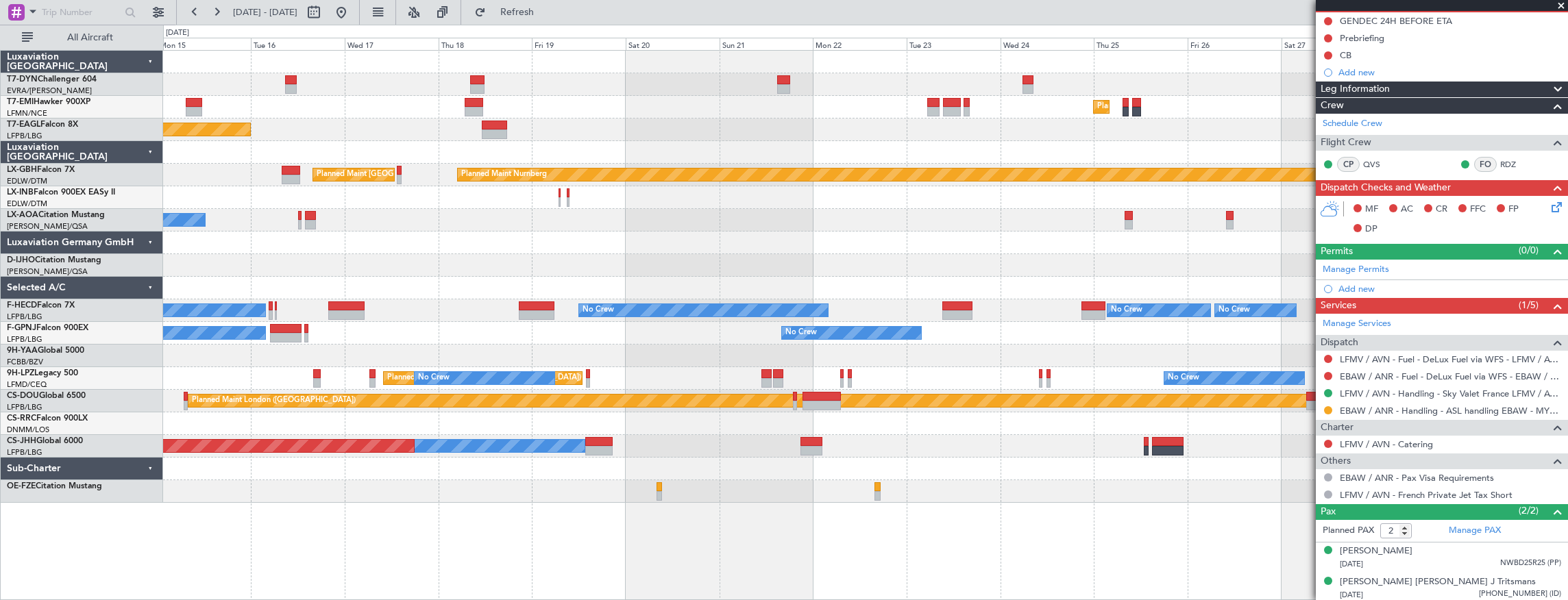
click at [1002, 294] on div "Planned Maint [GEOGRAPHIC_DATA] Planned Maint [US_STATE] ([GEOGRAPHIC_DATA]) Pl…" at bounding box center [865, 277] width 1405 height 452
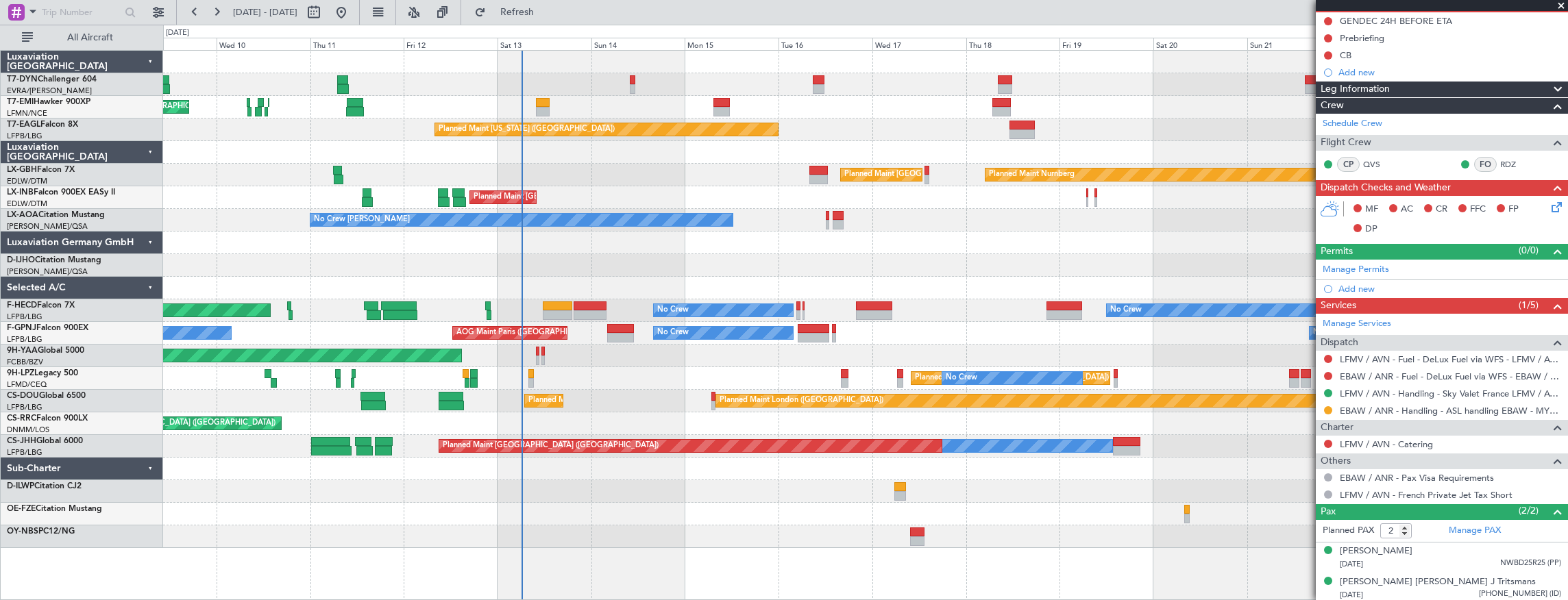
click at [884, 286] on div "Planned Maint [GEOGRAPHIC_DATA] Planned Maint [GEOGRAPHIC_DATA] Planned Maint […" at bounding box center [865, 300] width 1405 height 498
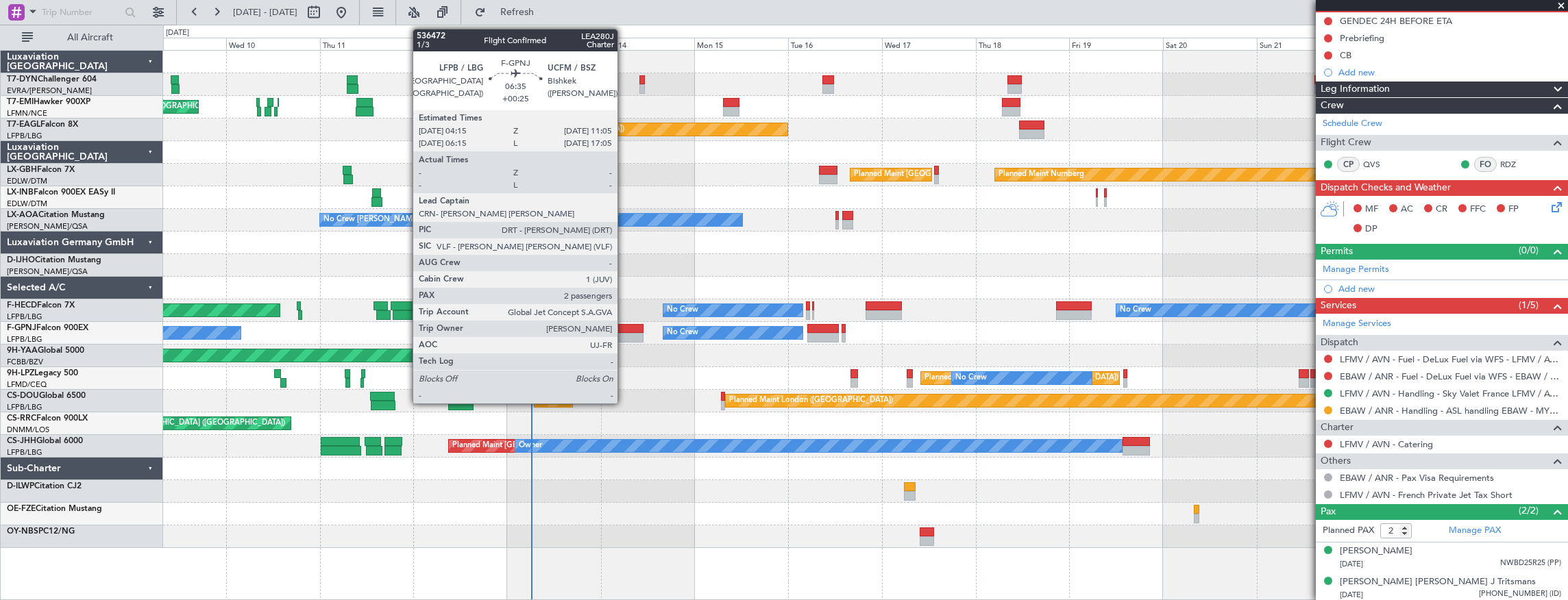
click at [624, 329] on div at bounding box center [630, 329] width 27 height 9
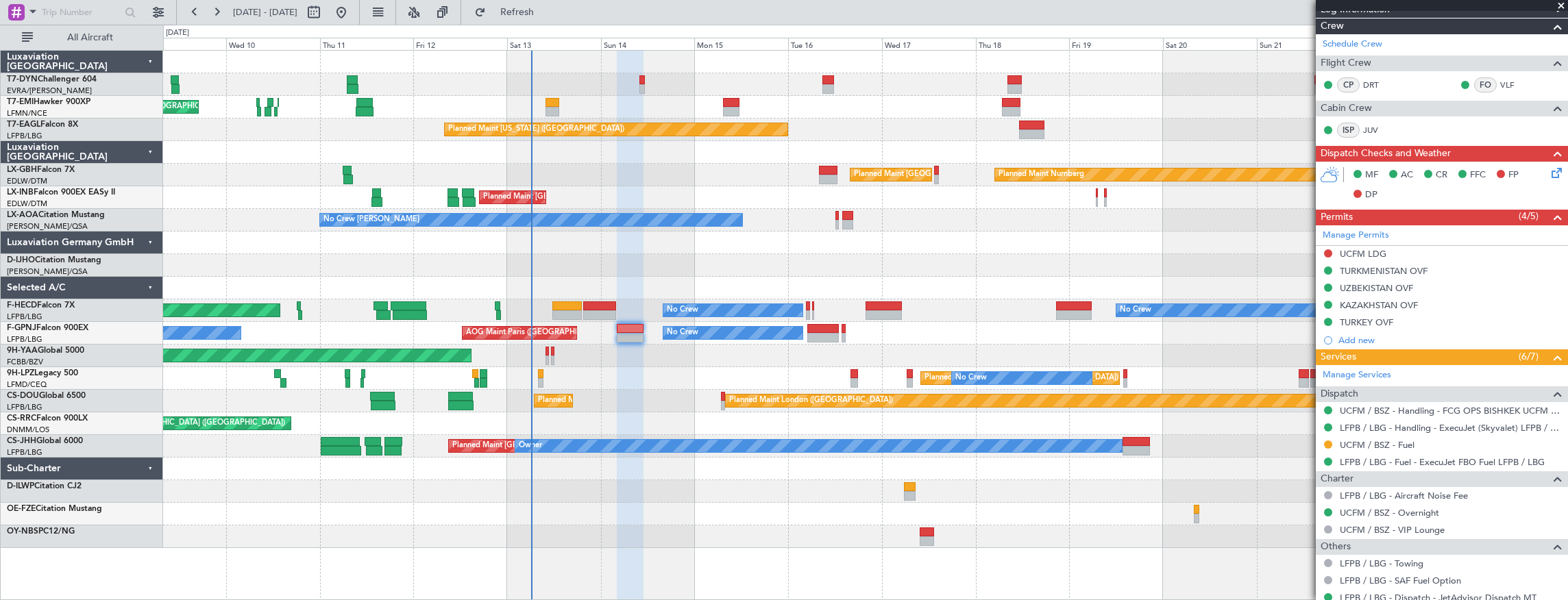
scroll to position [86, 0]
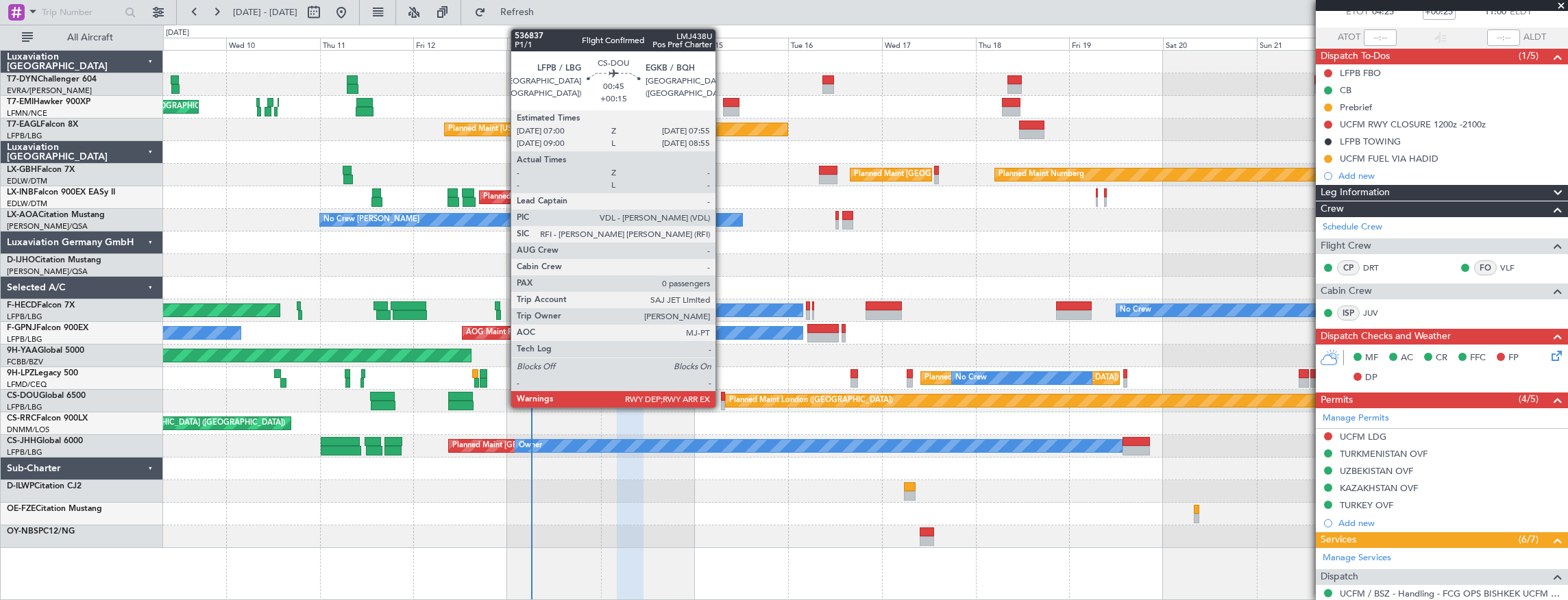
click at [722, 396] on div at bounding box center [722, 397] width 4 height 9
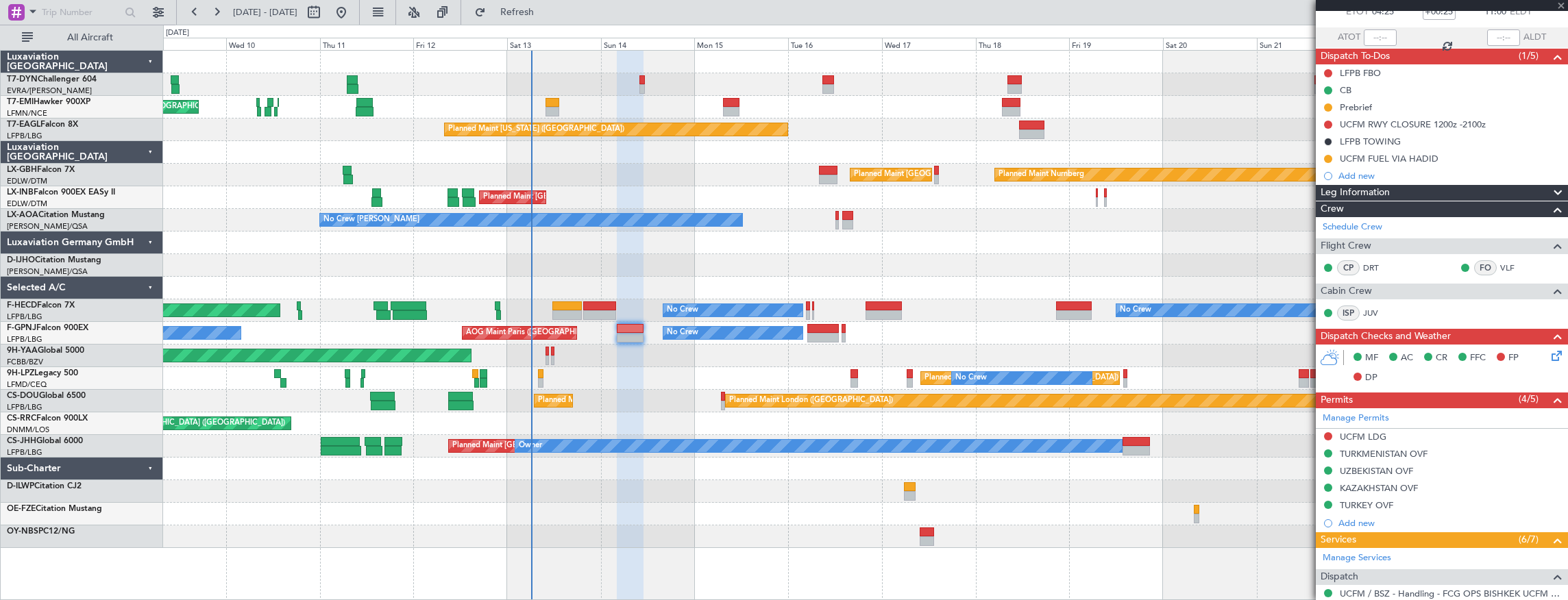
type input "+00:15"
type input "0"
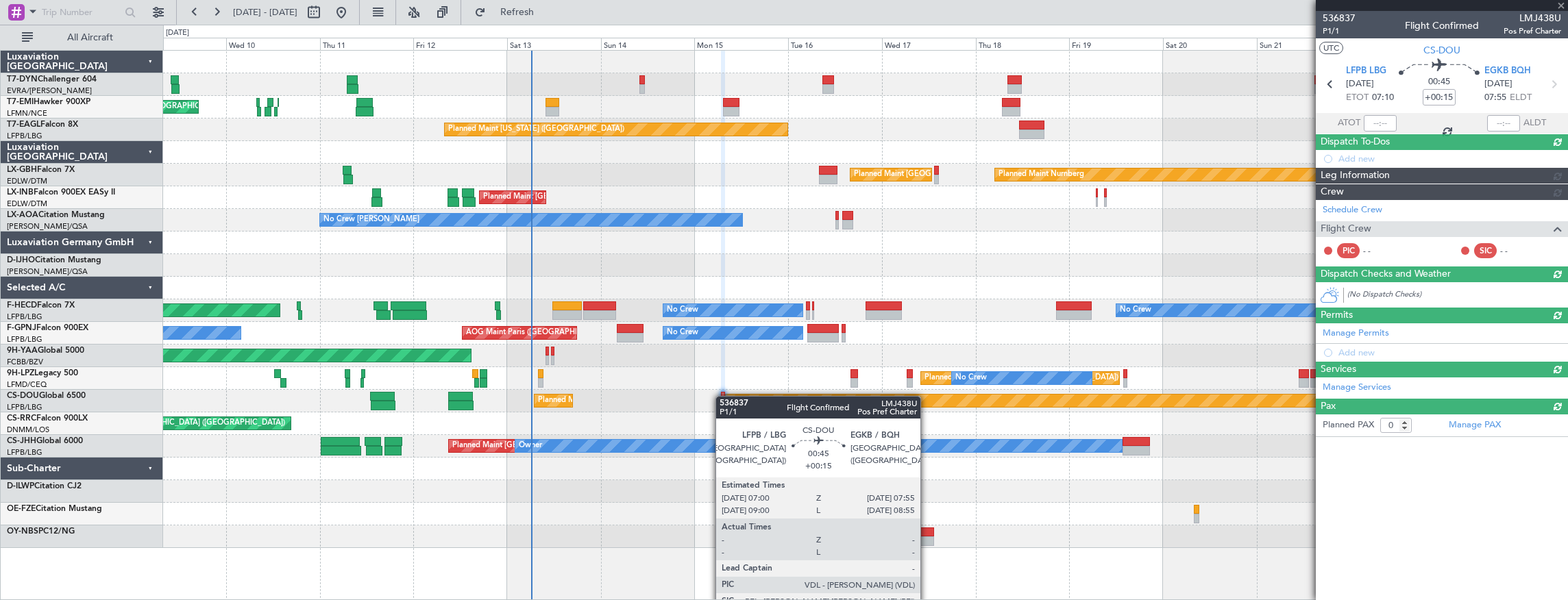
scroll to position [0, 0]
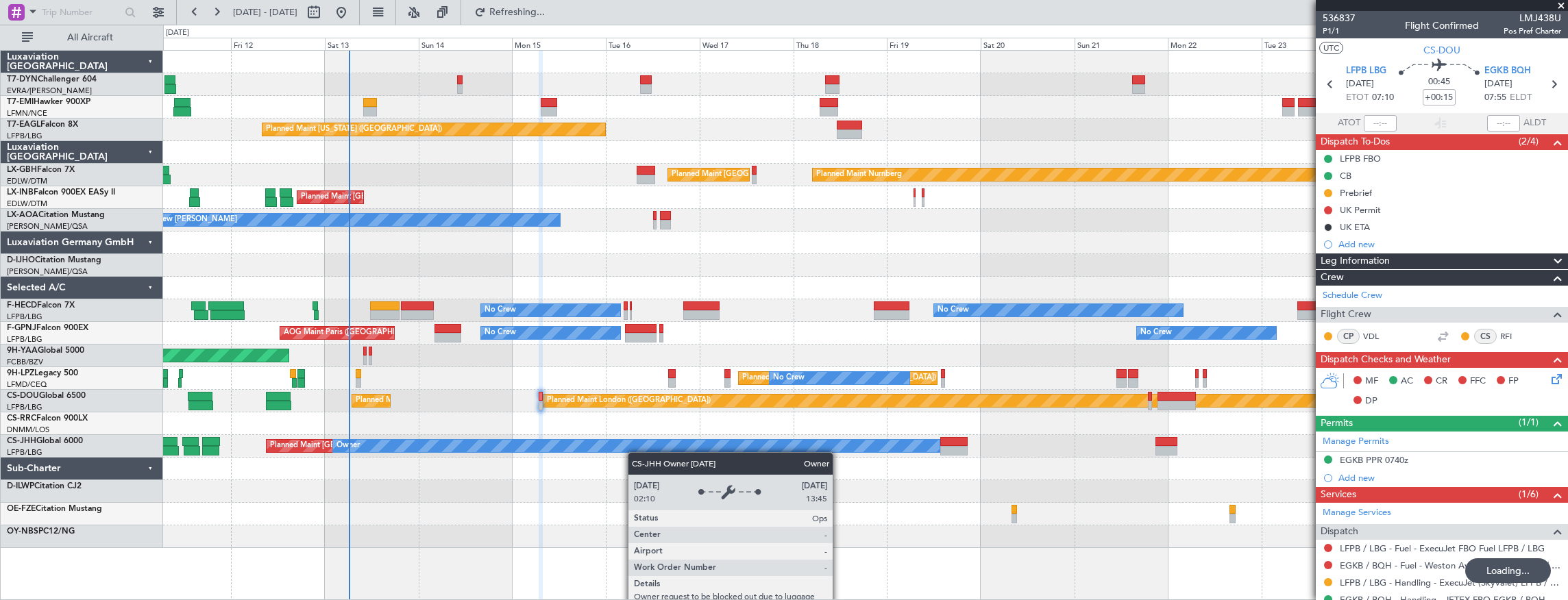
click at [634, 452] on div "Planned Maint [GEOGRAPHIC_DATA] Planned Maint [GEOGRAPHIC_DATA] Planned Maint […" at bounding box center [865, 300] width 1405 height 498
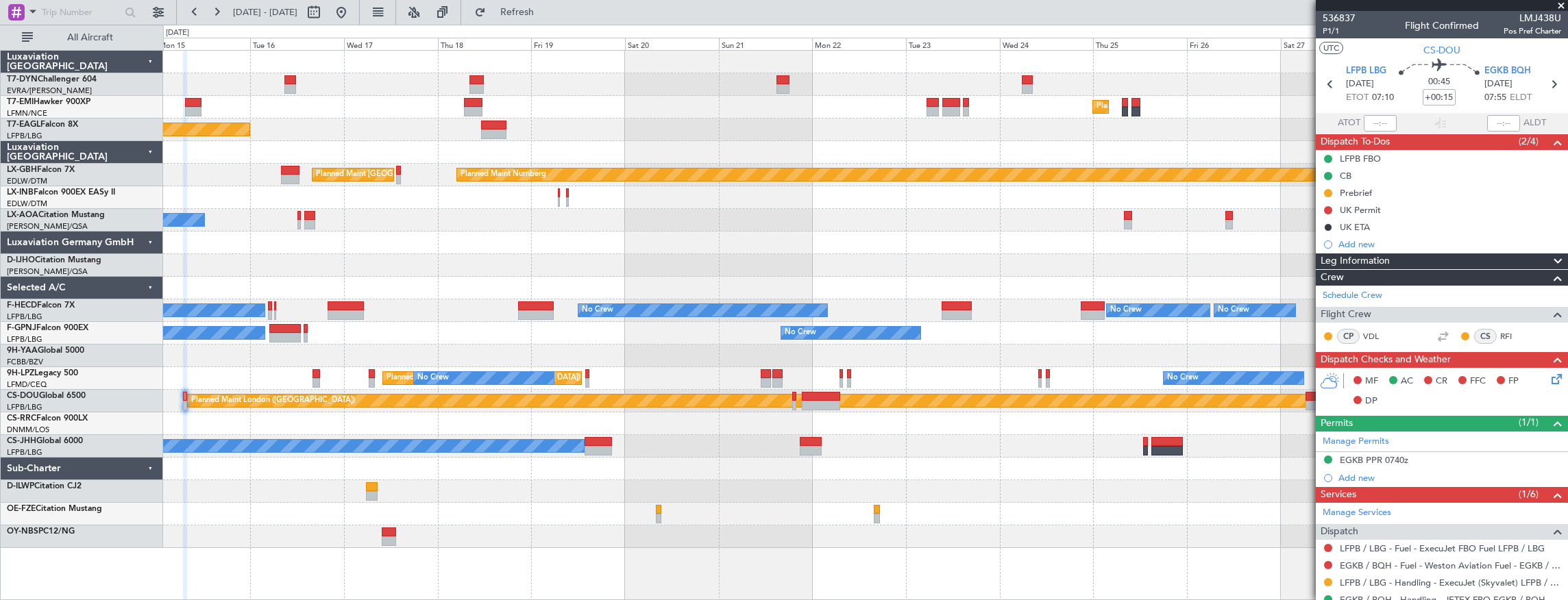
click at [888, 437] on div "Planned Maint [GEOGRAPHIC_DATA] ([GEOGRAPHIC_DATA]) Owner" at bounding box center [865, 446] width 1405 height 23
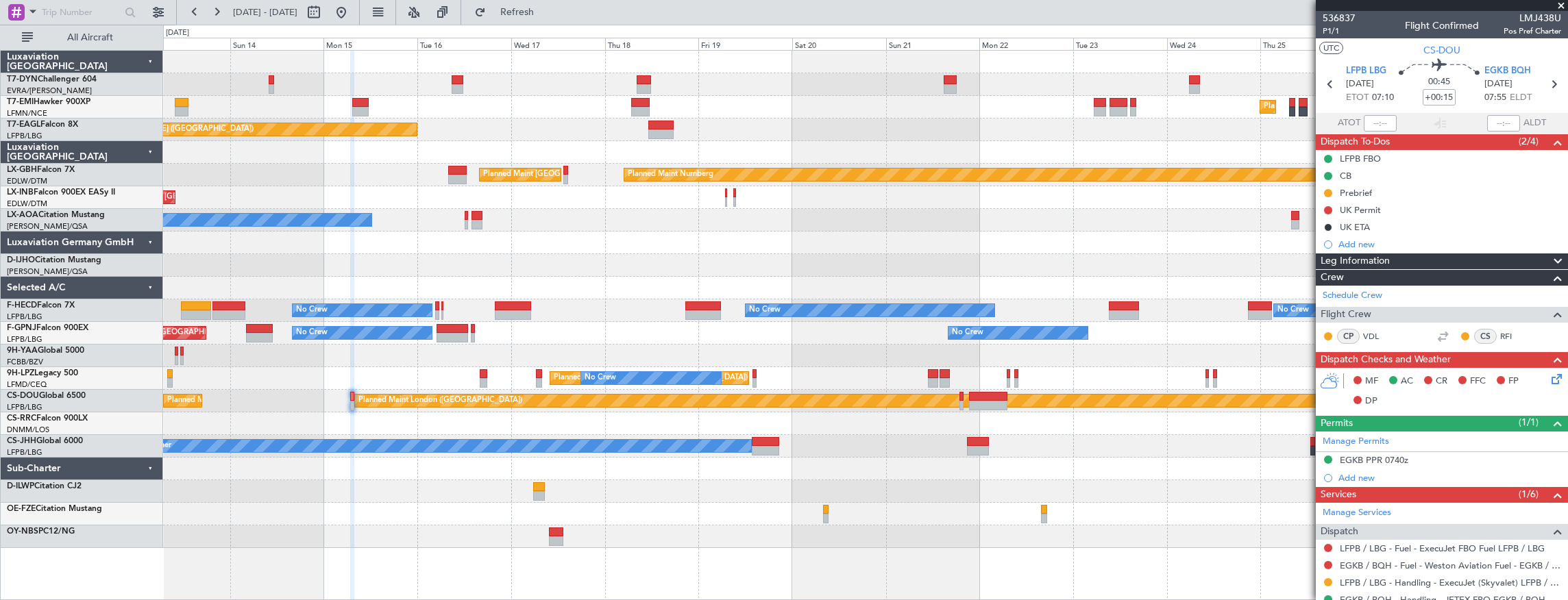
click at [872, 491] on div "Planned Maint [GEOGRAPHIC_DATA] Planned Maint [GEOGRAPHIC_DATA] Planned Maint […" at bounding box center [865, 300] width 1405 height 498
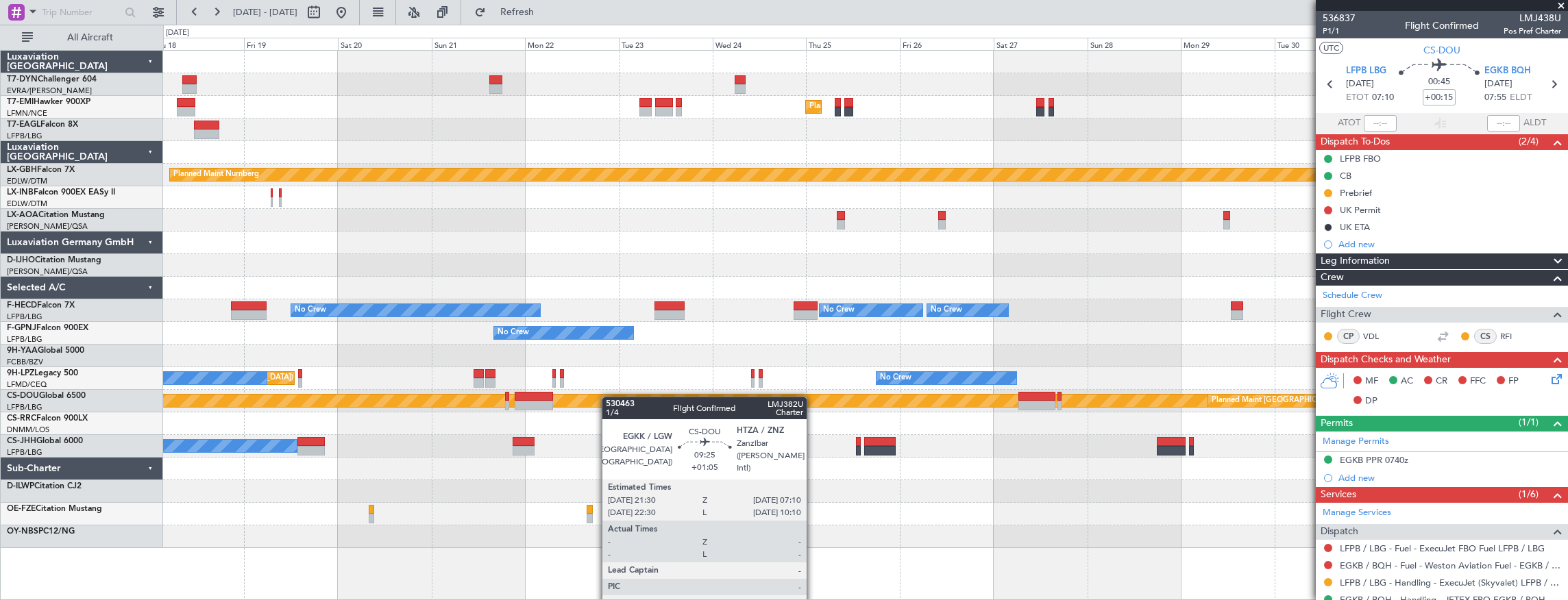
click at [557, 396] on div "Planned Maint [GEOGRAPHIC_DATA] Planned Maint [US_STATE] ([GEOGRAPHIC_DATA]) Pl…" at bounding box center [865, 300] width 1405 height 498
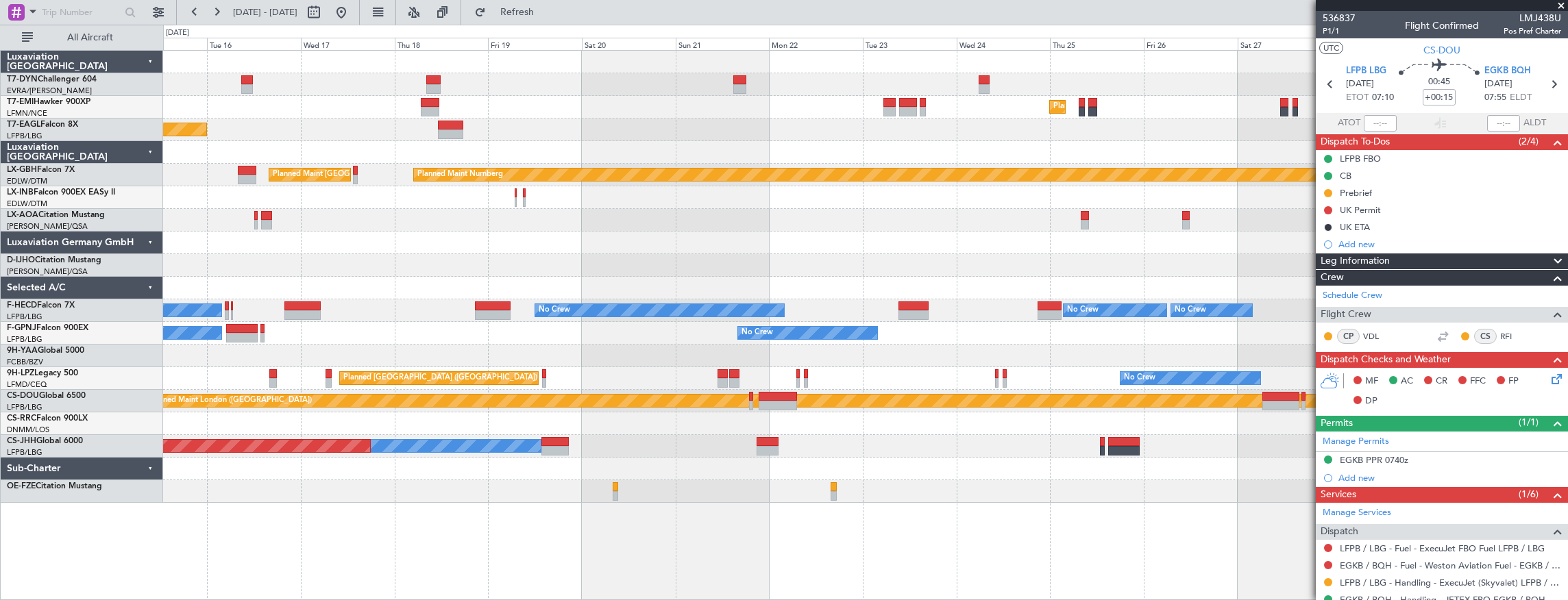
click at [1291, 467] on div "Planned Maint [GEOGRAPHIC_DATA] Planned Maint [US_STATE] ([GEOGRAPHIC_DATA]) Pl…" at bounding box center [865, 277] width 1405 height 452
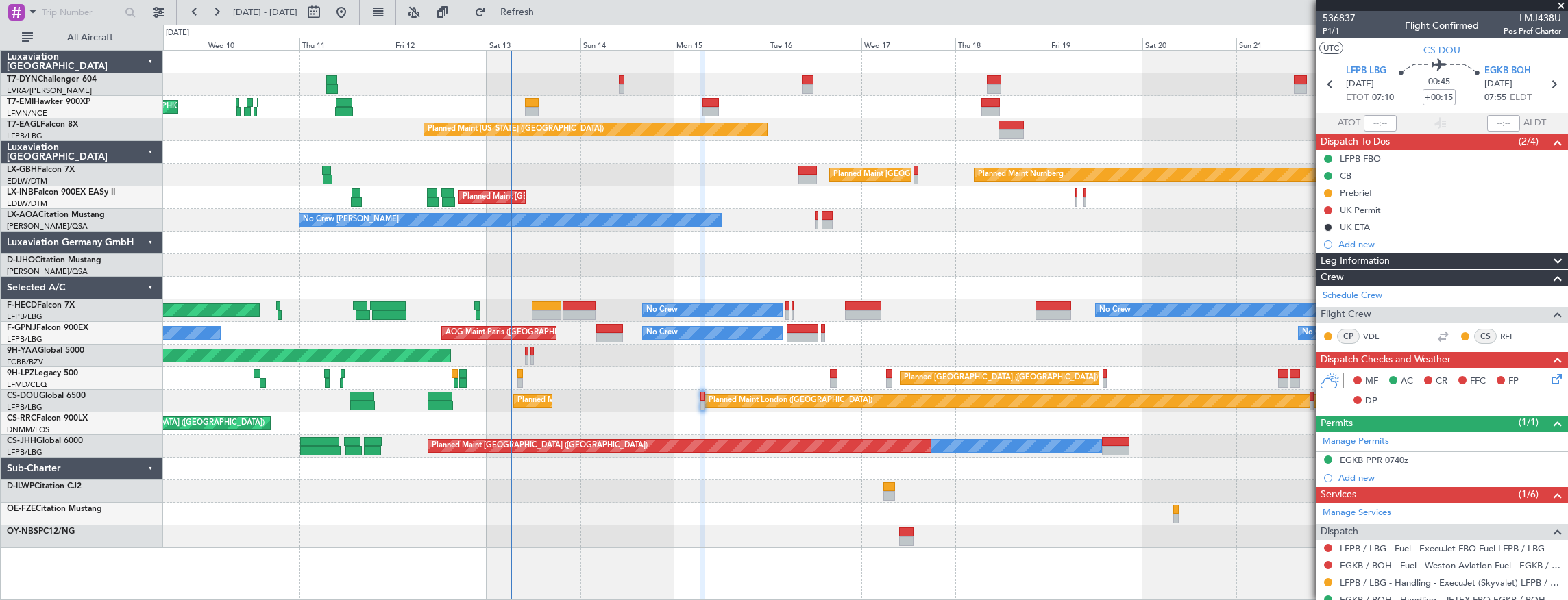
click at [948, 454] on div "Planned Maint [GEOGRAPHIC_DATA] Planned Maint [GEOGRAPHIC_DATA] Planned Maint […" at bounding box center [865, 300] width 1405 height 498
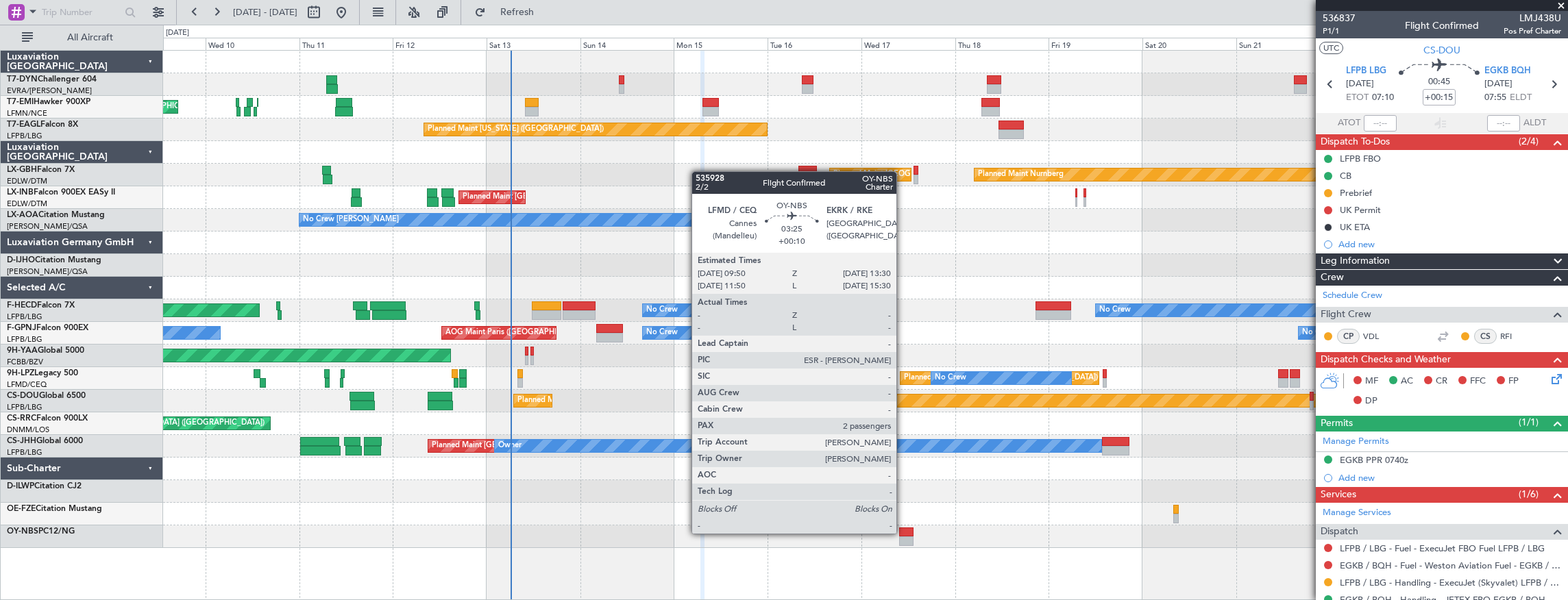
click at [903, 532] on div at bounding box center [906, 532] width 14 height 9
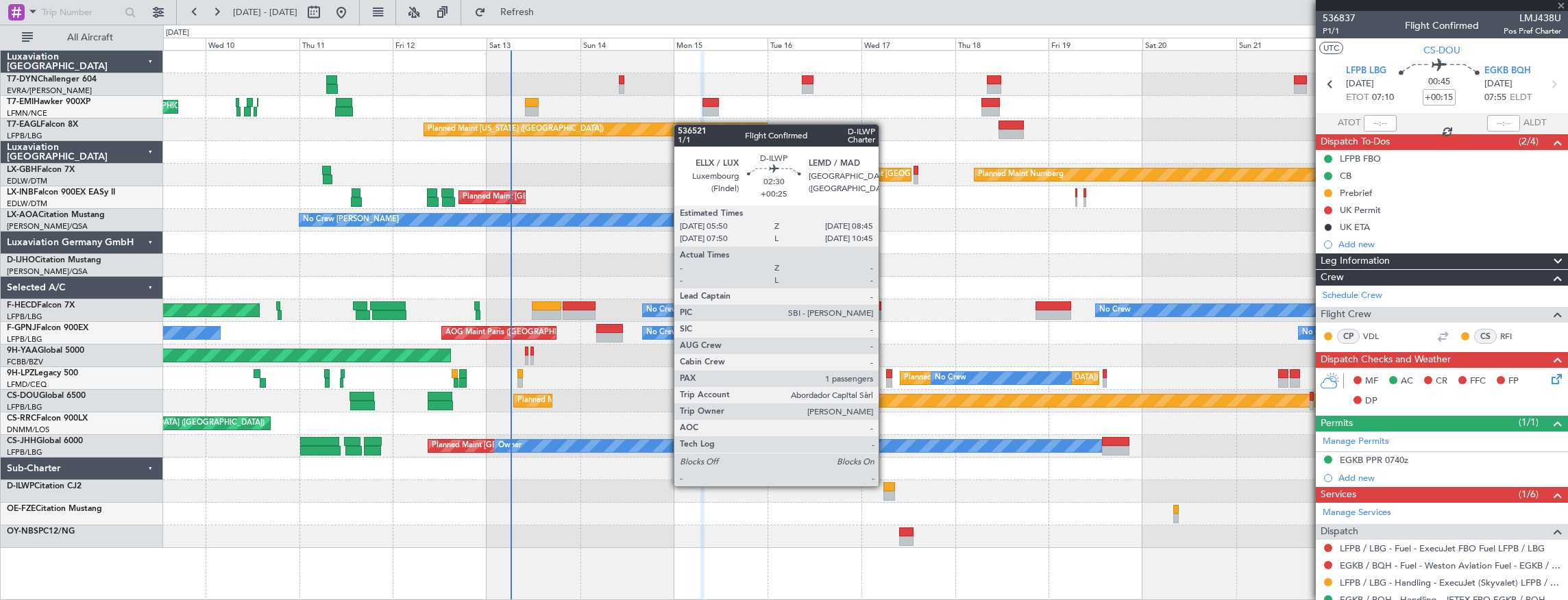
type input "+00:10"
type input "2"
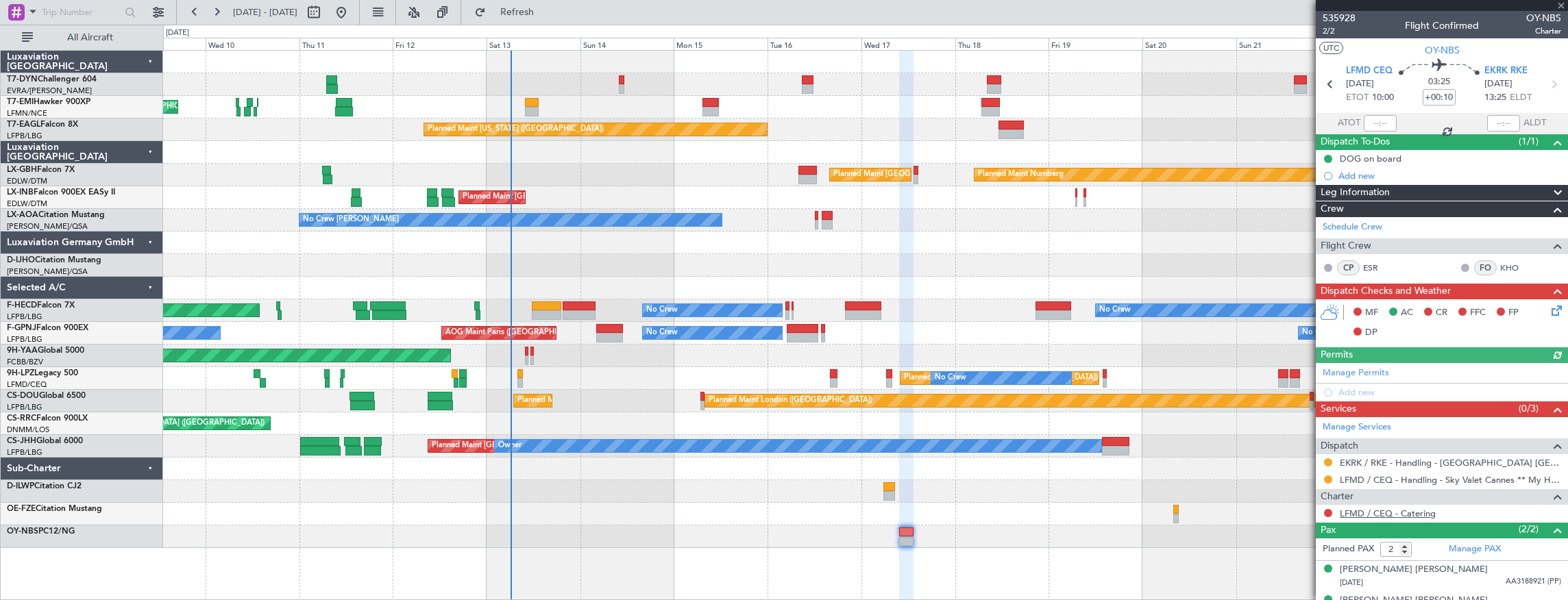
scroll to position [19, 0]
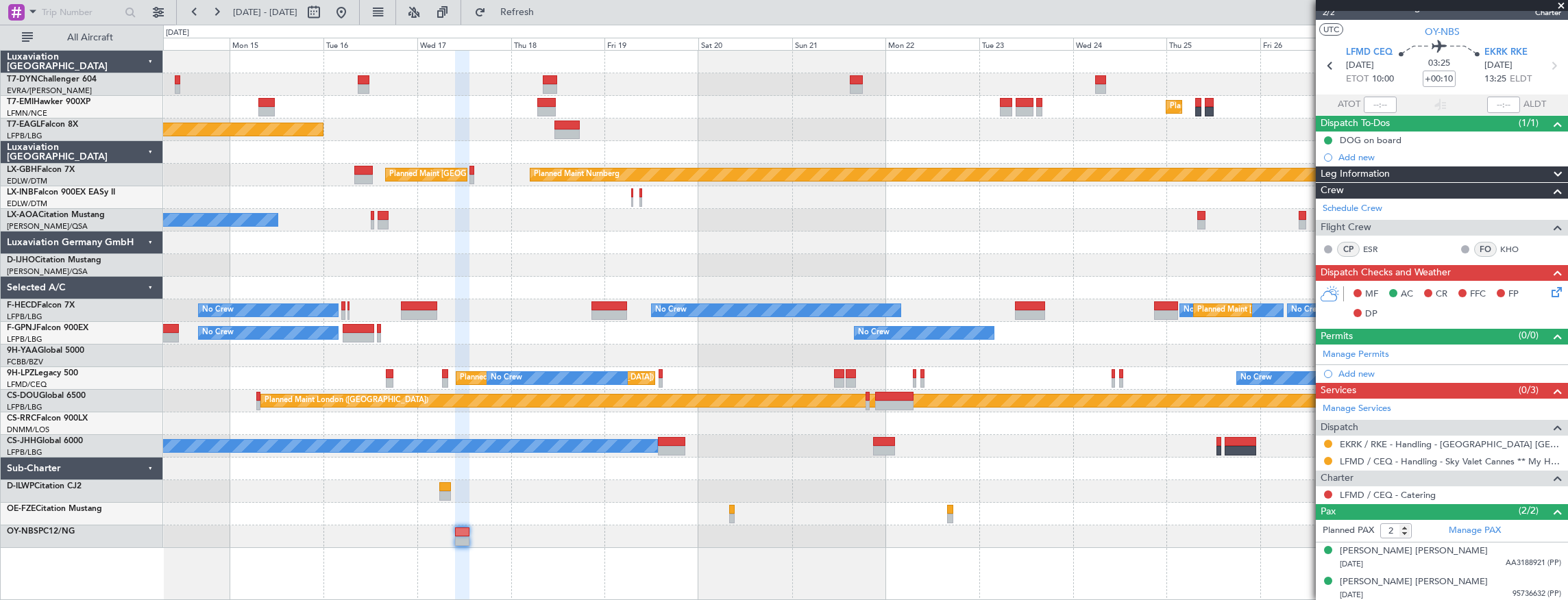
click at [608, 46] on div "Planned Maint [GEOGRAPHIC_DATA] Planned Maint [US_STATE] ([GEOGRAPHIC_DATA]) Pl…" at bounding box center [784, 312] width 1568 height 576
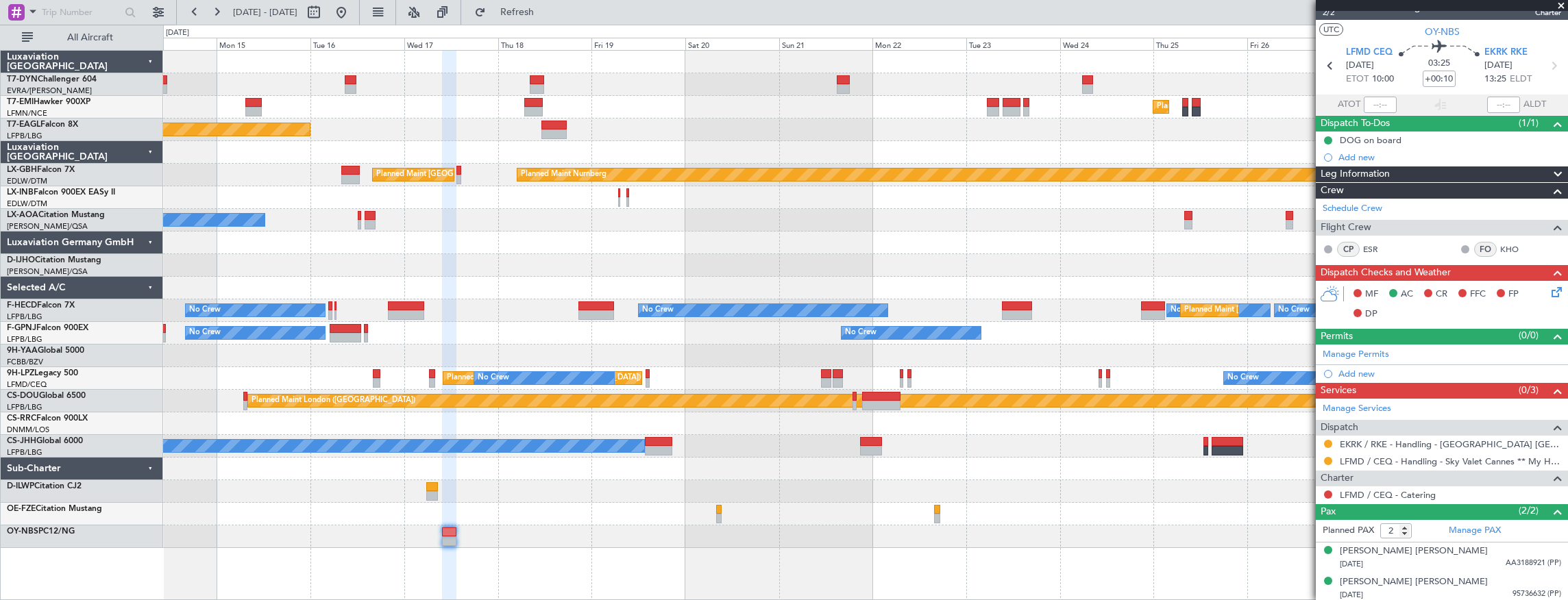
click at [348, 74] on div at bounding box center [865, 84] width 1405 height 23
